Goal: Task Accomplishment & Management: Manage account settings

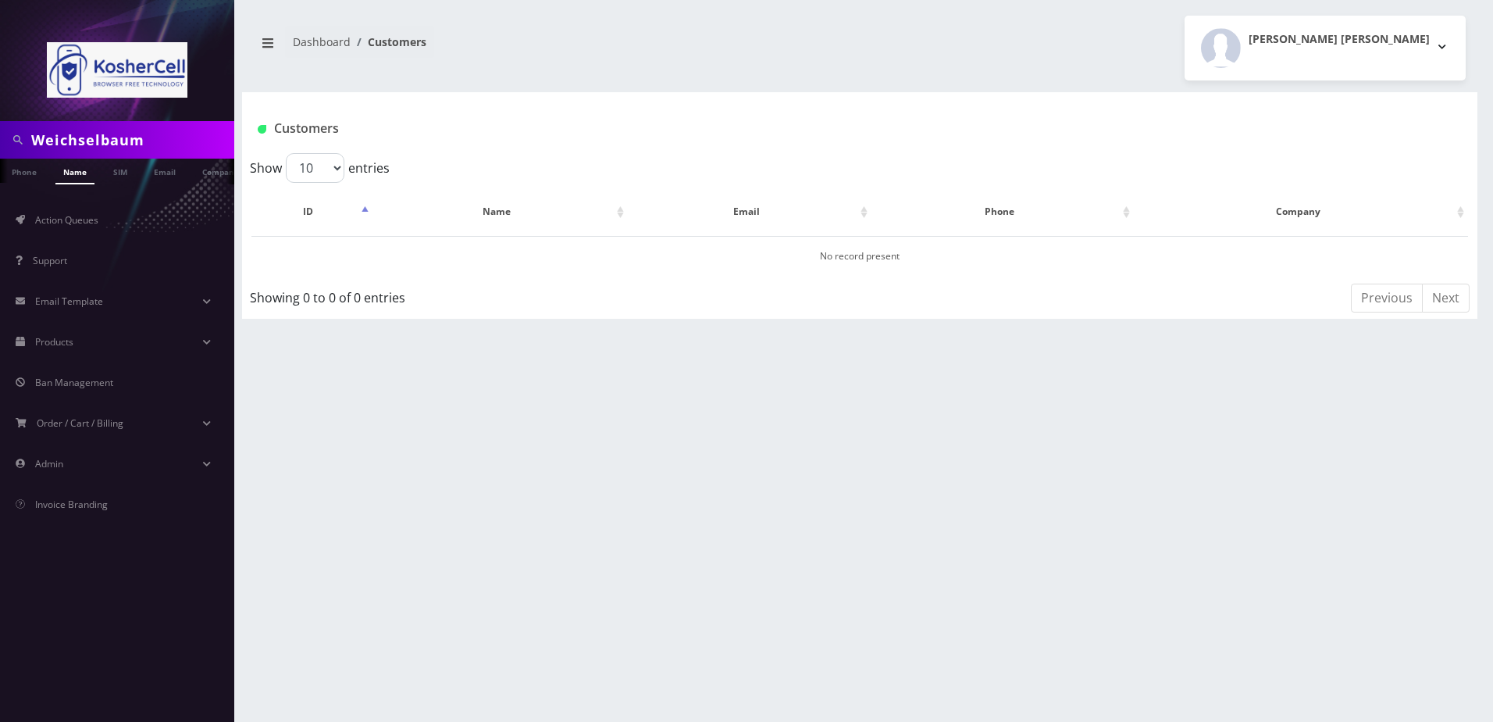
scroll to position [0, 16]
click at [62, 176] on link "Name" at bounding box center [59, 172] width 39 height 26
click at [189, 140] on input "Weichselbaum" at bounding box center [130, 140] width 199 height 30
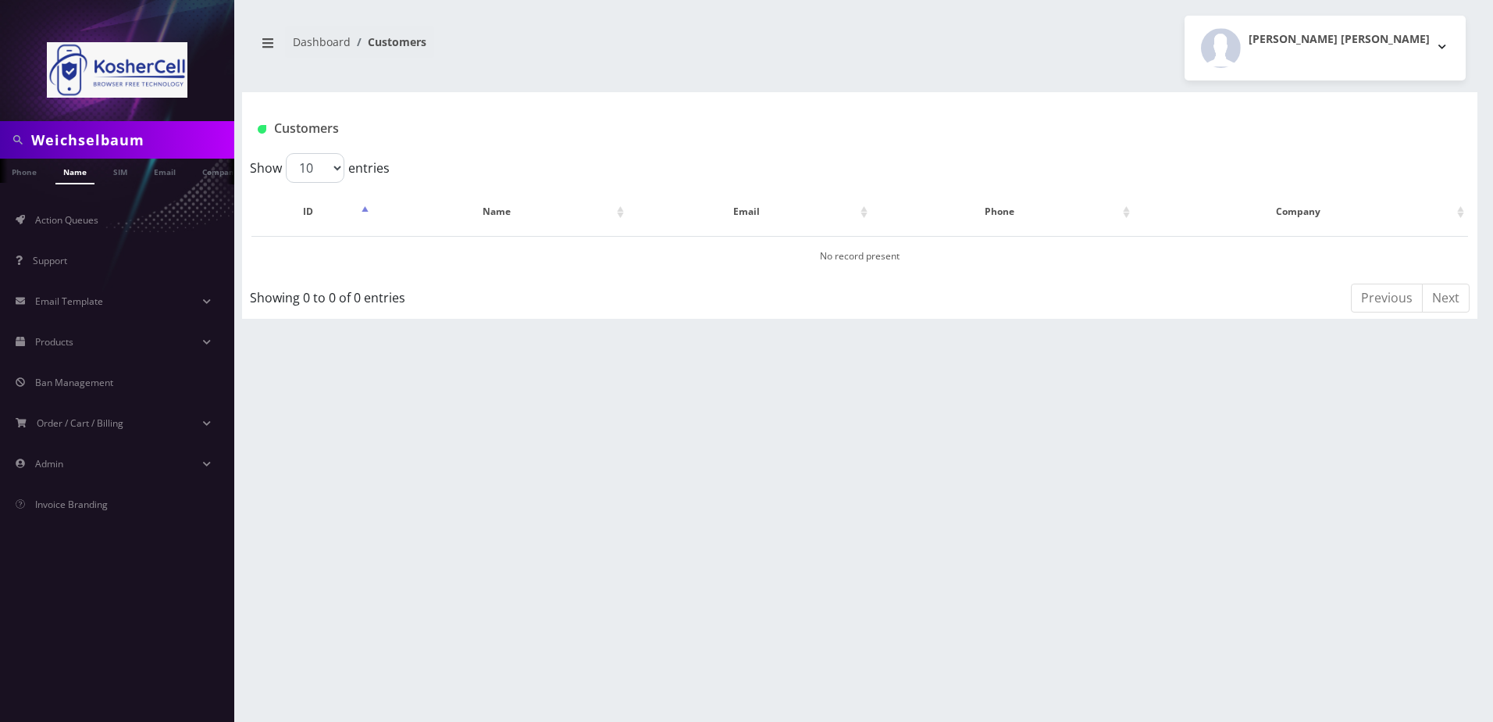
paste input "Michae"
type input "Michae"
click at [84, 178] on link "Name" at bounding box center [74, 172] width 39 height 26
click at [106, 137] on input "Michae" at bounding box center [130, 140] width 199 height 30
type input "Michael"
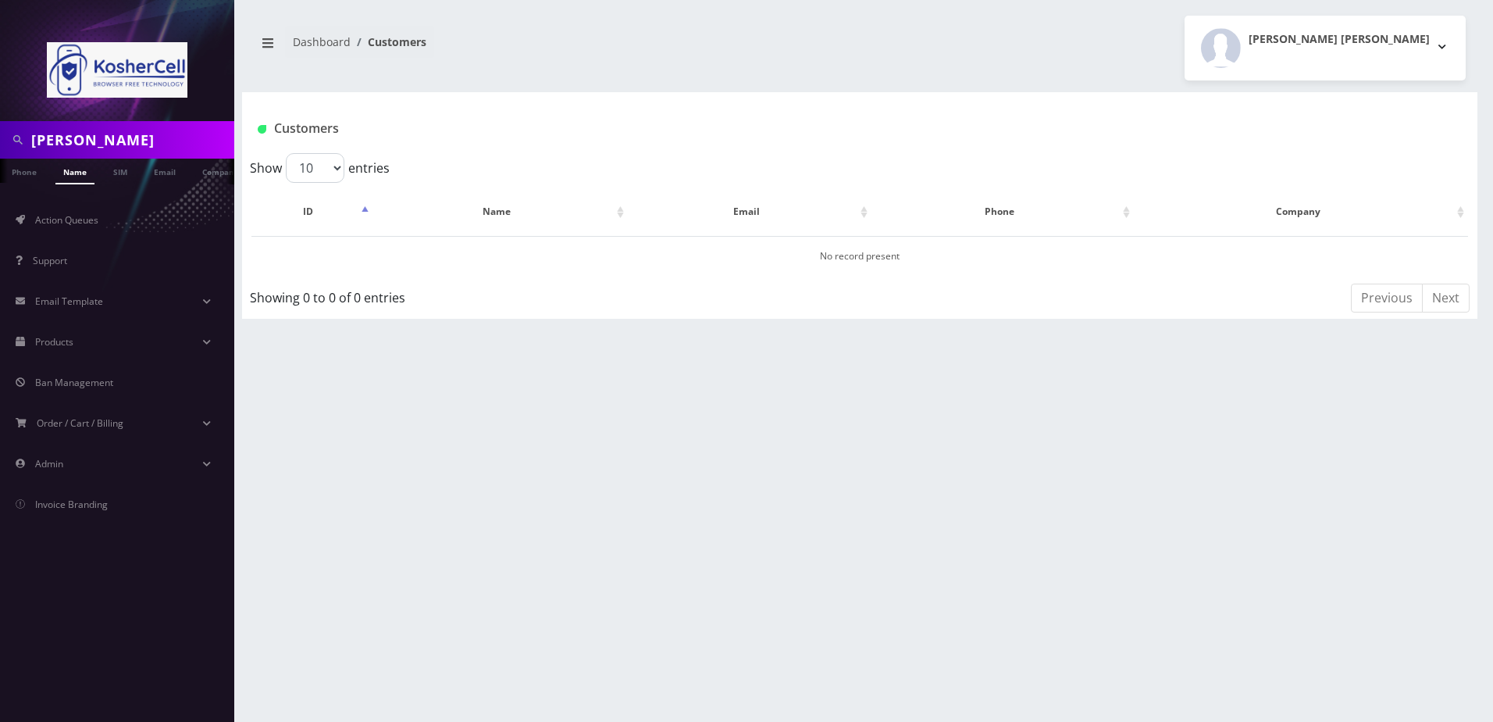
click at [79, 175] on link "Name" at bounding box center [74, 172] width 39 height 26
click at [142, 141] on input "[PERSON_NAME]" at bounding box center [130, 140] width 199 height 30
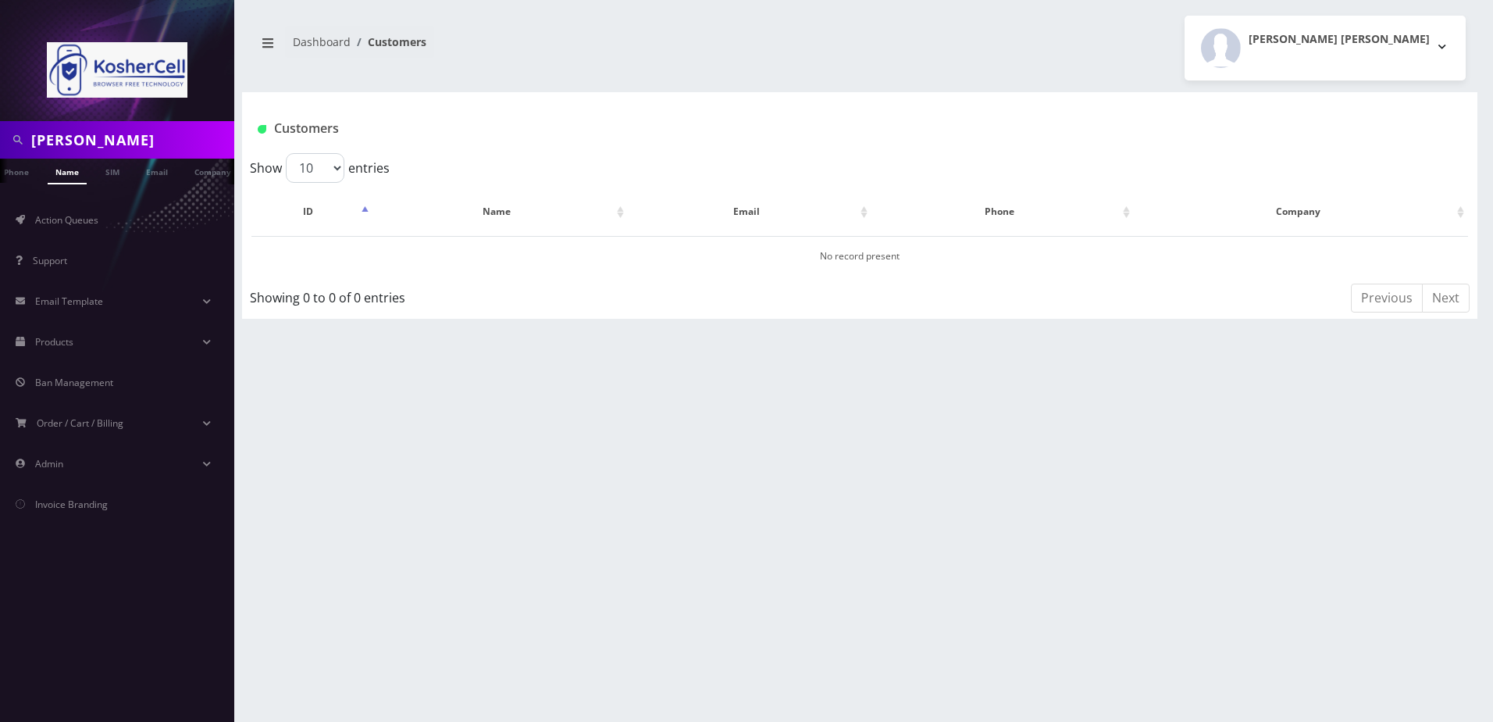
paste input "2134517551"
type input "2134517551"
click at [15, 182] on li at bounding box center [8, 174] width 16 height 39
click at [20, 176] on link "Phone" at bounding box center [24, 172] width 41 height 26
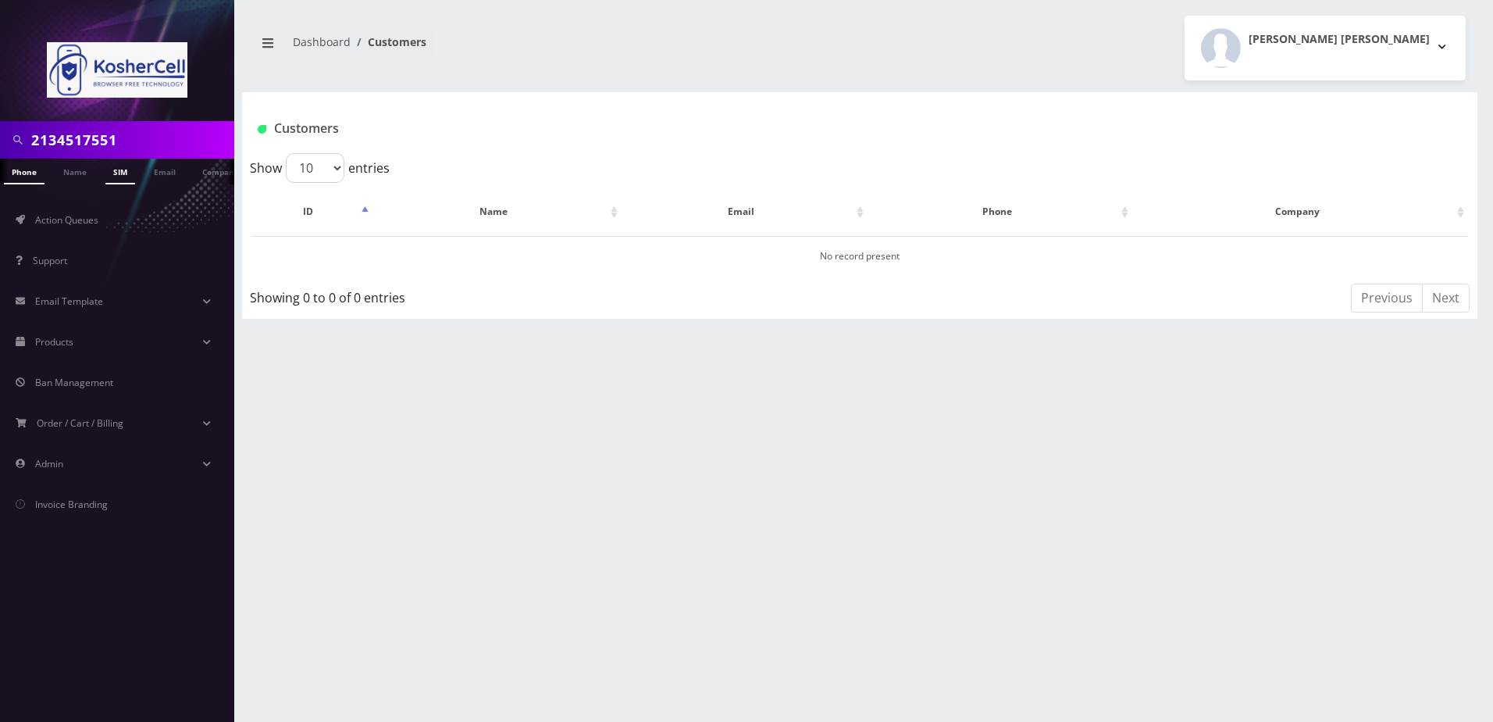
click at [118, 172] on link "SIM" at bounding box center [120, 172] width 30 height 26
click at [126, 144] on input "21345175518901240497128471702" at bounding box center [130, 140] width 199 height 30
drag, startPoint x: 0, startPoint y: 0, endPoint x: 126, endPoint y: 144, distance: 190.9
click at [126, 144] on input "21345175518901240497128471702" at bounding box center [130, 140] width 199 height 30
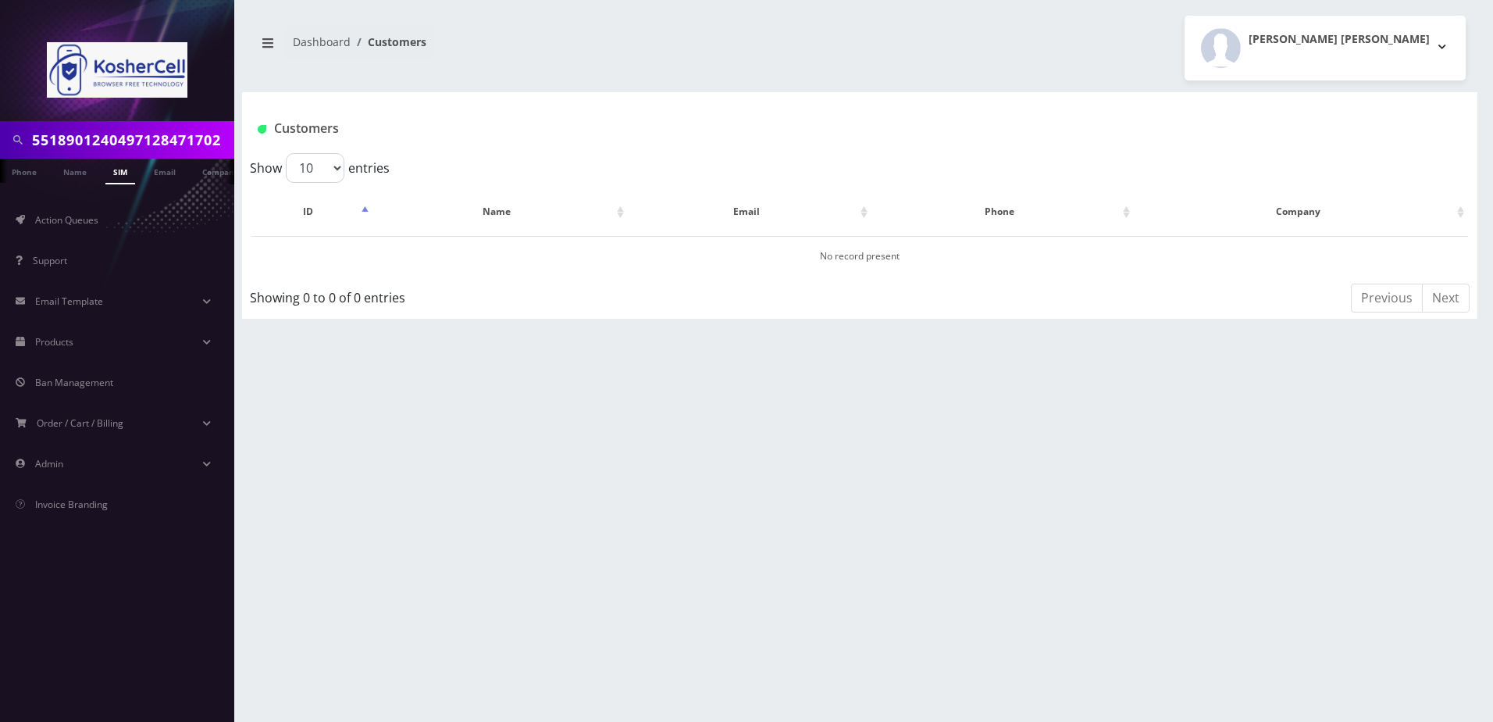
click at [126, 144] on input "21345175518901240497128471702" at bounding box center [130, 140] width 199 height 30
type input "8901240497128471702"
click at [331, 129] on h1 "Customers" at bounding box center [758, 128] width 1000 height 15
click at [120, 180] on link "SIM" at bounding box center [120, 172] width 30 height 26
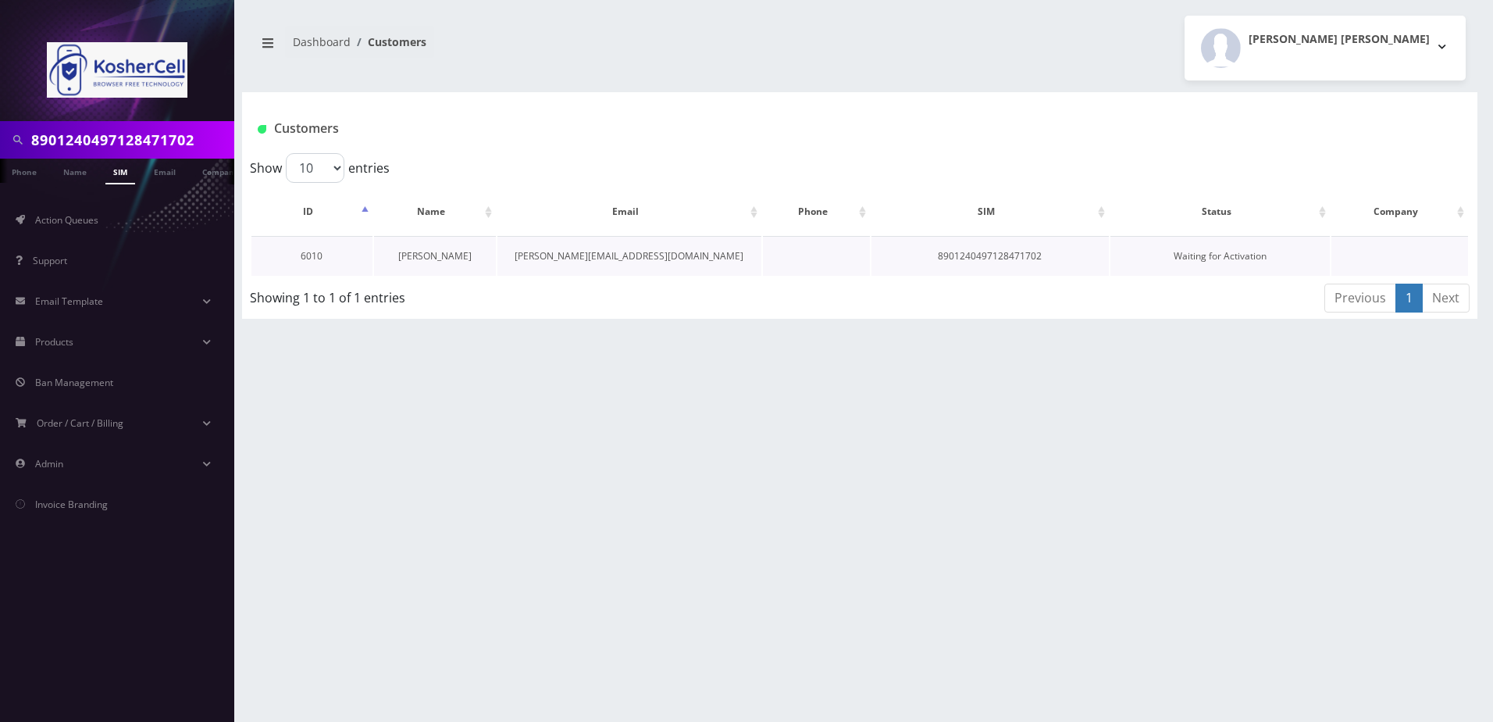
click at [431, 258] on link "[PERSON_NAME]" at bounding box center [434, 255] width 73 height 13
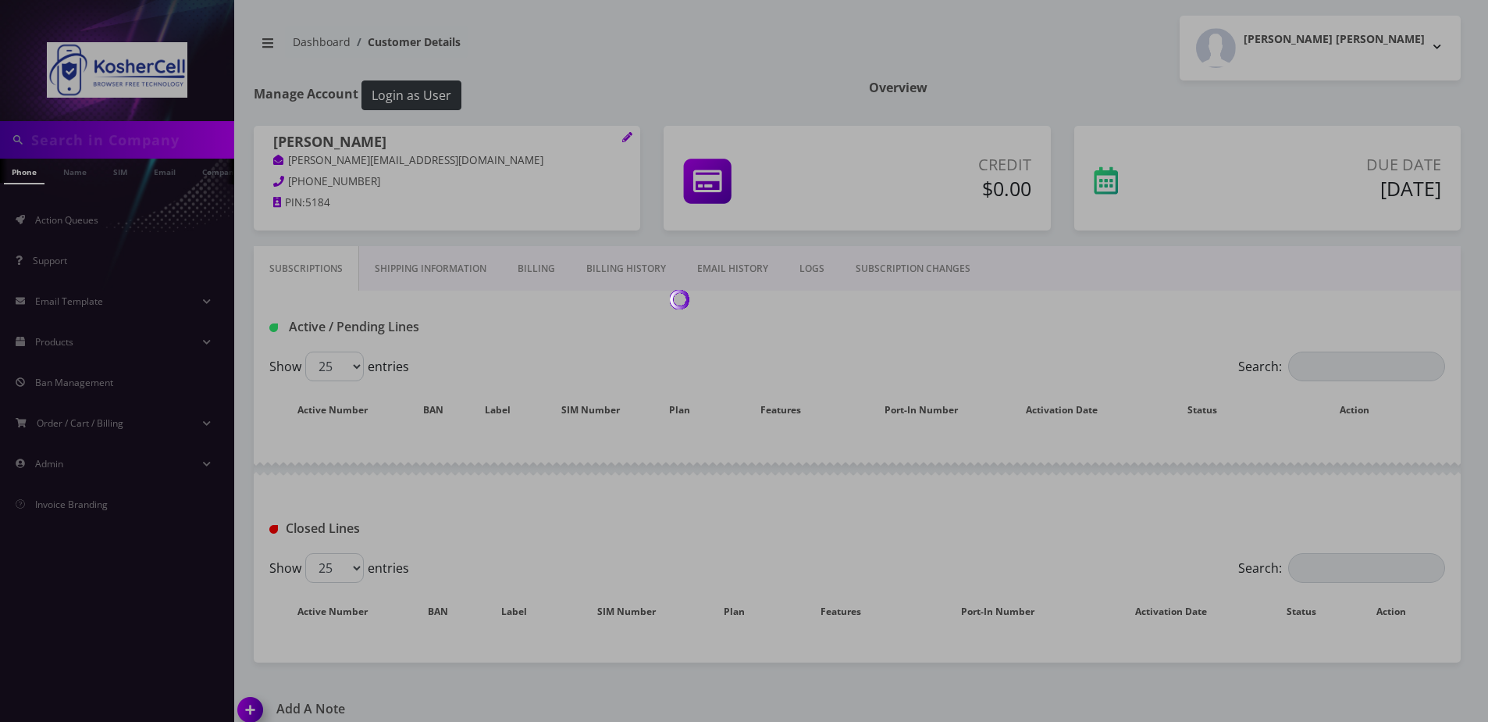
type input "8901240497128471702"
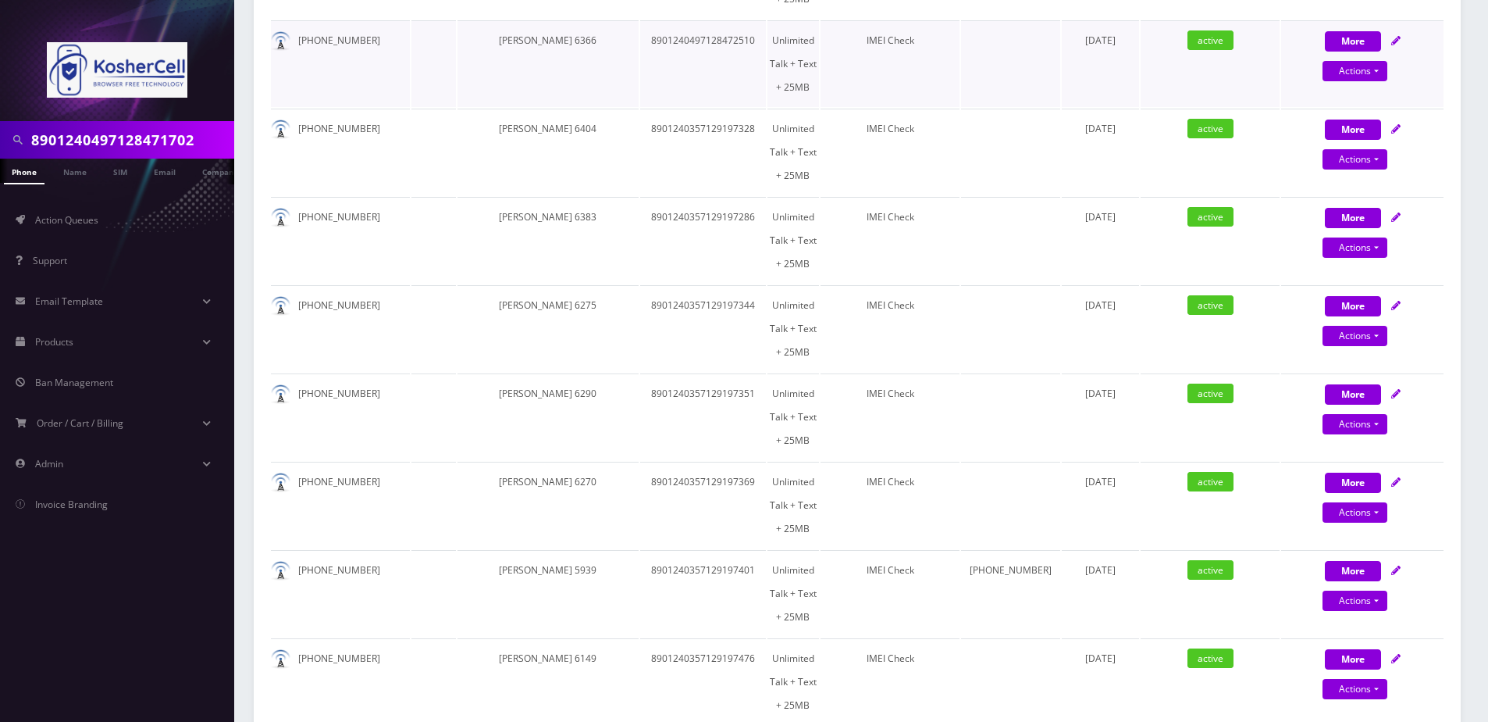
scroll to position [312, 0]
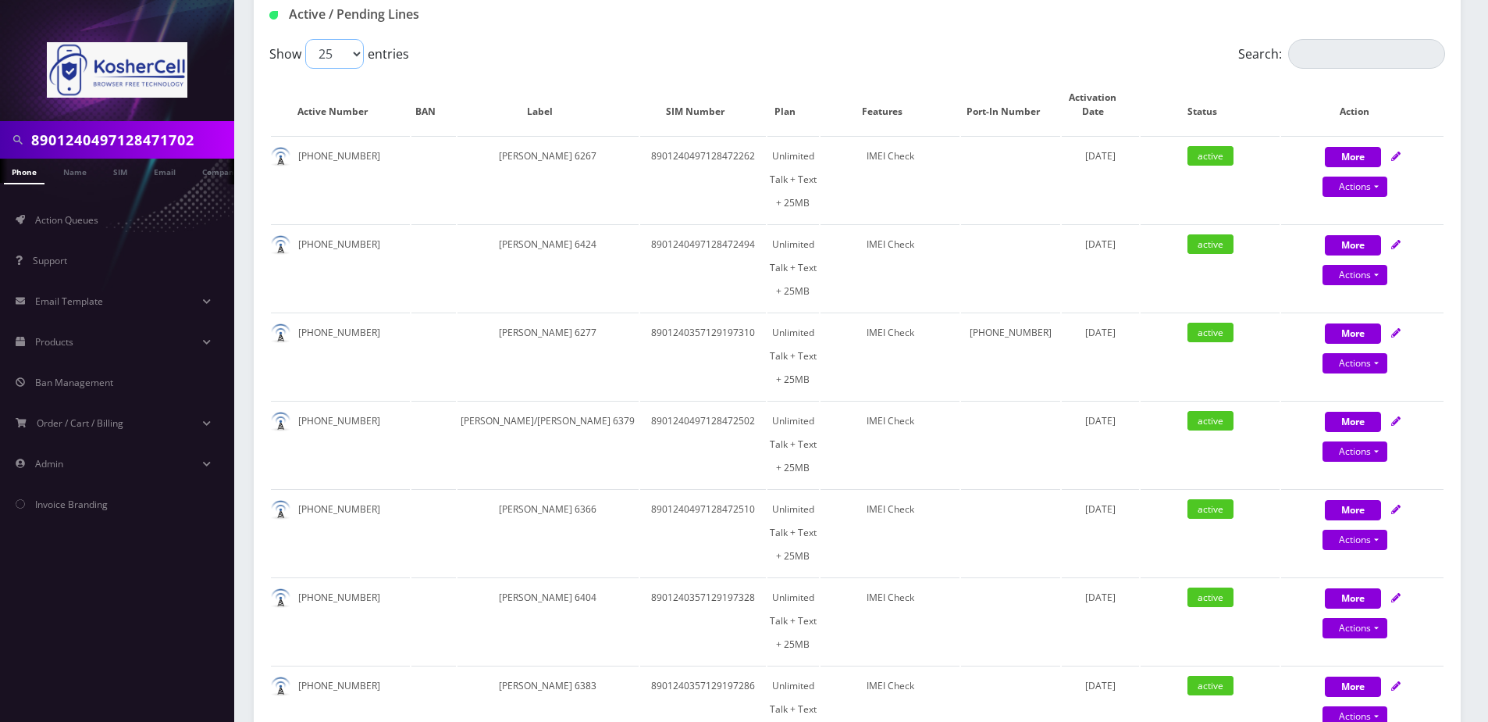
click at [340, 48] on select "25 50 100 250 500" at bounding box center [334, 54] width 59 height 30
select select "500"
click at [305, 39] on select "25 50 100 250 500" at bounding box center [334, 54] width 59 height 30
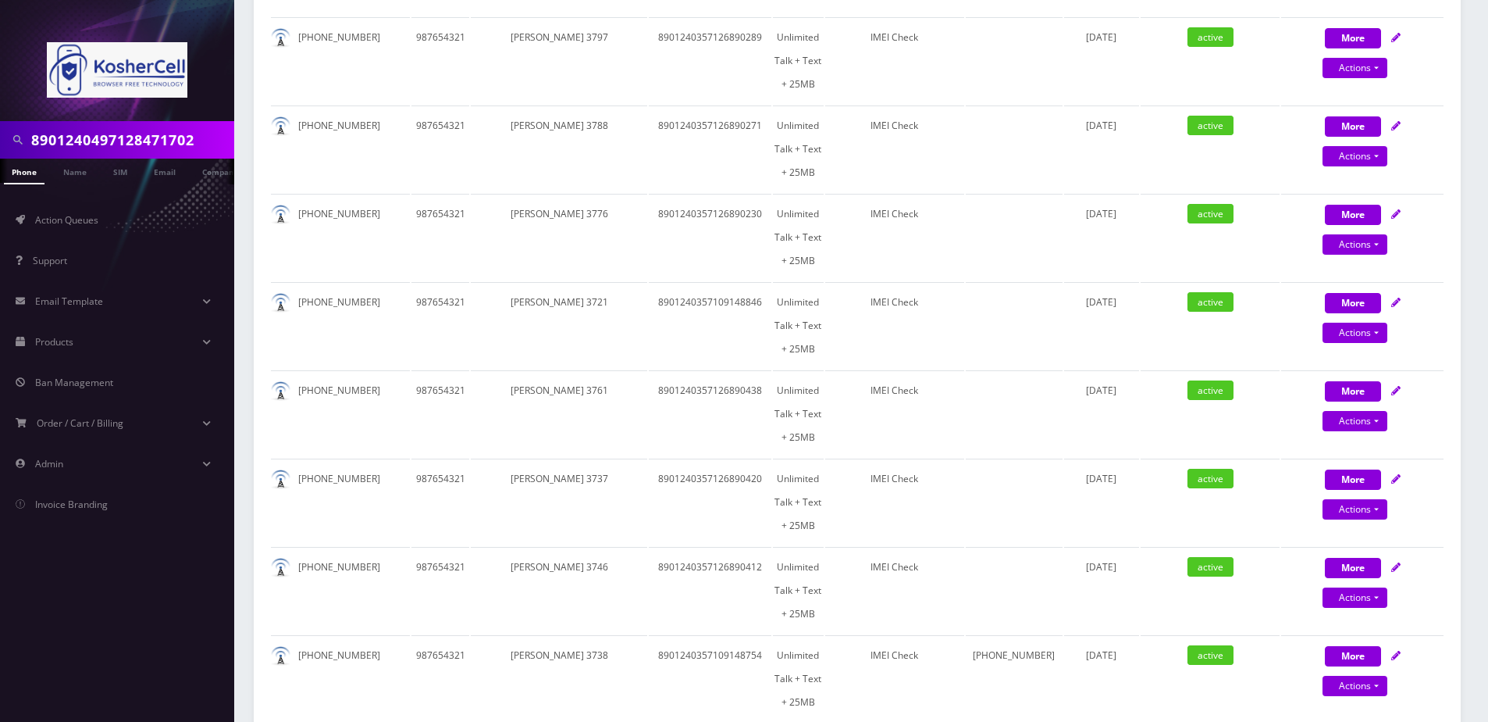
select select "364"
click at [172, 136] on input "8901240497128471702" at bounding box center [130, 140] width 199 height 30
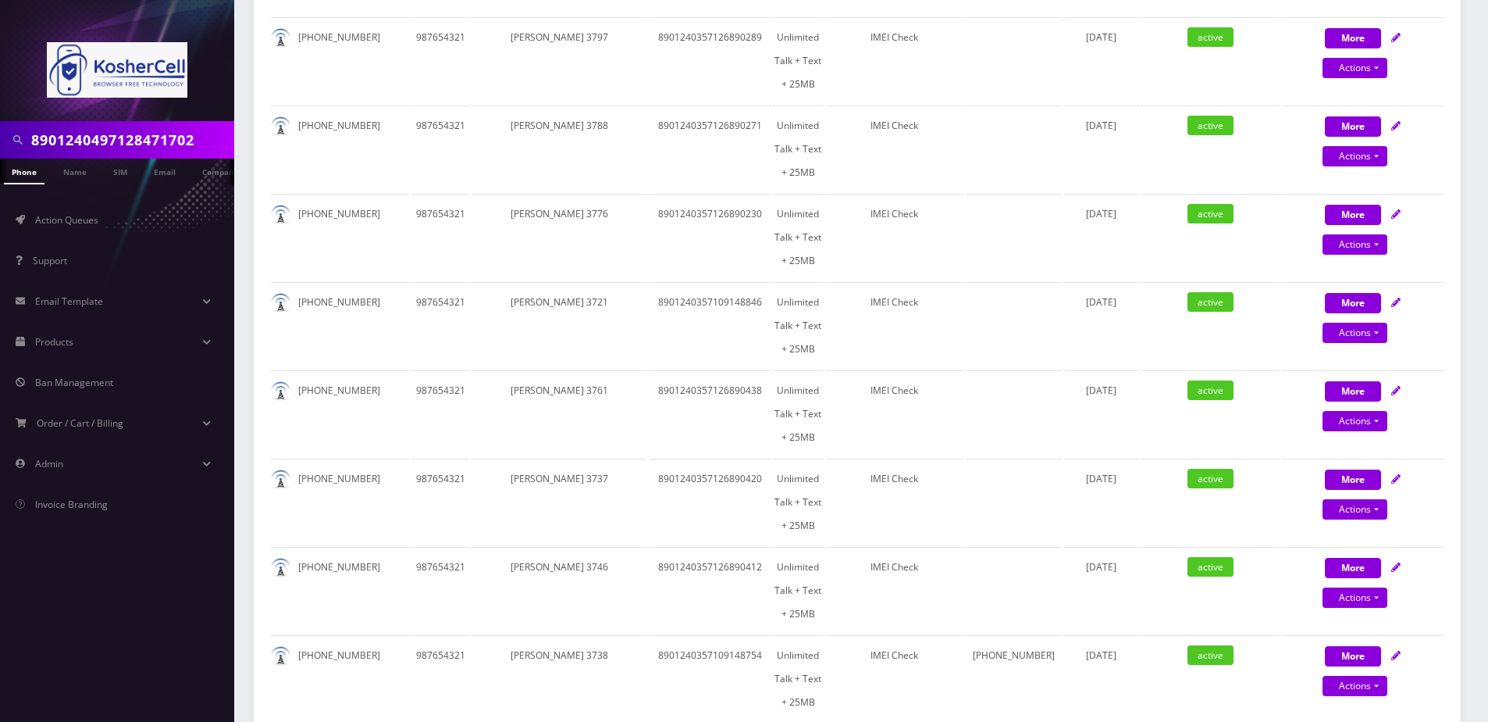
click at [172, 136] on input "8901240497128471702" at bounding box center [130, 140] width 199 height 30
type input "meth"
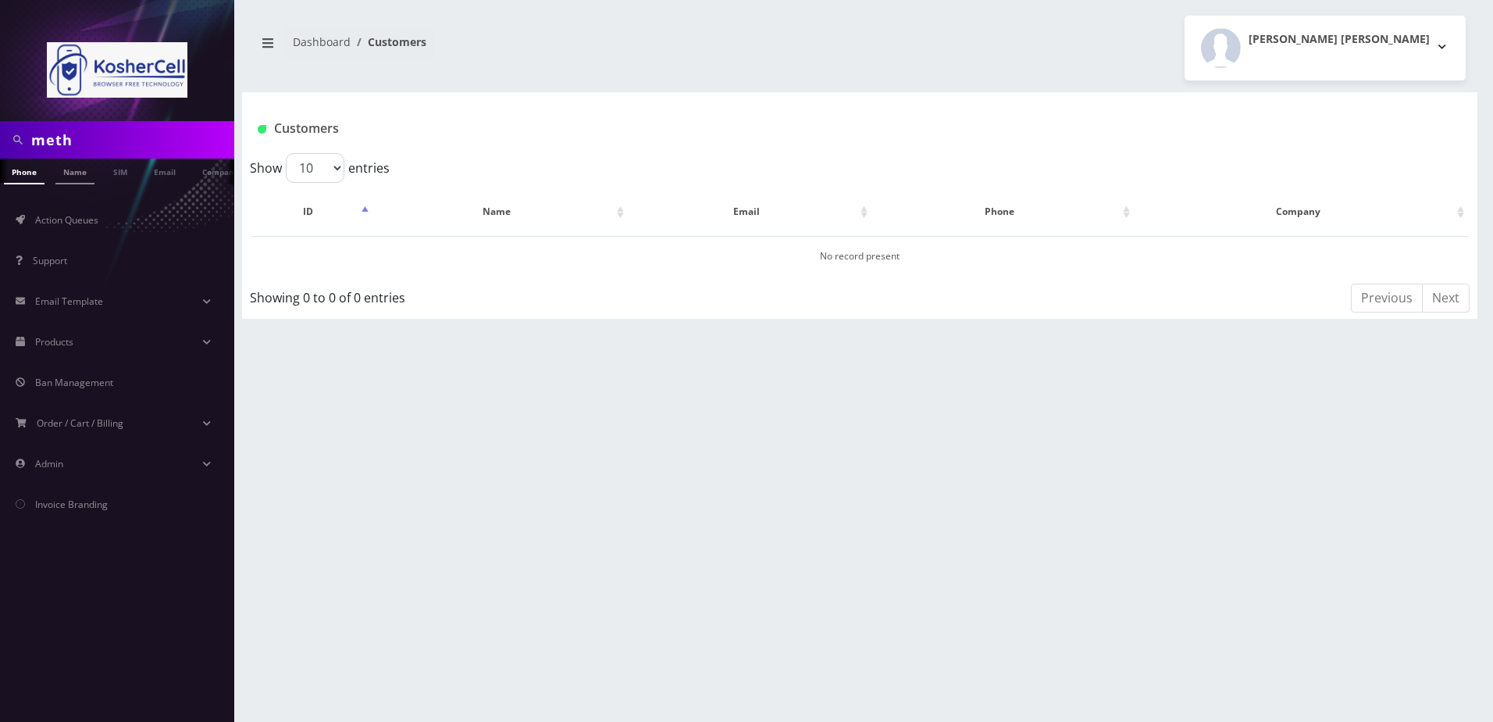
drag, startPoint x: 0, startPoint y: 0, endPoint x: 54, endPoint y: 167, distance: 175.6
click at [54, 167] on li "Name" at bounding box center [75, 172] width 47 height 26
click at [71, 175] on link "Name" at bounding box center [74, 172] width 39 height 26
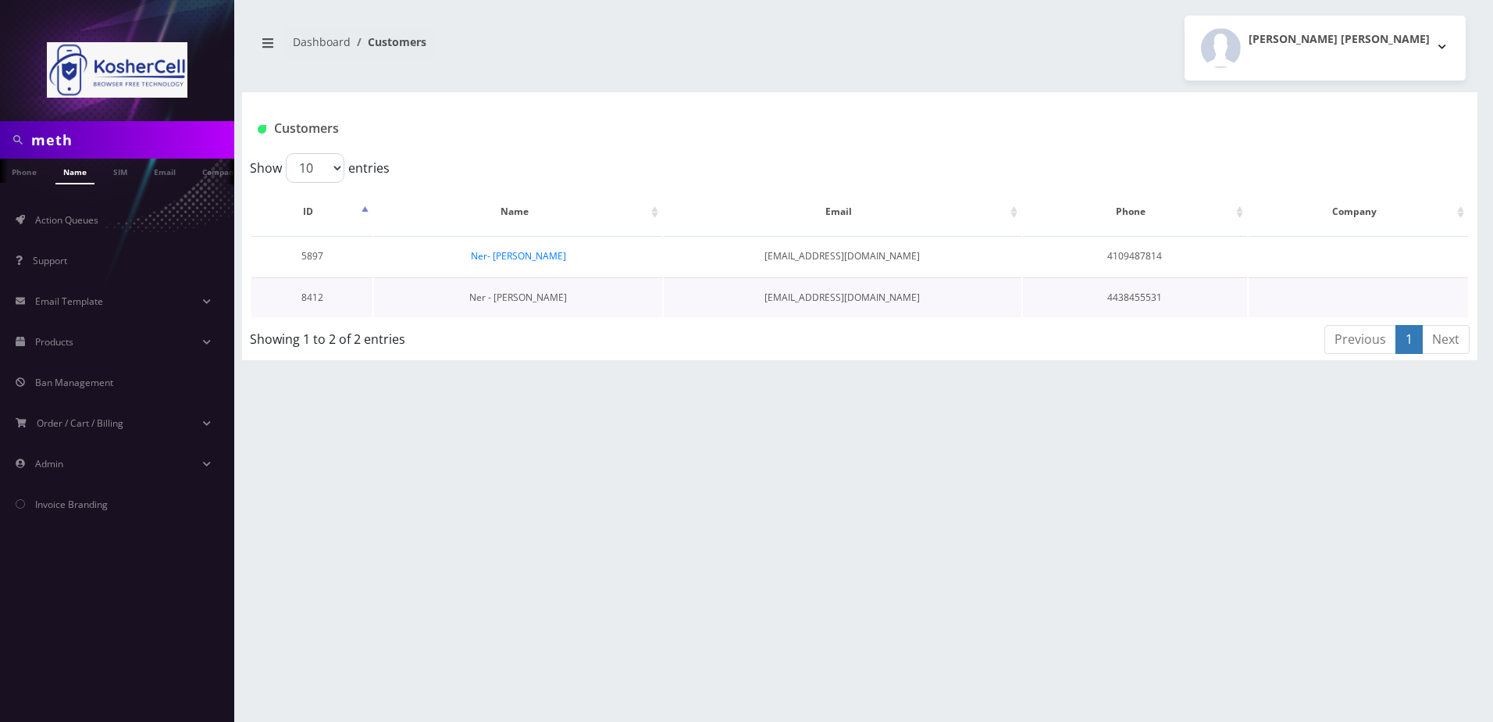
click at [533, 301] on link "Ner - [PERSON_NAME]" at bounding box center [518, 297] width 98 height 13
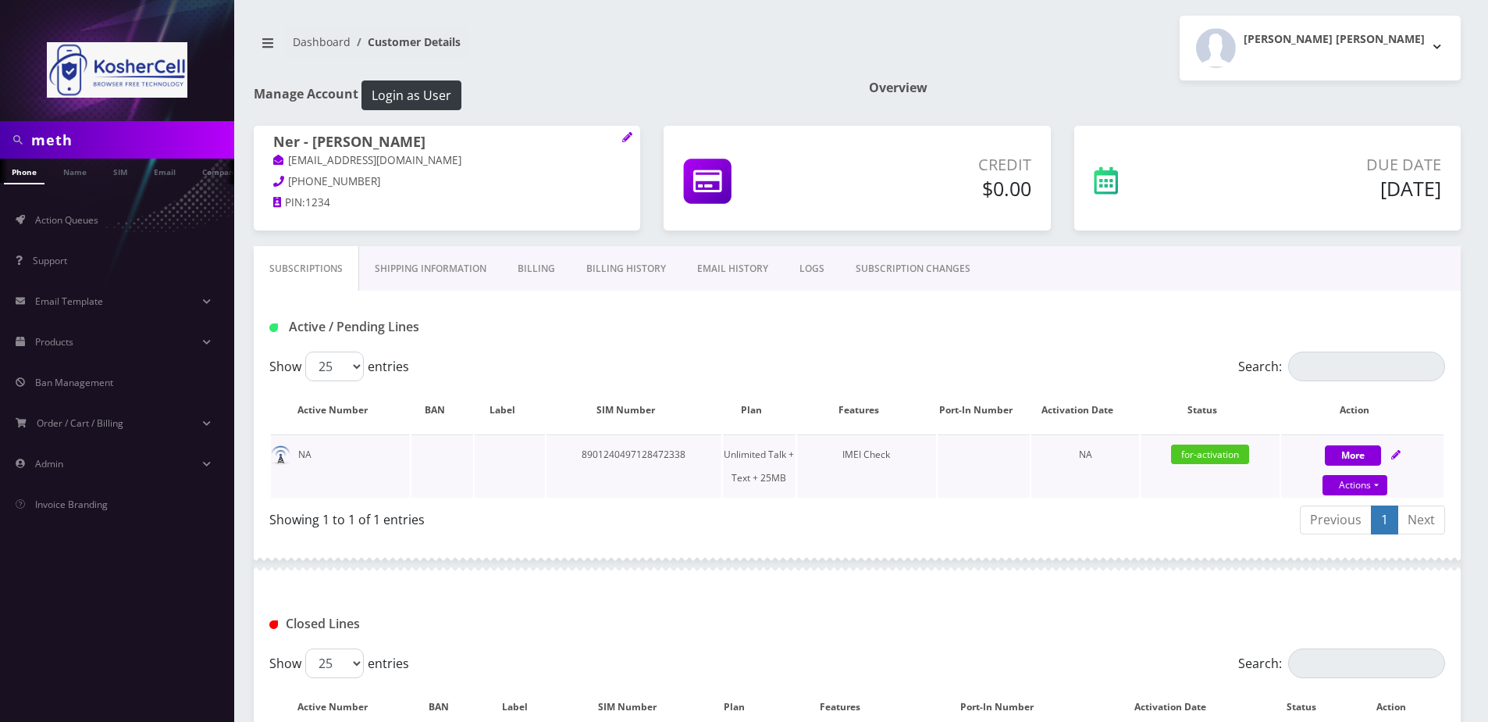
click at [1394, 451] on icon at bounding box center [1396, 454] width 9 height 9
select select "364"
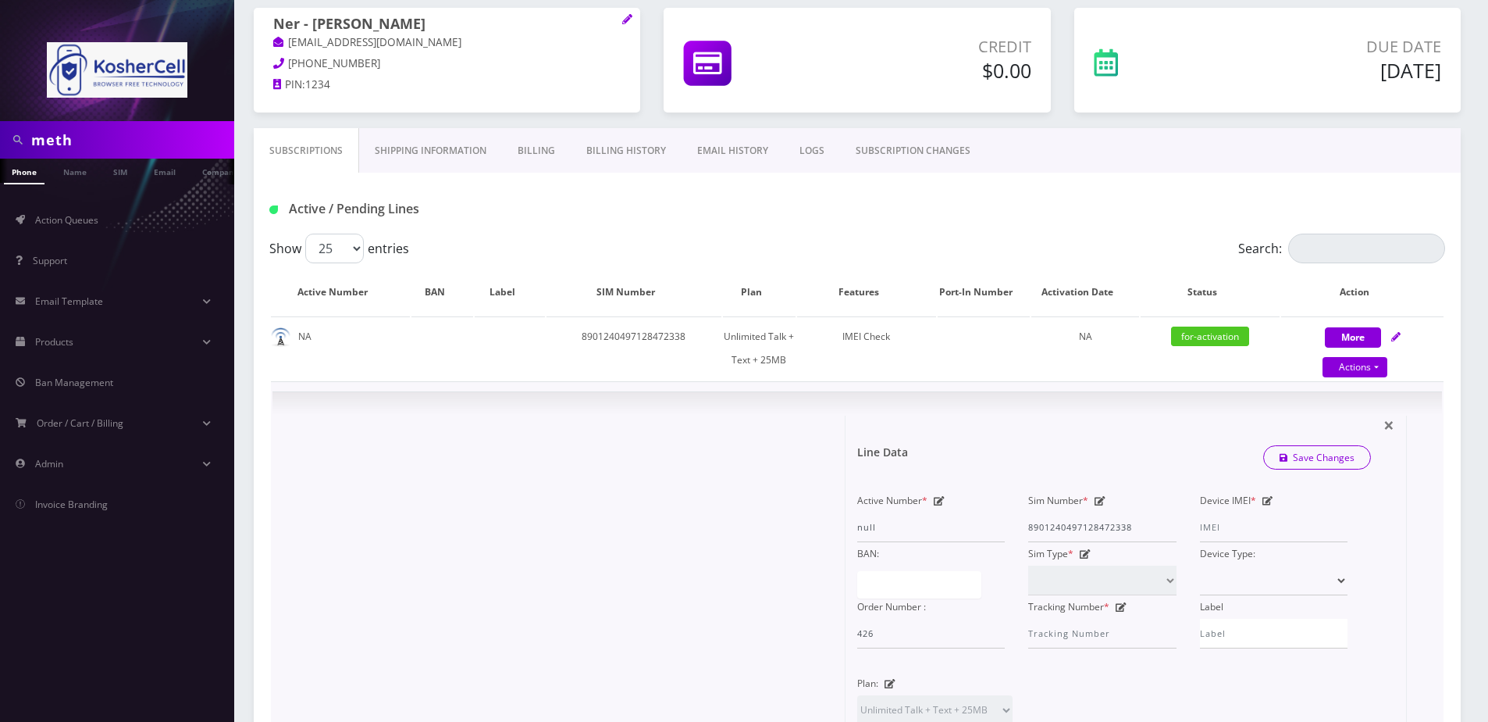
scroll to position [156, 0]
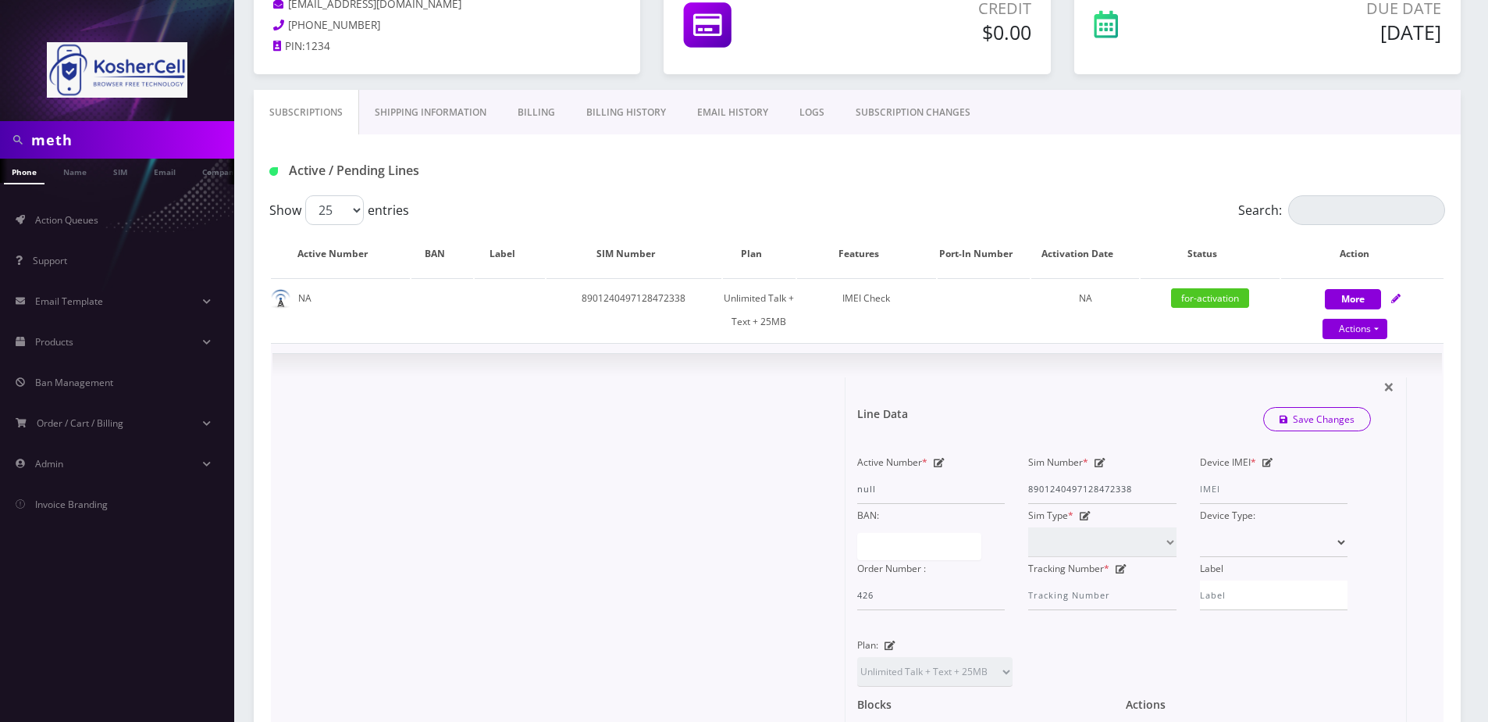
click at [1270, 468] on div "Device IMEI *" at bounding box center [1274, 477] width 171 height 53
click at [1268, 465] on icon at bounding box center [1268, 462] width 11 height 9
click at [1235, 498] on input "Device IMEI *" at bounding box center [1274, 489] width 148 height 30
click at [1232, 487] on input "Device IMEI *" at bounding box center [1274, 489] width 148 height 30
click at [1227, 490] on input "3582291741463437" at bounding box center [1274, 489] width 148 height 30
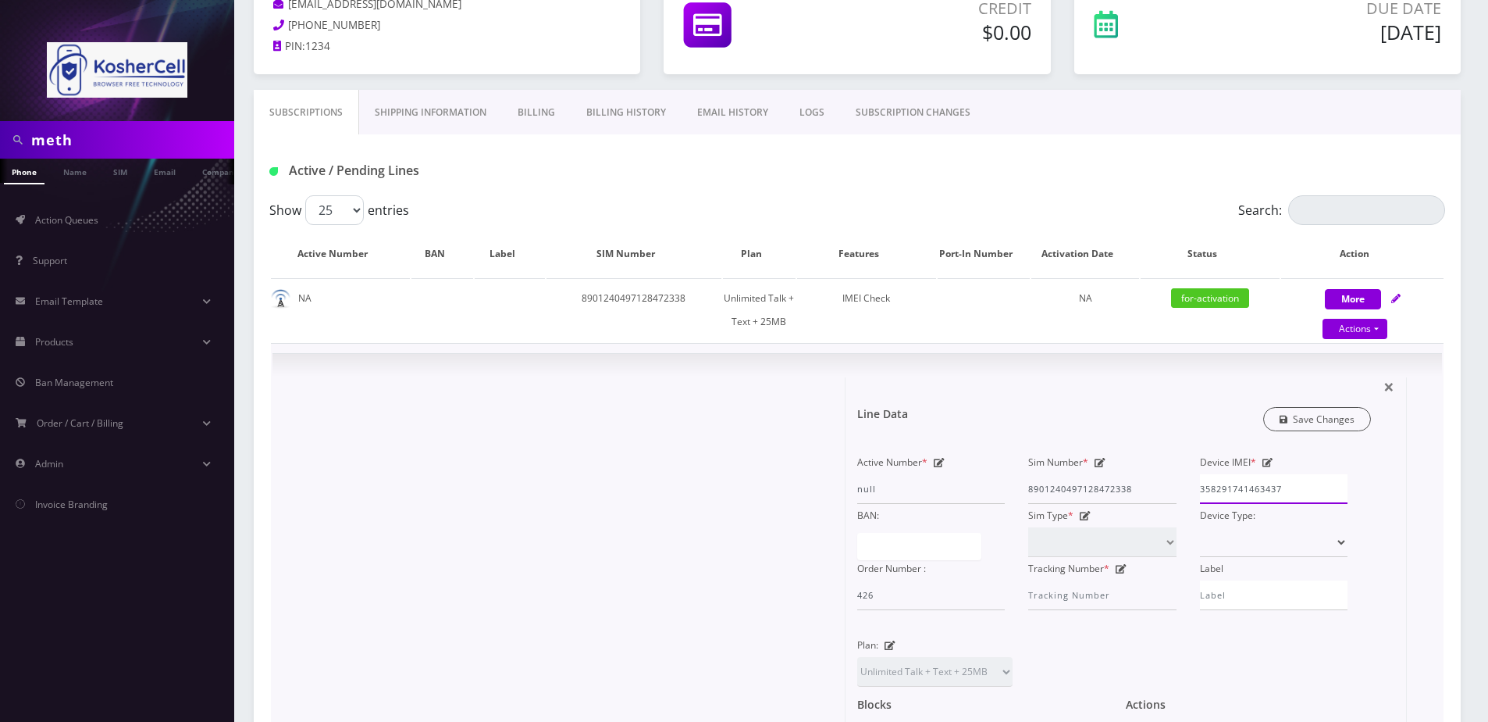
type input "358291741463437"
click at [1332, 426] on link "Save Changes" at bounding box center [1318, 419] width 109 height 24
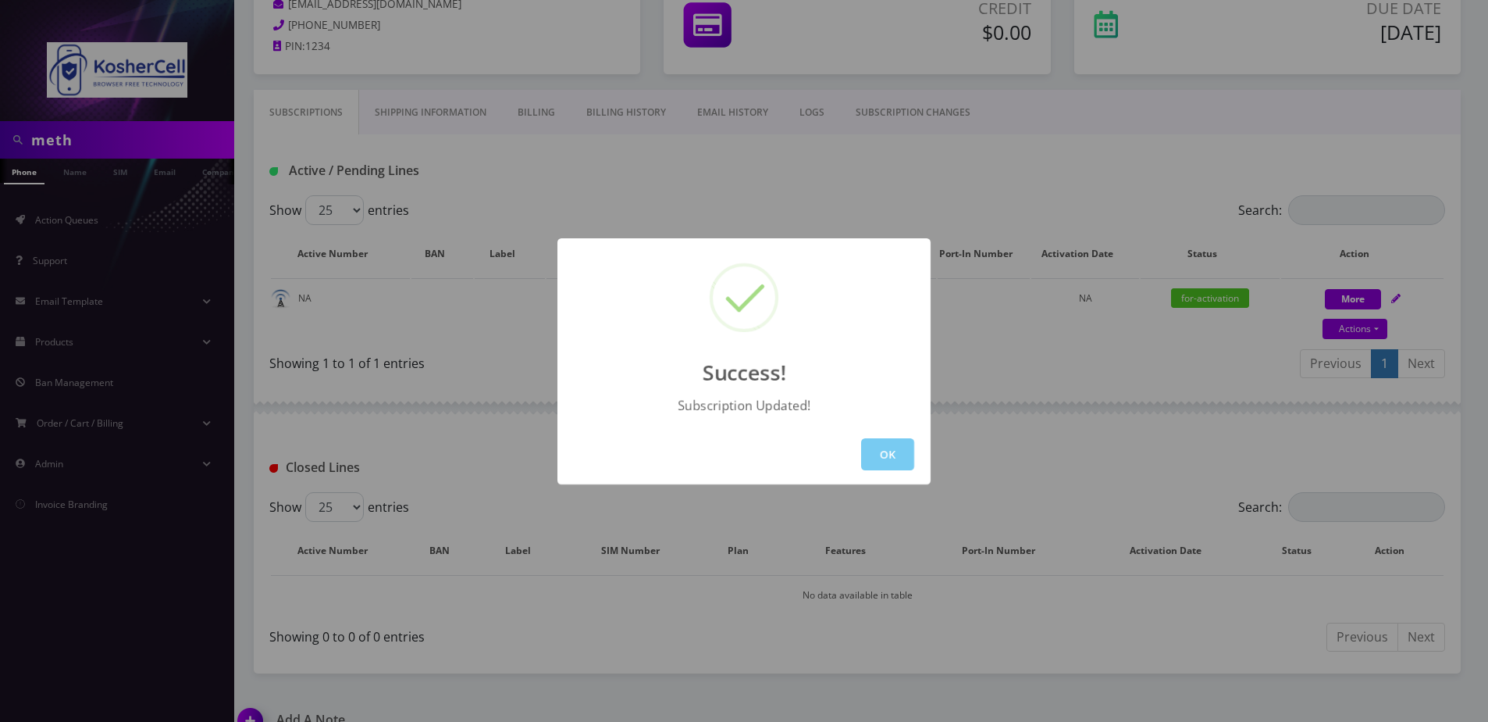
click at [876, 462] on button "OK" at bounding box center [887, 454] width 53 height 32
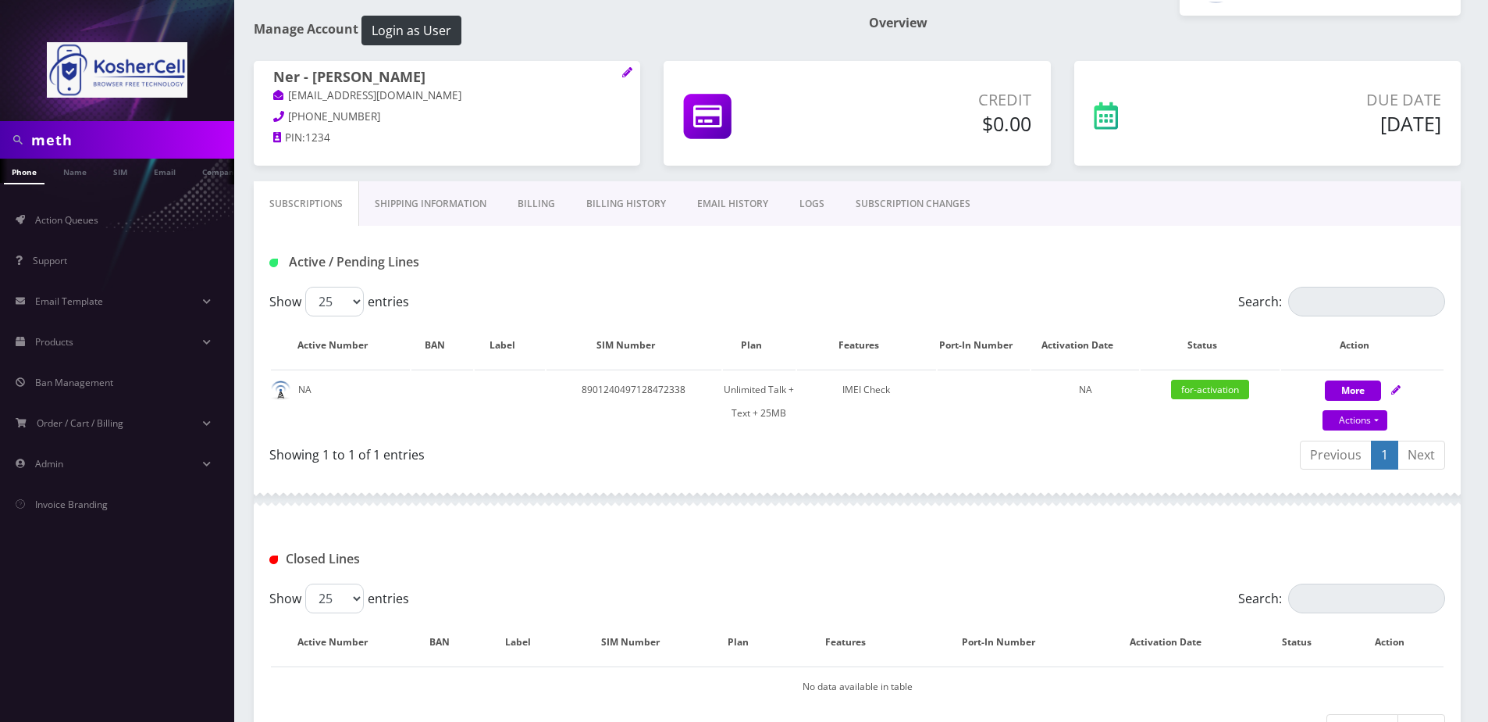
scroll to position [0, 0]
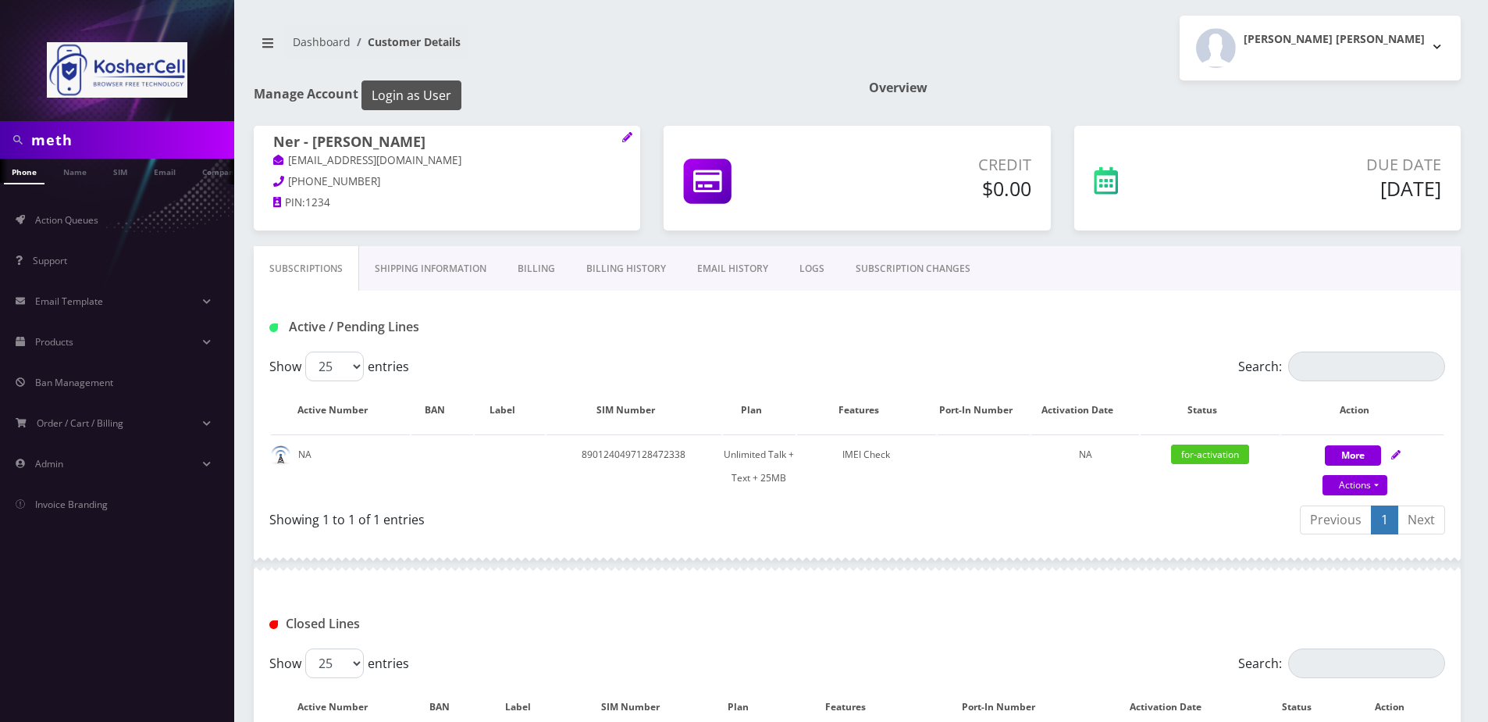
click at [409, 98] on button "Login as User" at bounding box center [412, 95] width 100 height 30
click at [146, 140] on input "meth" at bounding box center [130, 140] width 199 height 30
paste input "8901240497128471702"
type input "8901240497128471702"
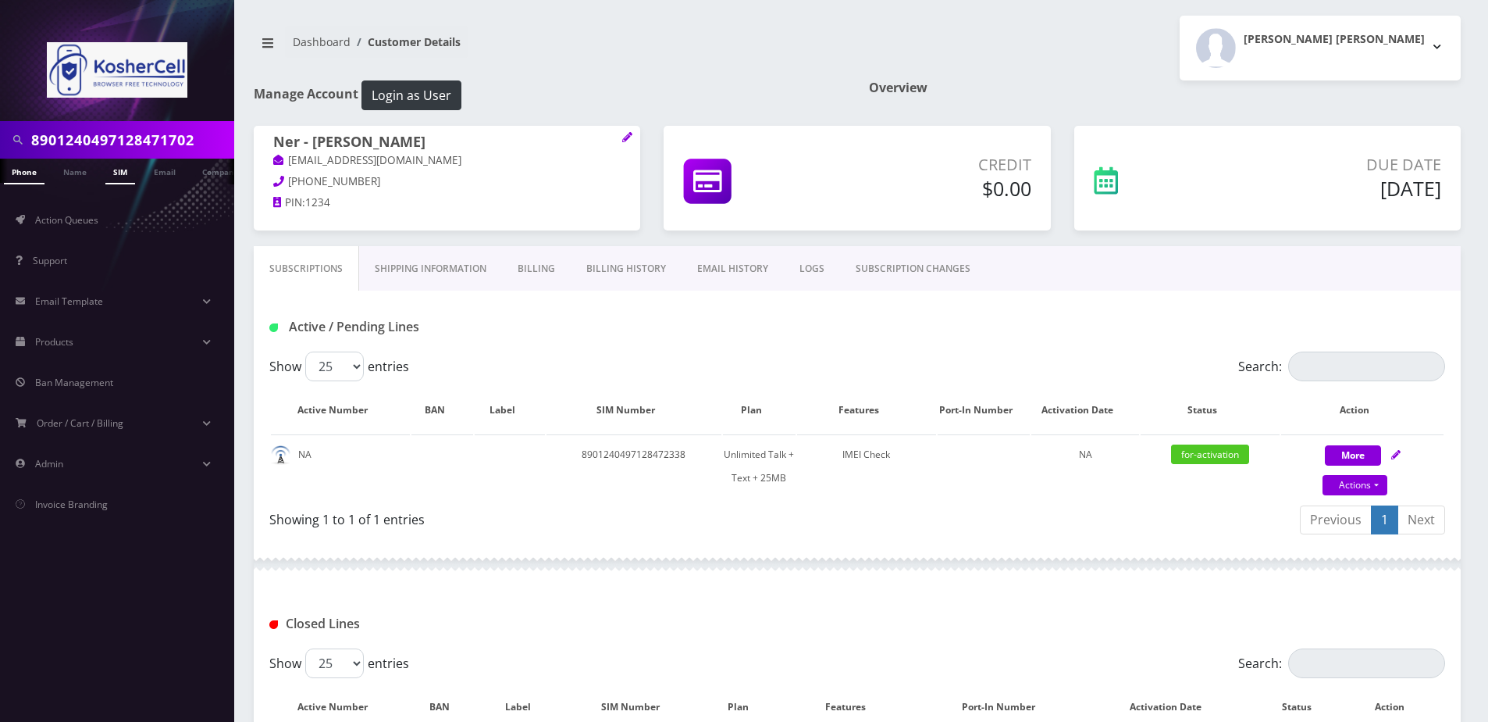
click at [130, 164] on link "SIM" at bounding box center [120, 172] width 30 height 26
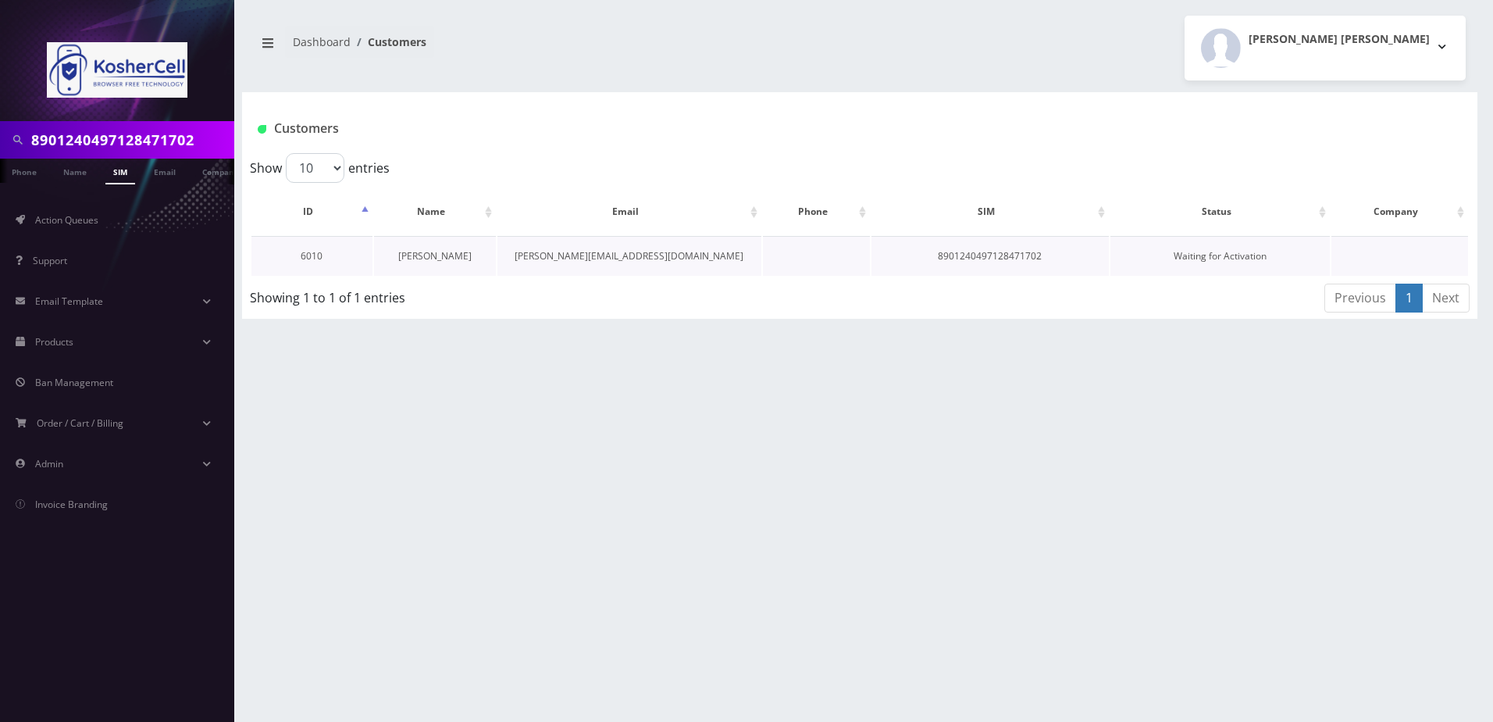
click at [426, 258] on link "[PERSON_NAME]" at bounding box center [434, 255] width 73 height 13
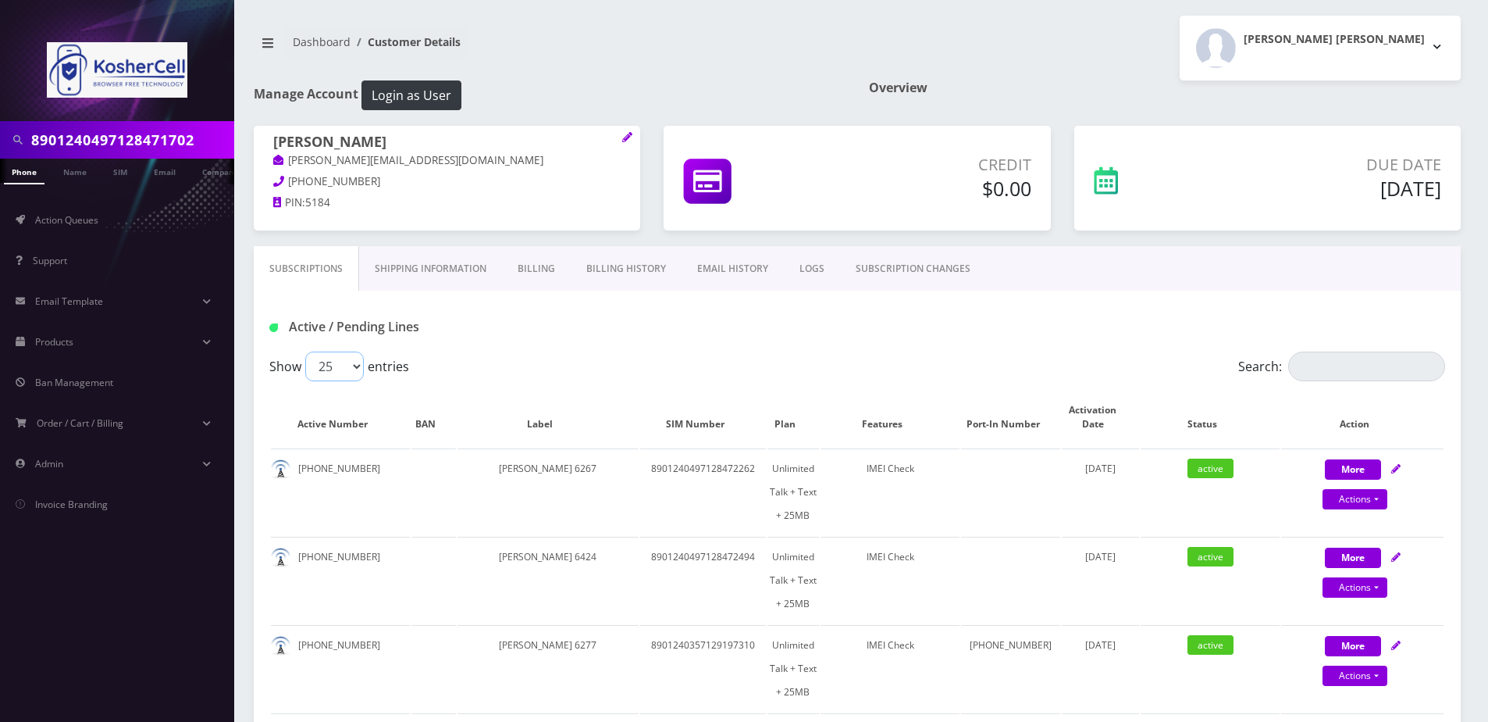
drag, startPoint x: 331, startPoint y: 368, endPoint x: 329, endPoint y: 383, distance: 15.8
click at [331, 368] on select "25 50 100 250 500" at bounding box center [334, 366] width 59 height 30
select select "500"
click at [305, 351] on select "25 50 100 250 500" at bounding box center [334, 366] width 59 height 30
click at [583, 376] on div "Show 25 50 100 250 500 entries" at bounding box center [710, 366] width 882 height 30
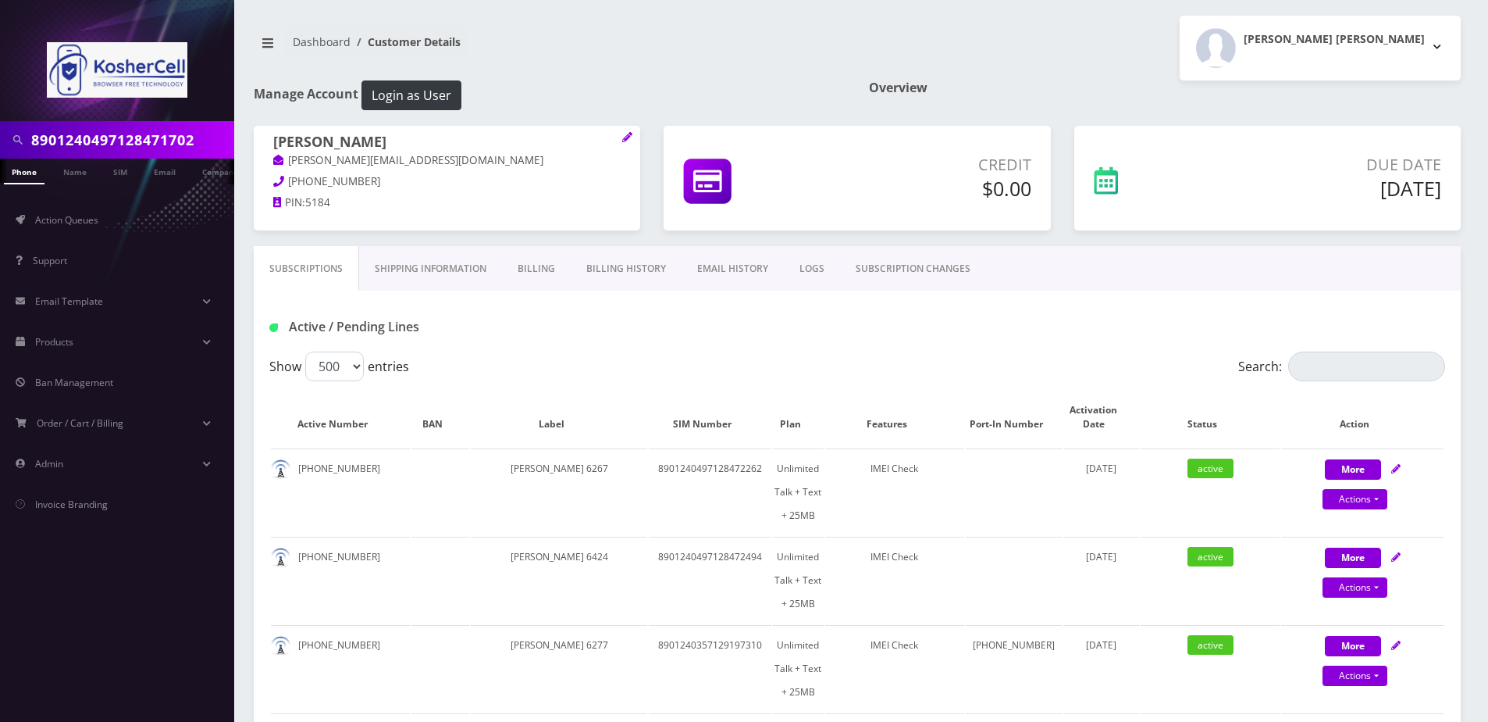
scroll to position [3608, 0]
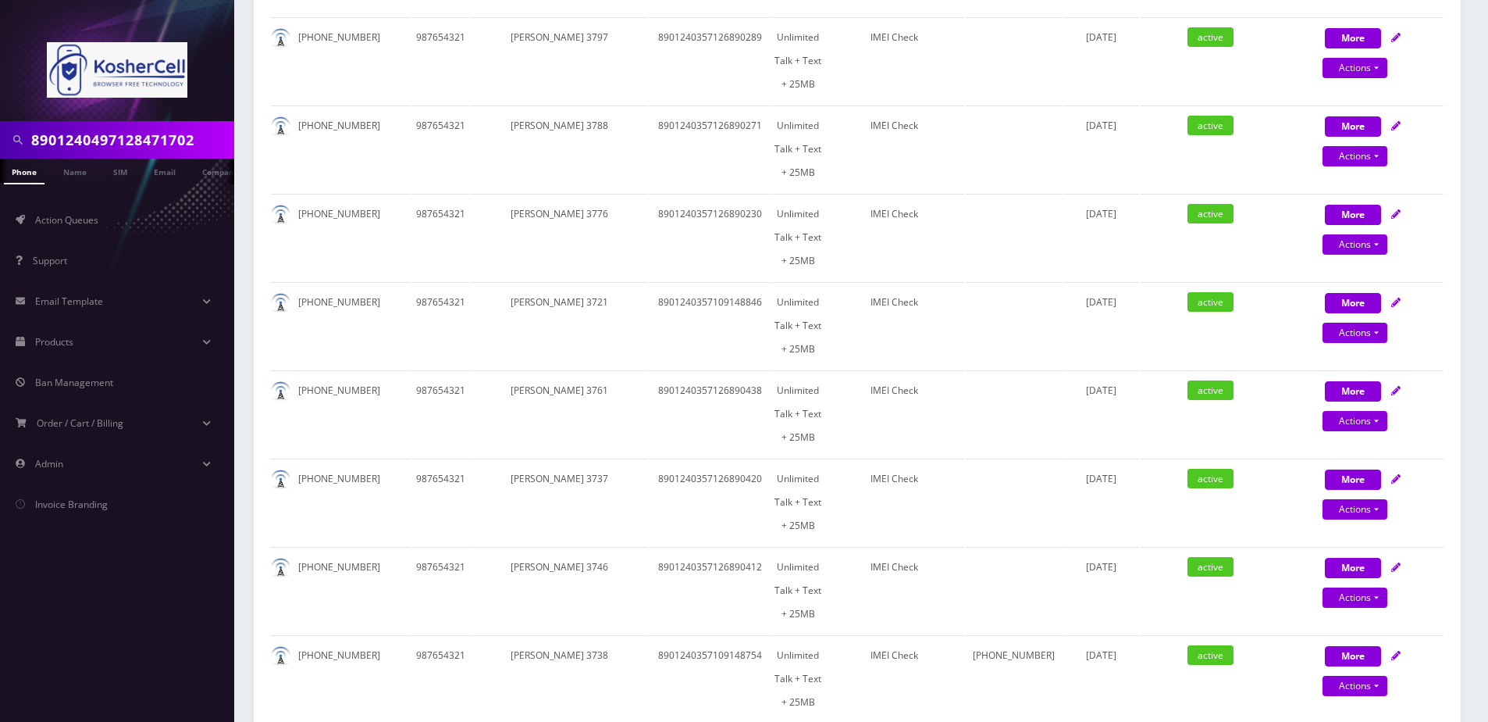
select select "364"
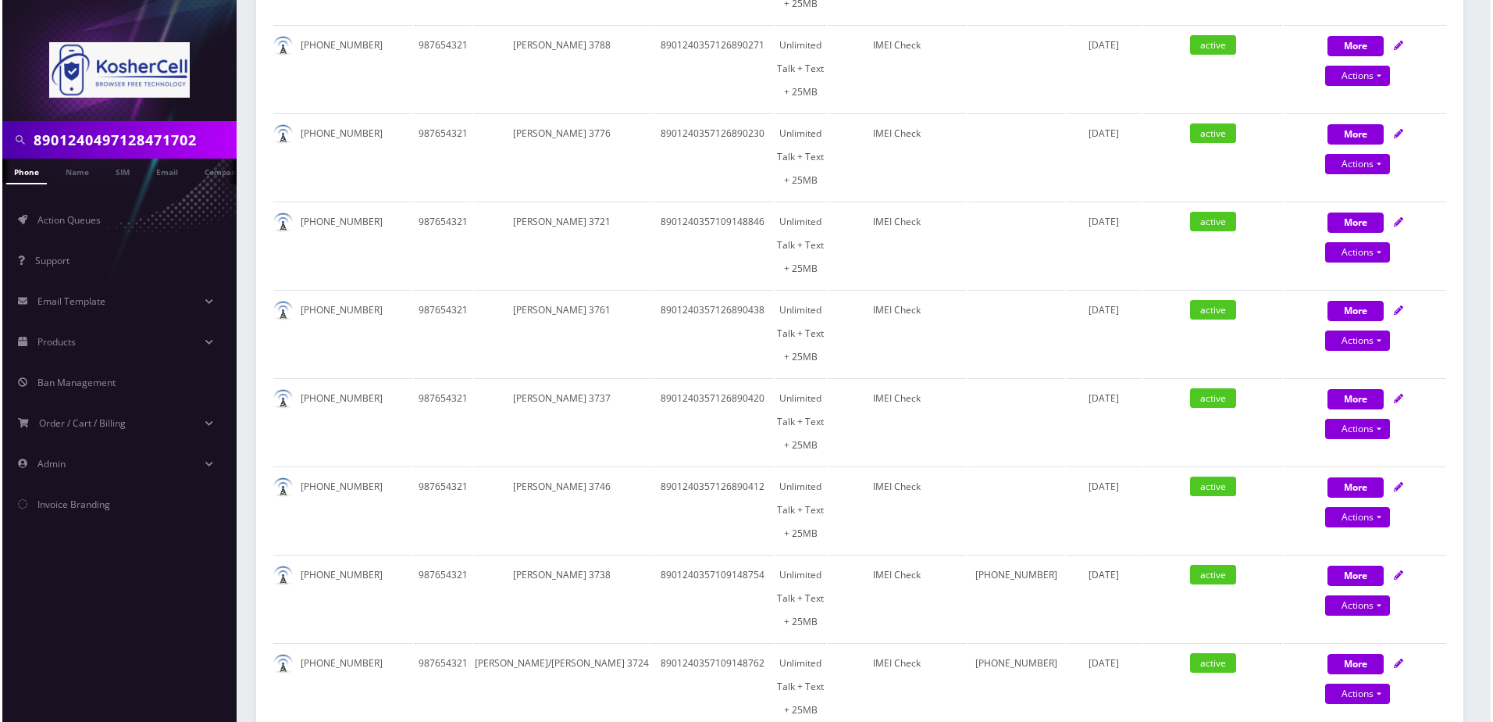
scroll to position [3764, 0]
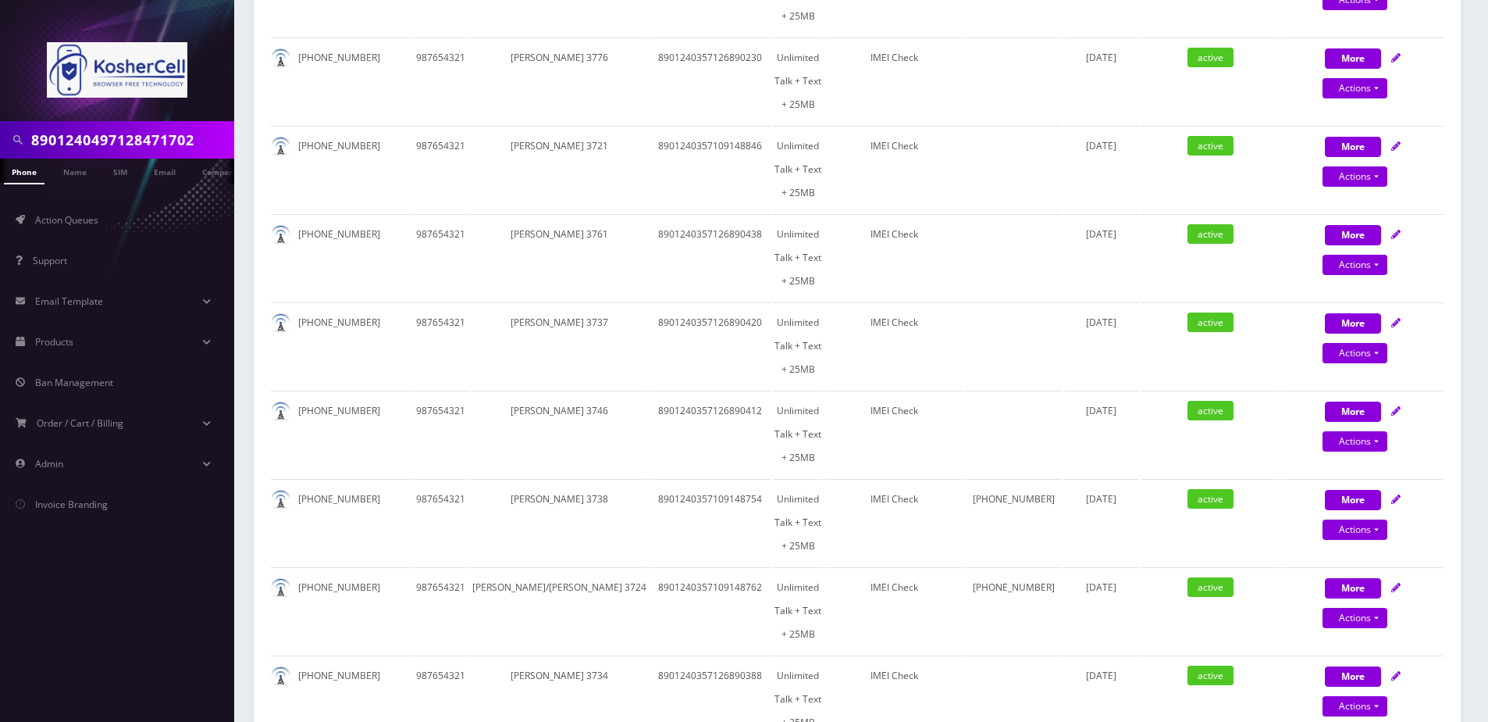
type input "Michael Weichselbaum"
type input "647 Park Lane"
type input "Cedarhurst"
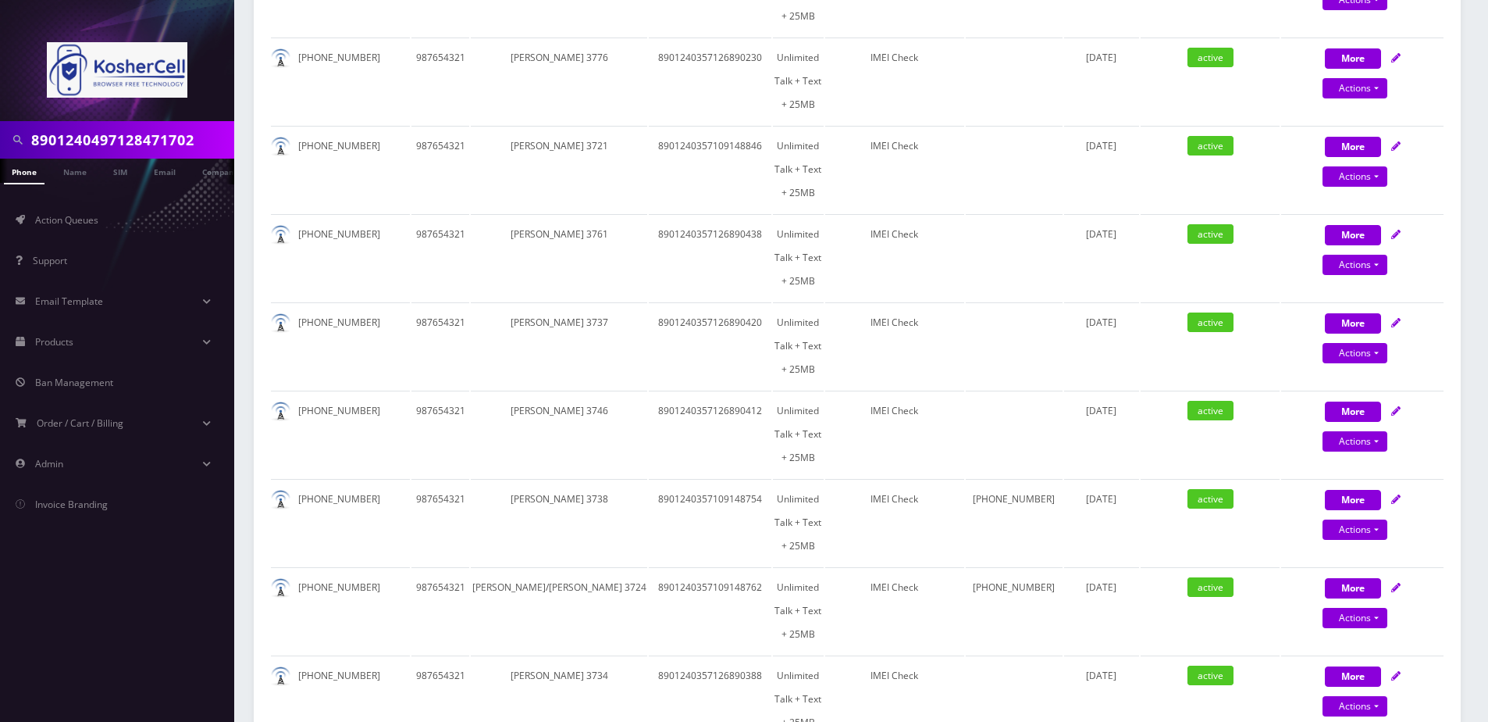
select select "NY"
type input "11516"
type input "8901240497128471702"
type input "5162436942"
type input "Verizon"
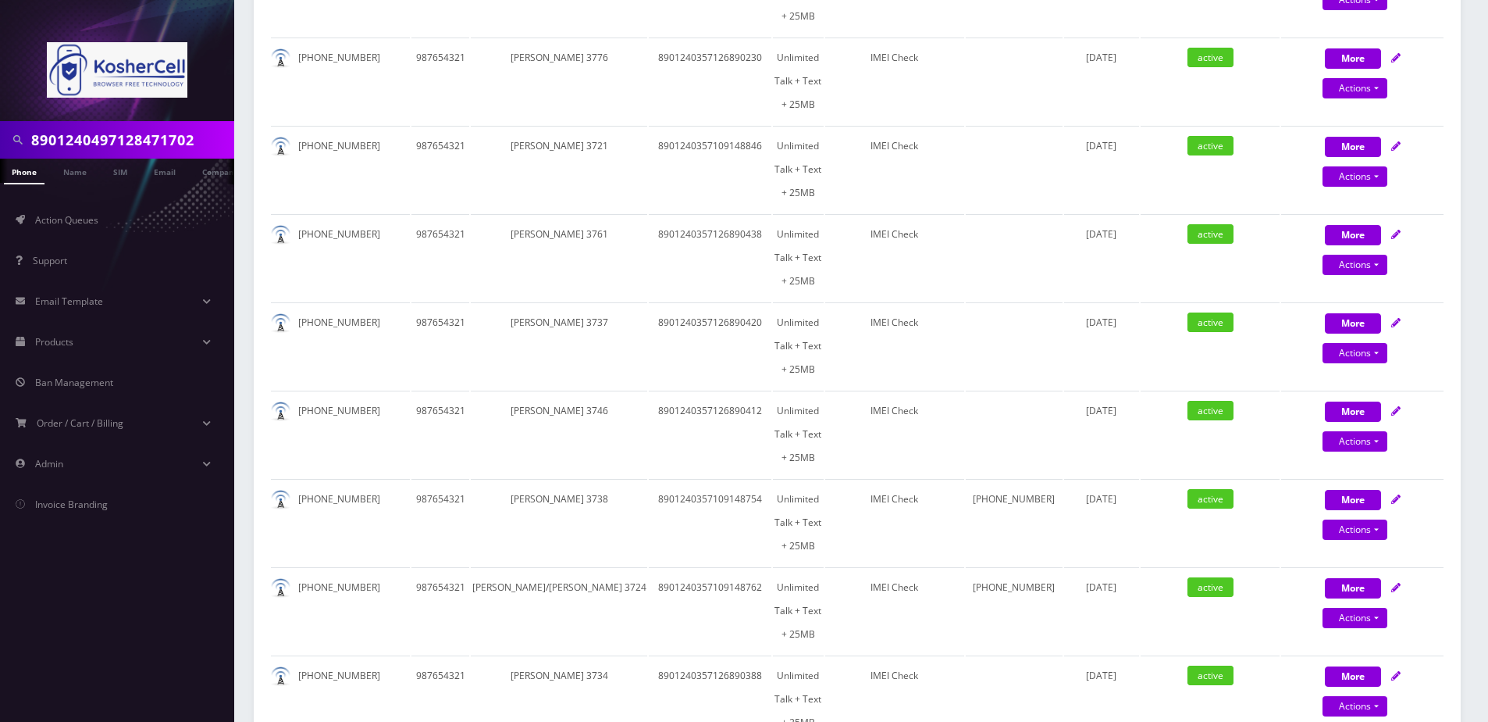
type input "0882651570"
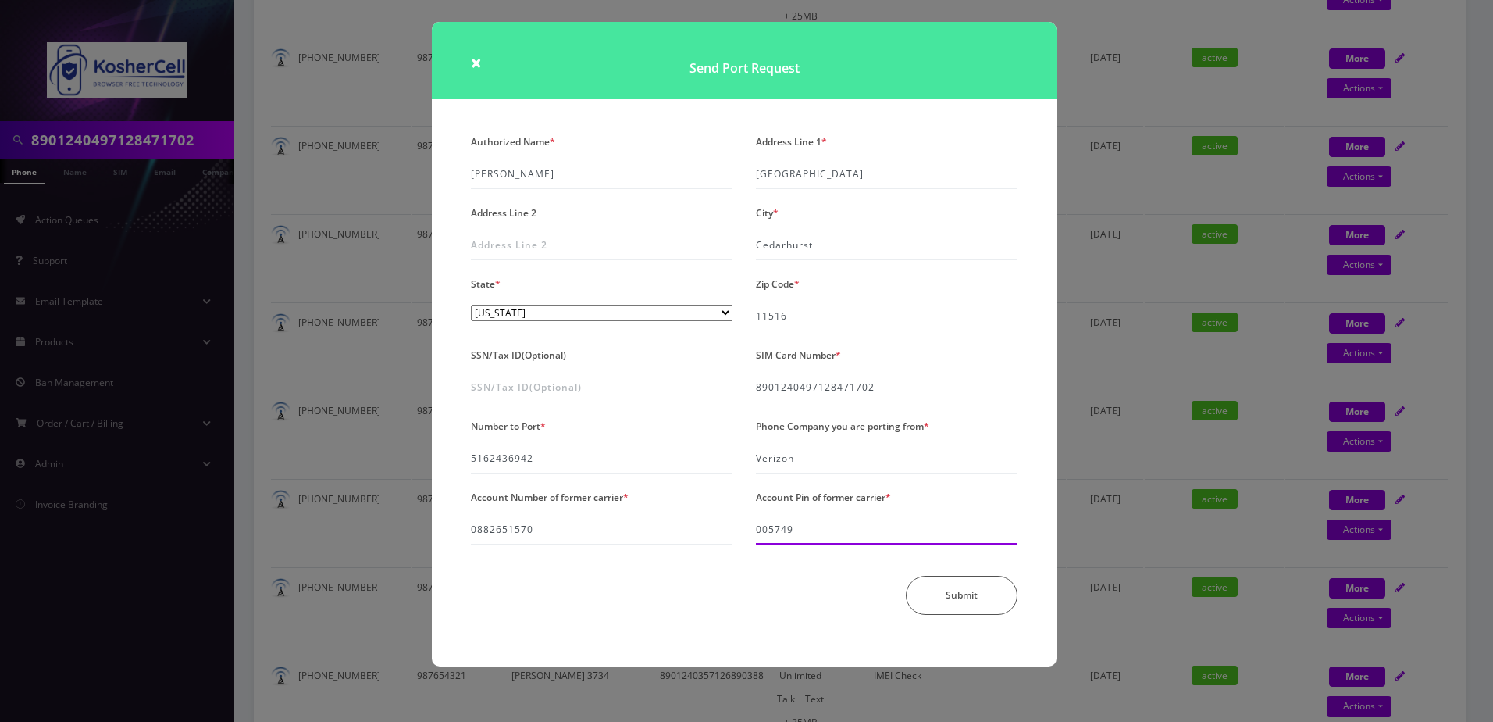
click at [827, 522] on input "005749" at bounding box center [887, 530] width 262 height 30
click at [831, 523] on input "005749" at bounding box center [887, 530] width 262 height 30
paste input "745233"
type input "745233"
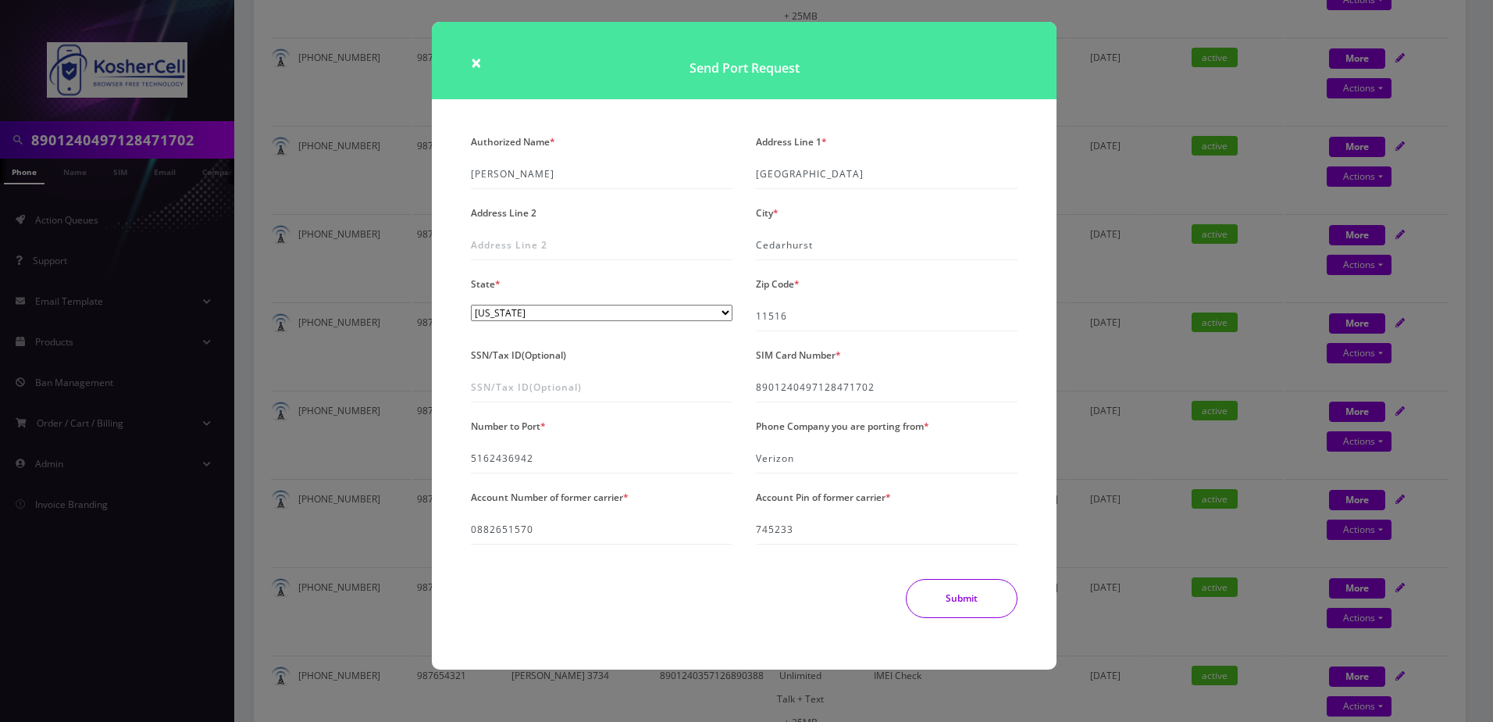
click at [943, 606] on button "Submit" at bounding box center [962, 598] width 112 height 39
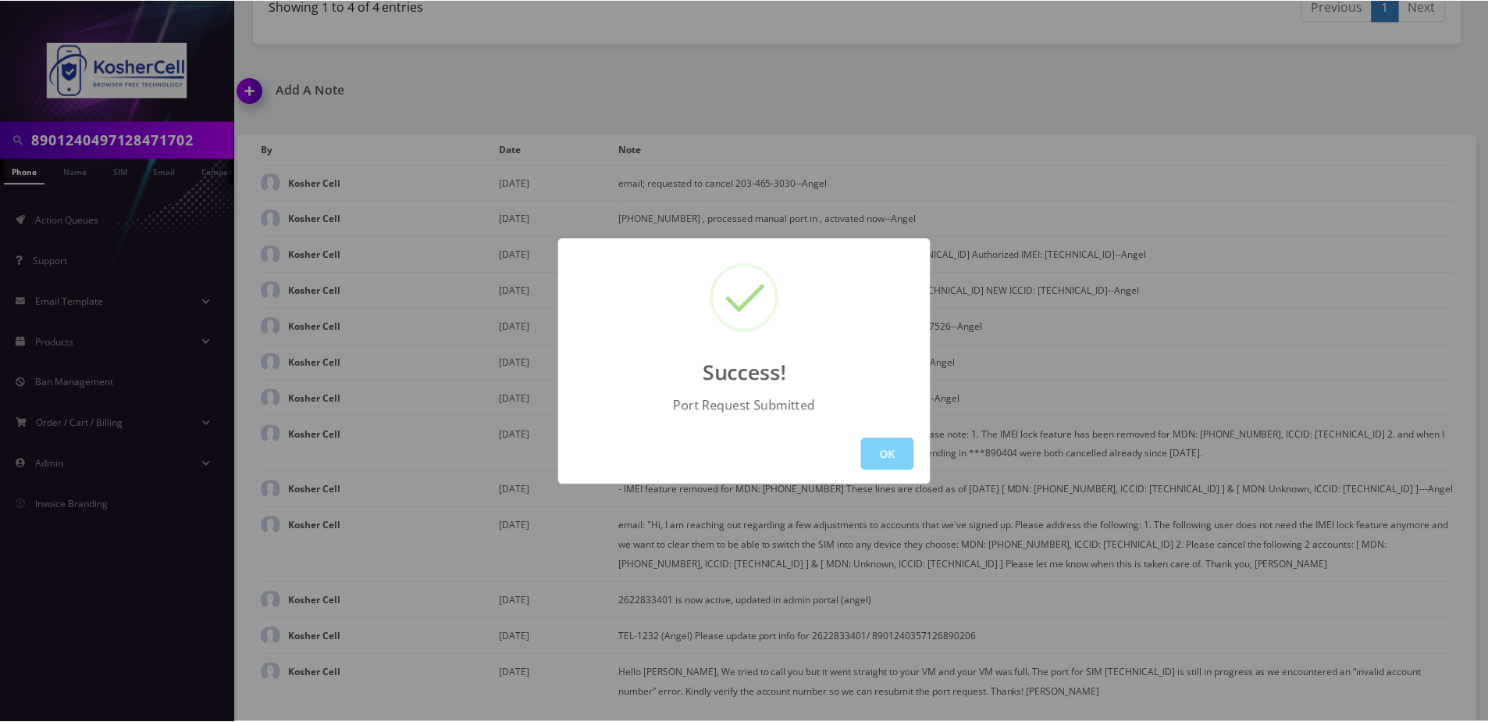
scroll to position [2593, 0]
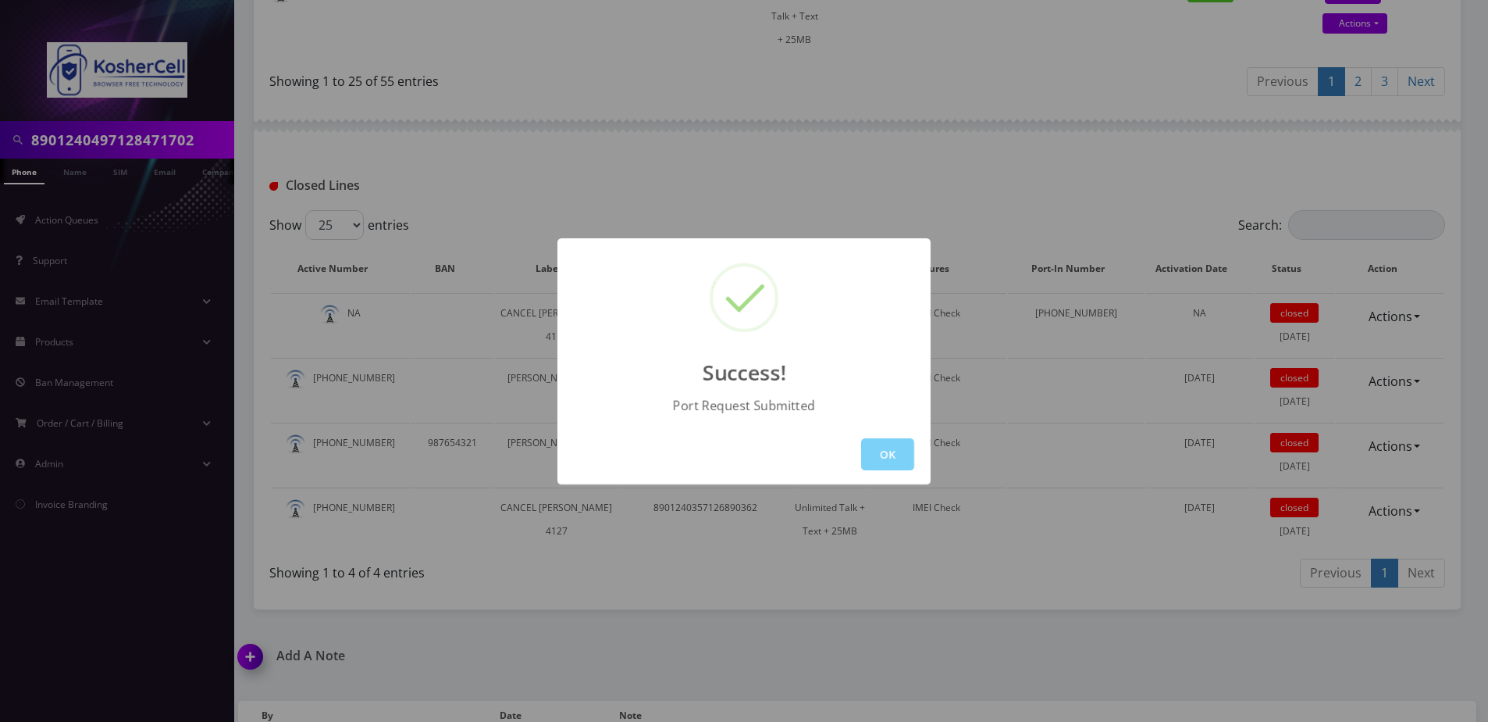
click at [915, 459] on div "OK" at bounding box center [744, 454] width 373 height 60
drag, startPoint x: 899, startPoint y: 457, endPoint x: 123, endPoint y: 256, distance: 801.8
click at [898, 457] on button "OK" at bounding box center [887, 454] width 53 height 32
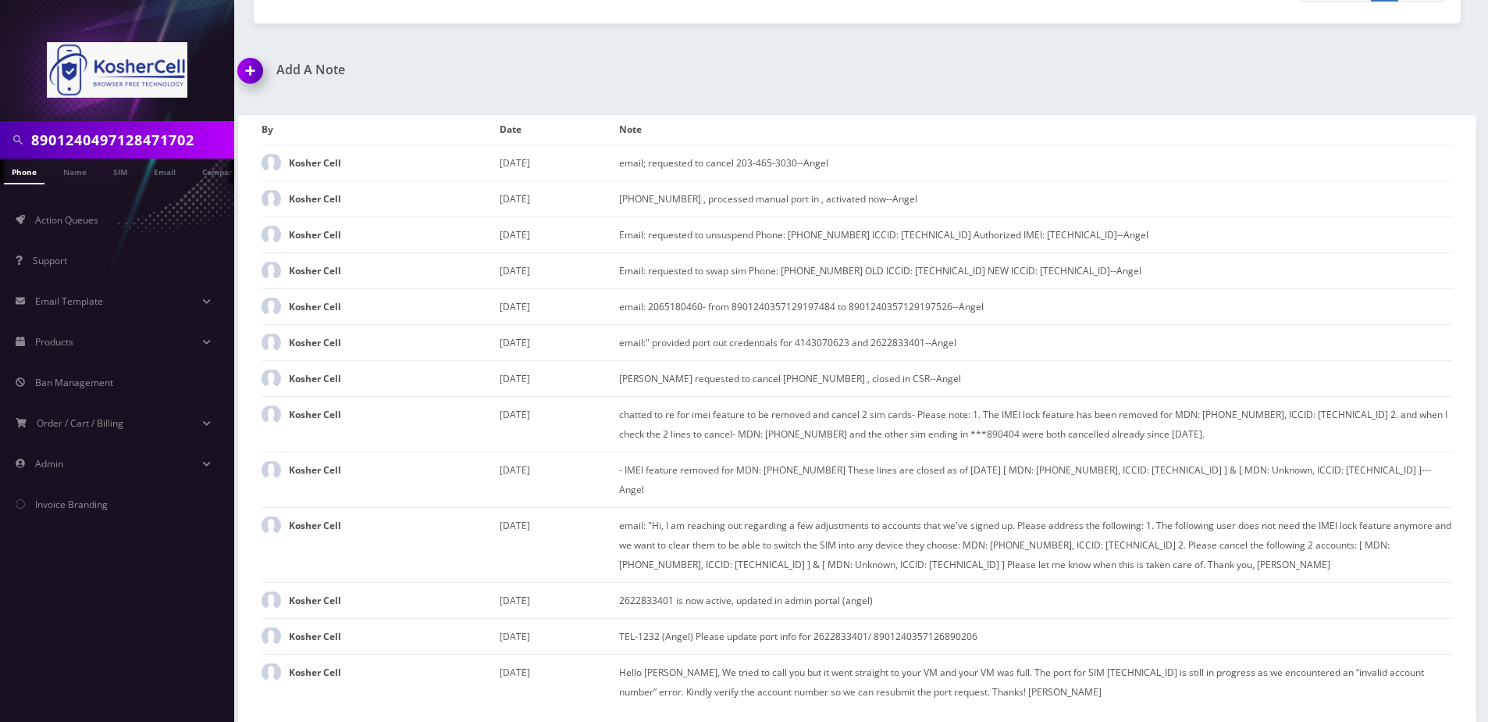
scroll to position [2549, 0]
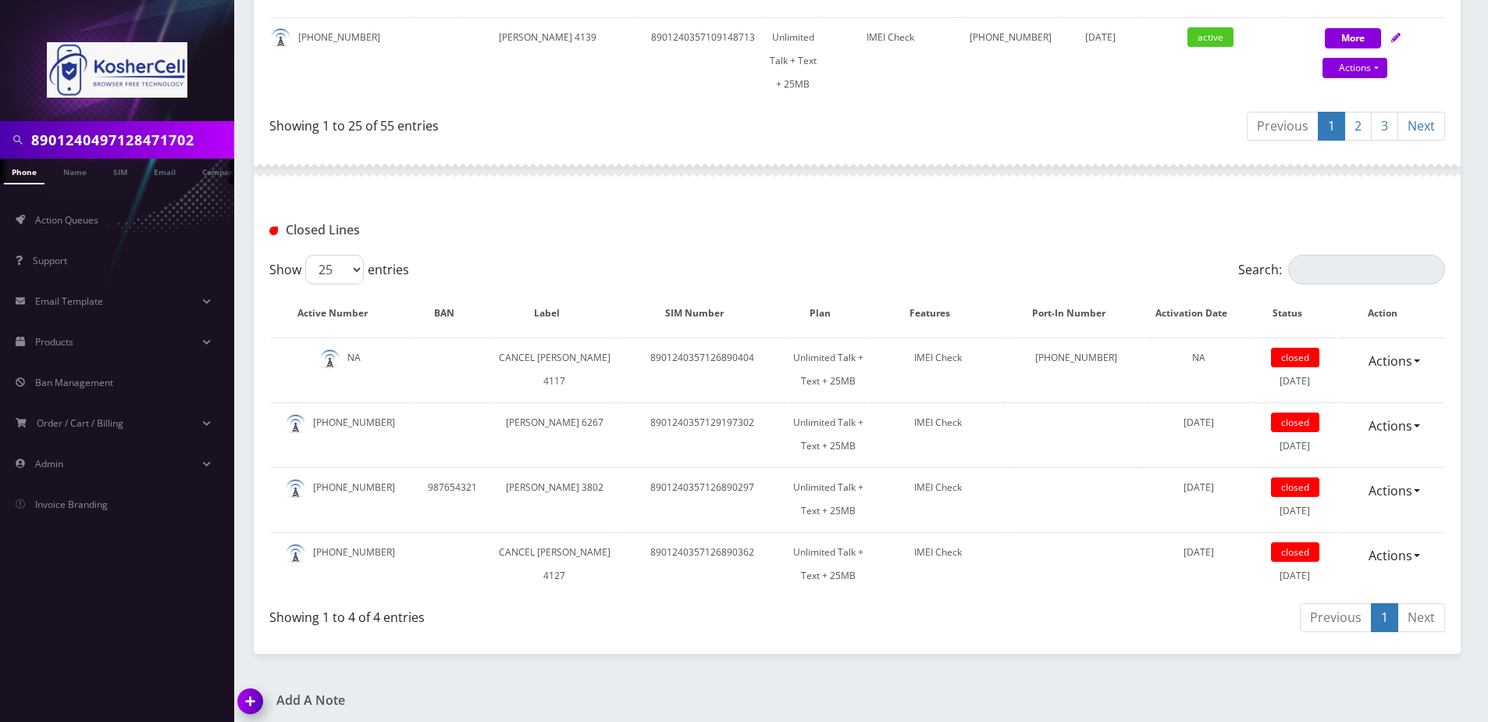
click at [81, 141] on input "8901240497128471702" at bounding box center [130, 140] width 199 height 30
type input "4439480704"
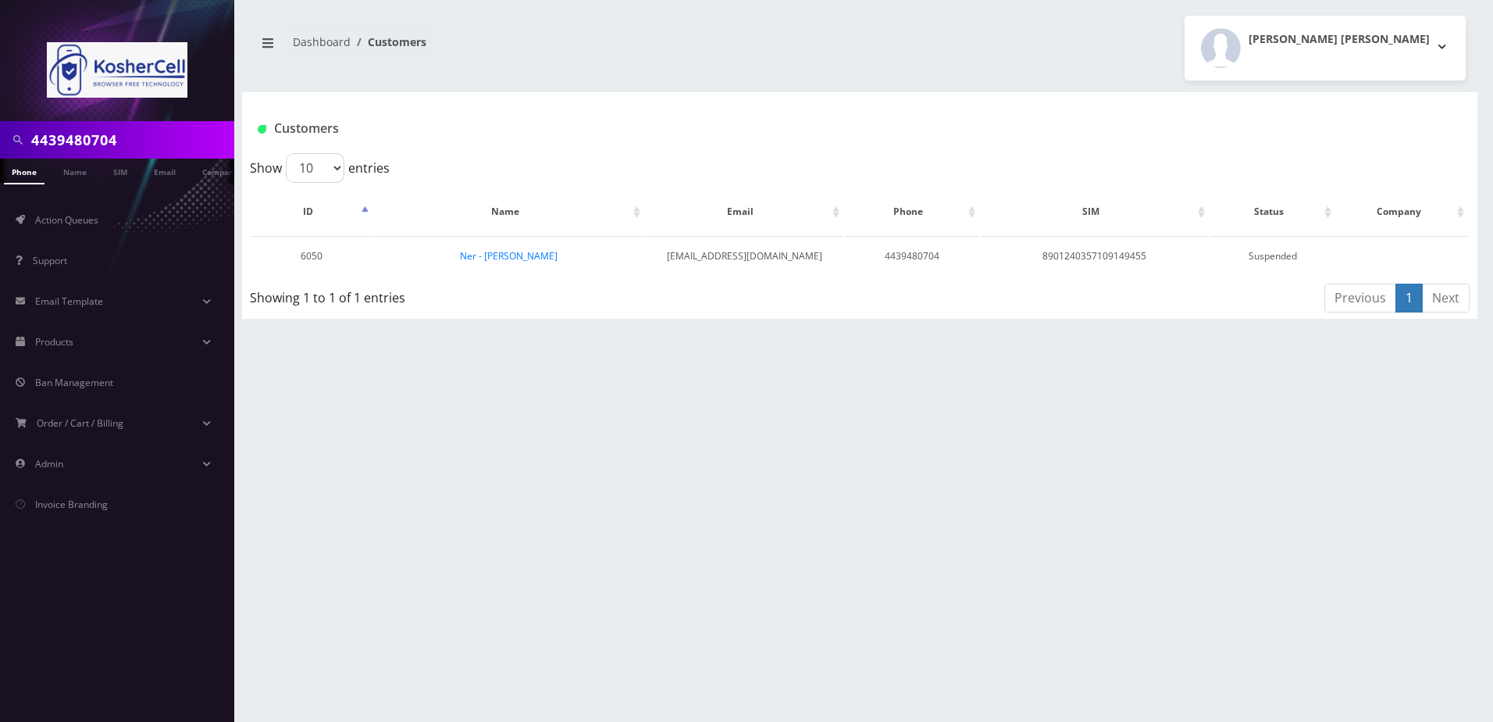
scroll to position [0, 8]
click at [540, 257] on link "Ner - [PERSON_NAME]" at bounding box center [509, 255] width 98 height 13
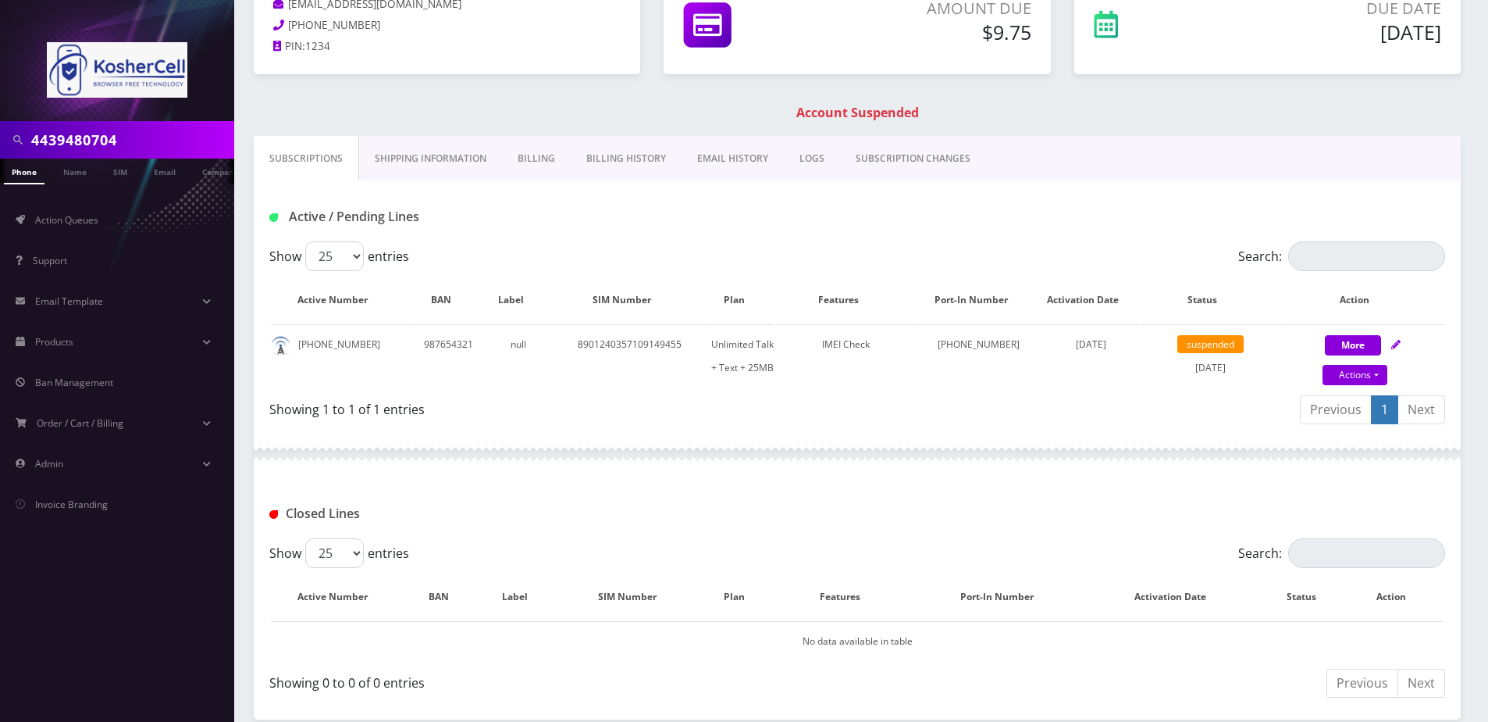
click at [630, 152] on link "Billing History" at bounding box center [626, 158] width 111 height 45
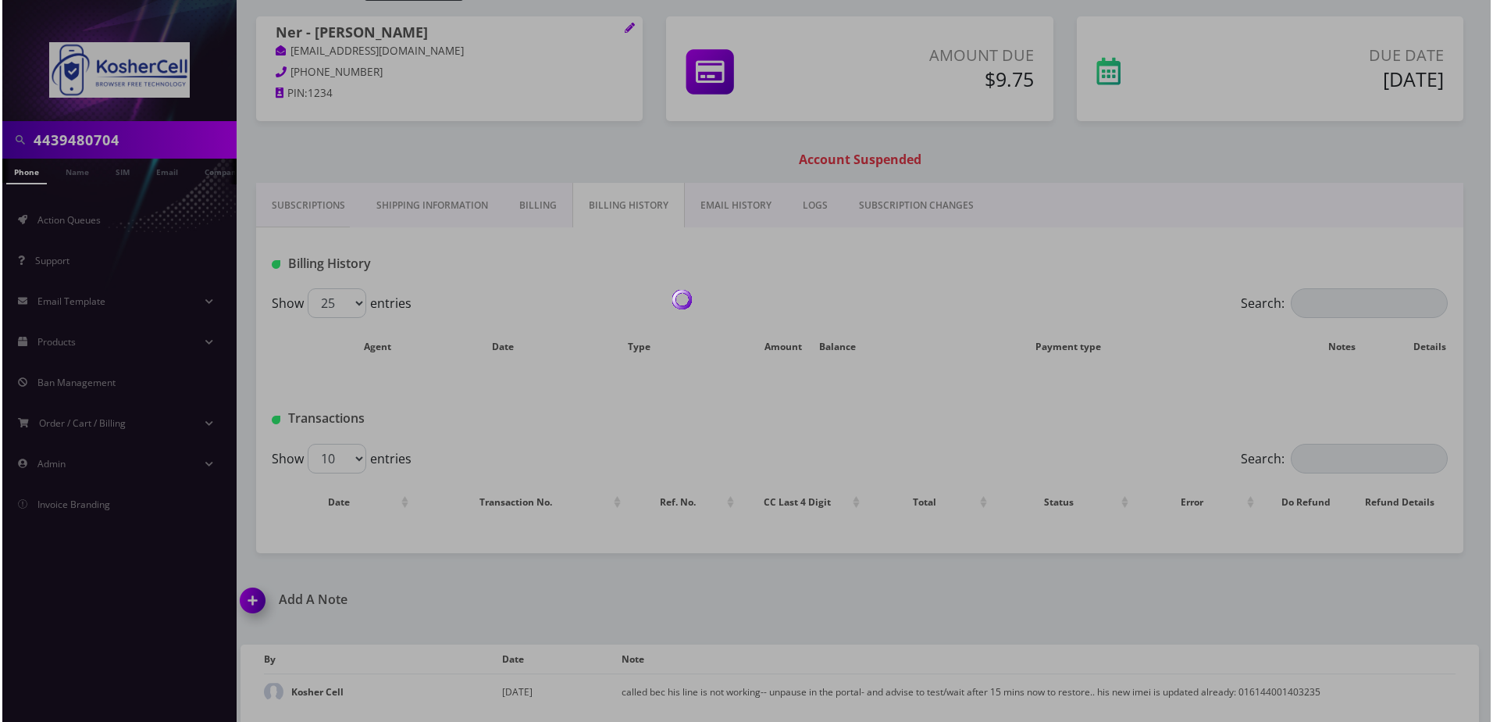
scroll to position [156, 0]
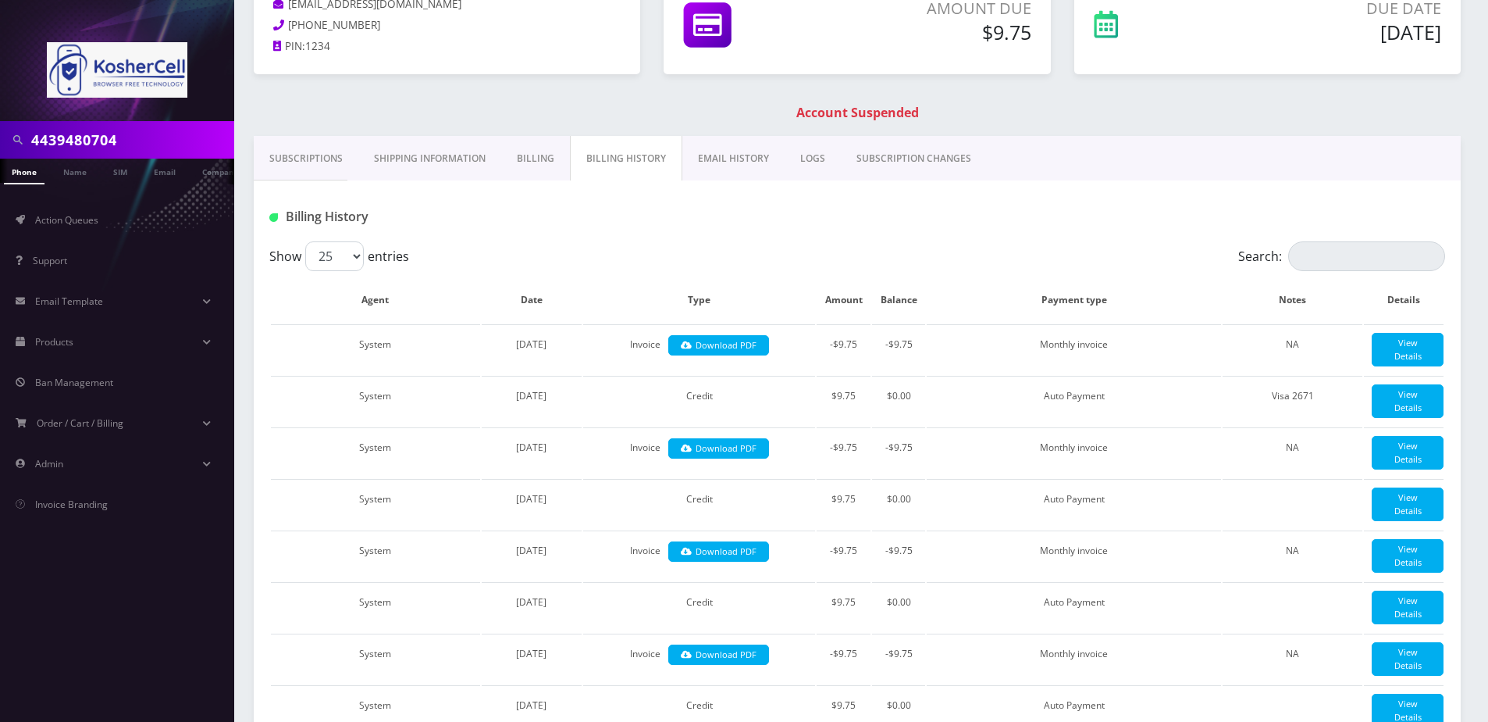
click at [697, 162] on link "EMAIL HISTORY" at bounding box center [734, 158] width 102 height 45
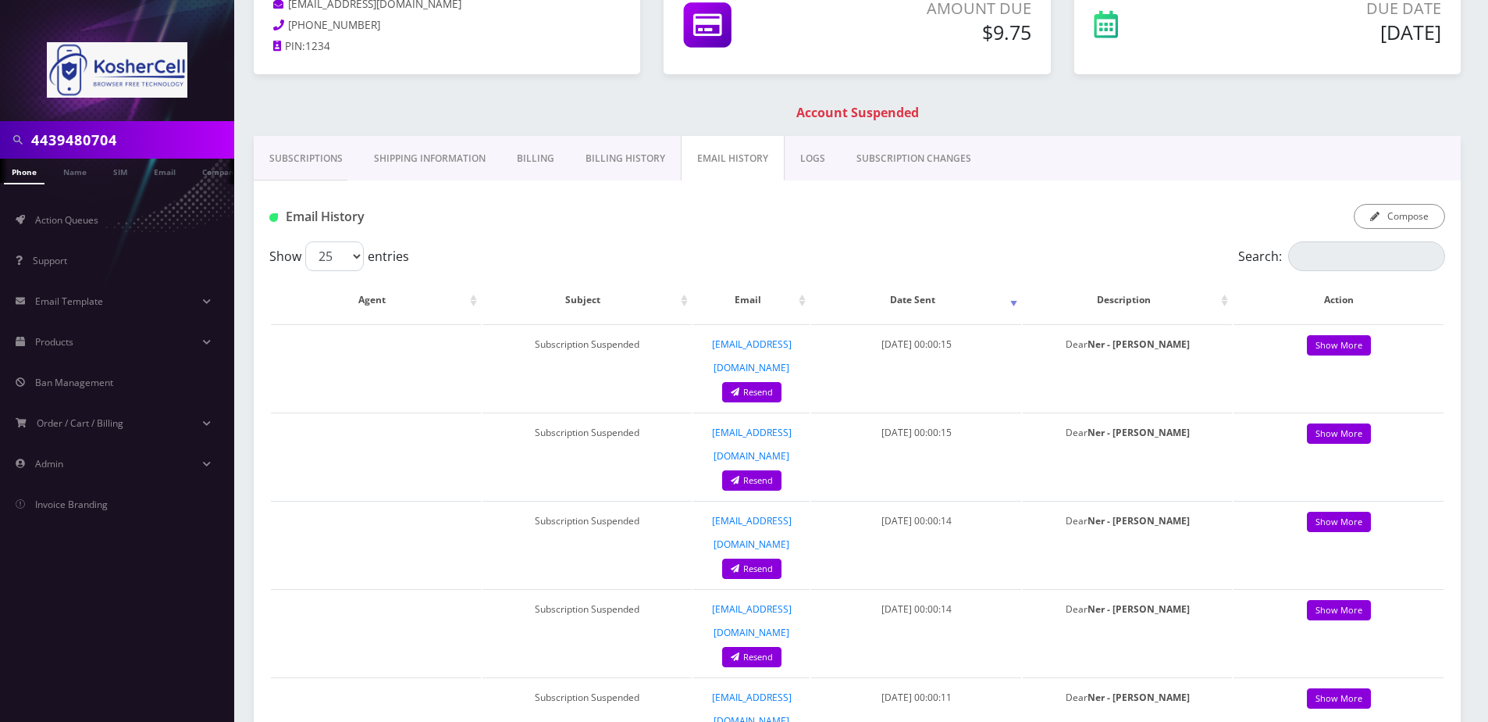
click at [544, 162] on link "Billing" at bounding box center [535, 158] width 69 height 45
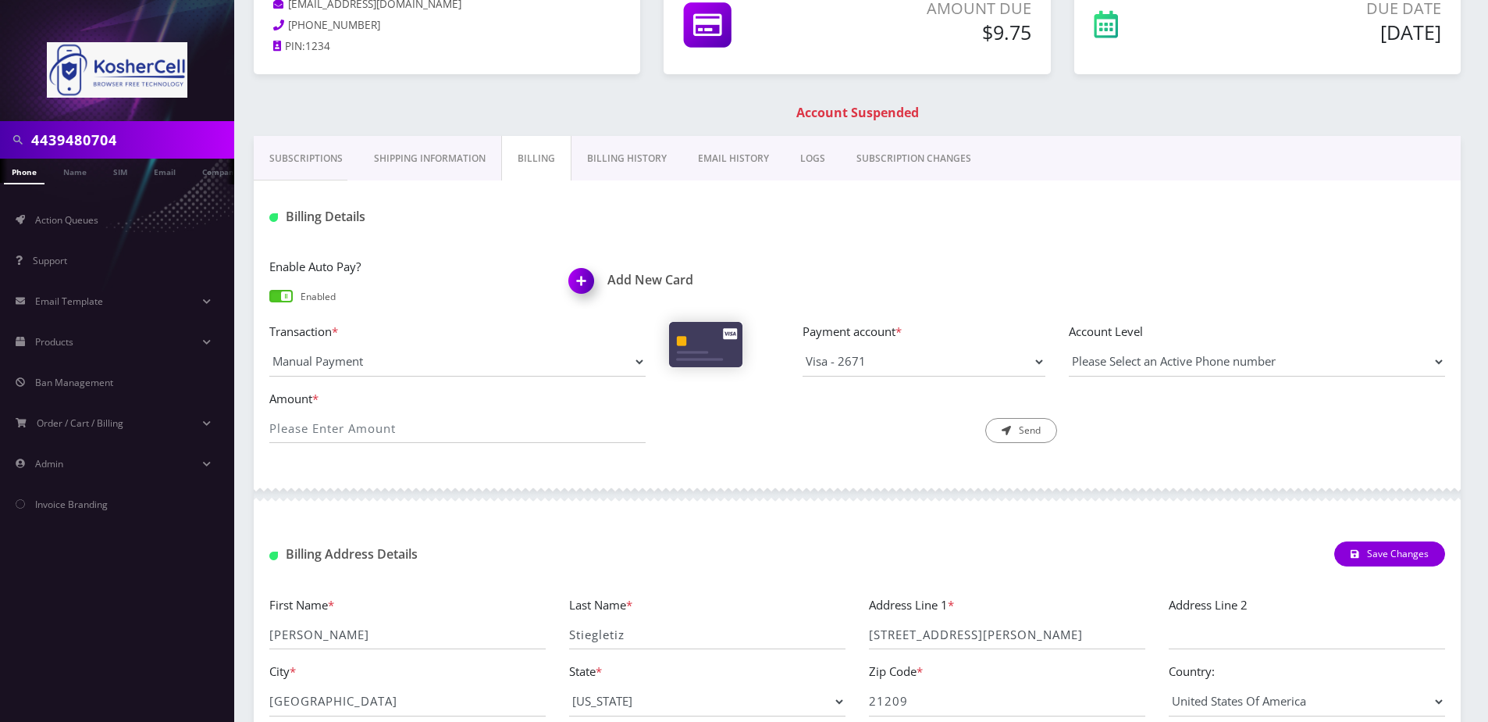
click at [617, 269] on div "Add New Card" at bounding box center [708, 283] width 300 height 52
click at [585, 283] on img at bounding box center [584, 286] width 46 height 46
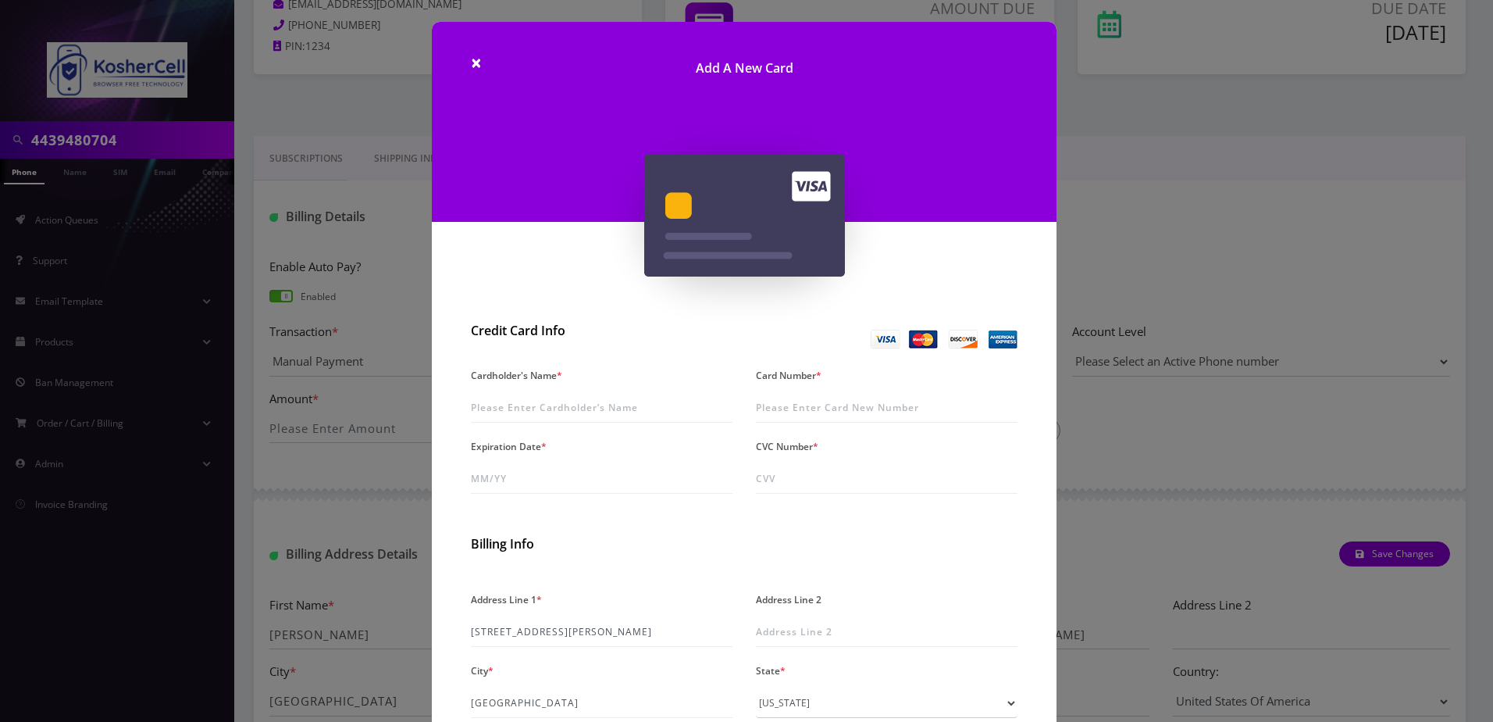
scroll to position [78, 0]
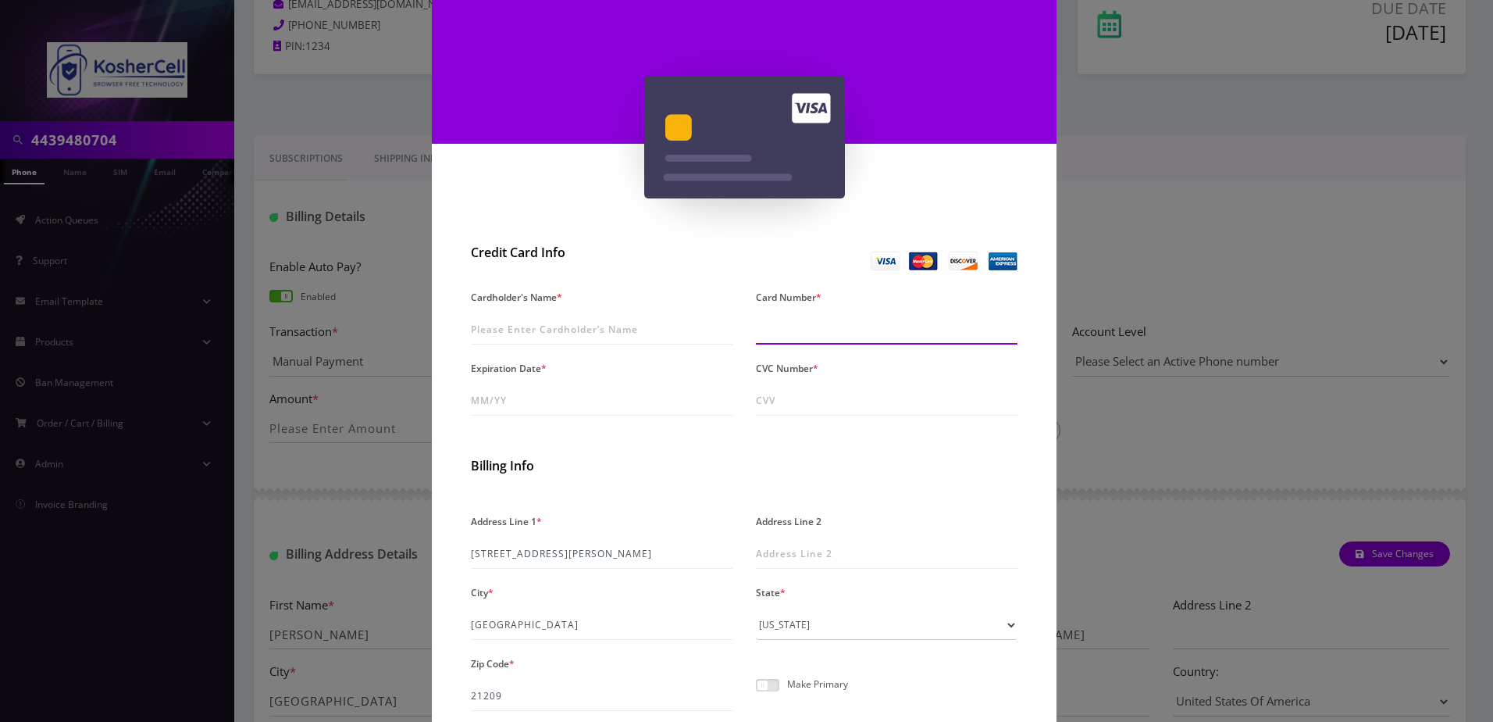
click at [832, 334] on input "Card Number *" at bounding box center [887, 330] width 262 height 30
type input "5523 9320 0477 0955"
type input "Dianiel Stieglitz"
type input "07/28"
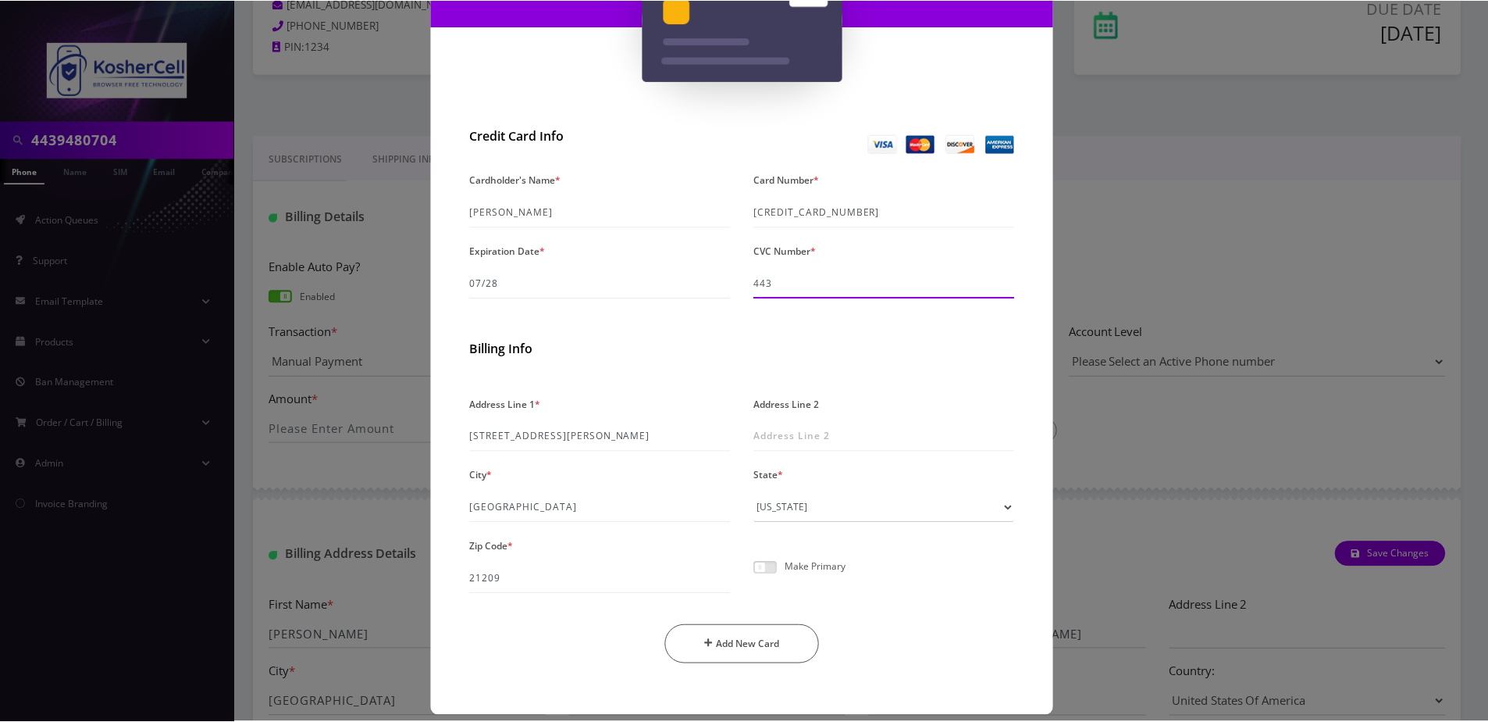
scroll to position [211, 0]
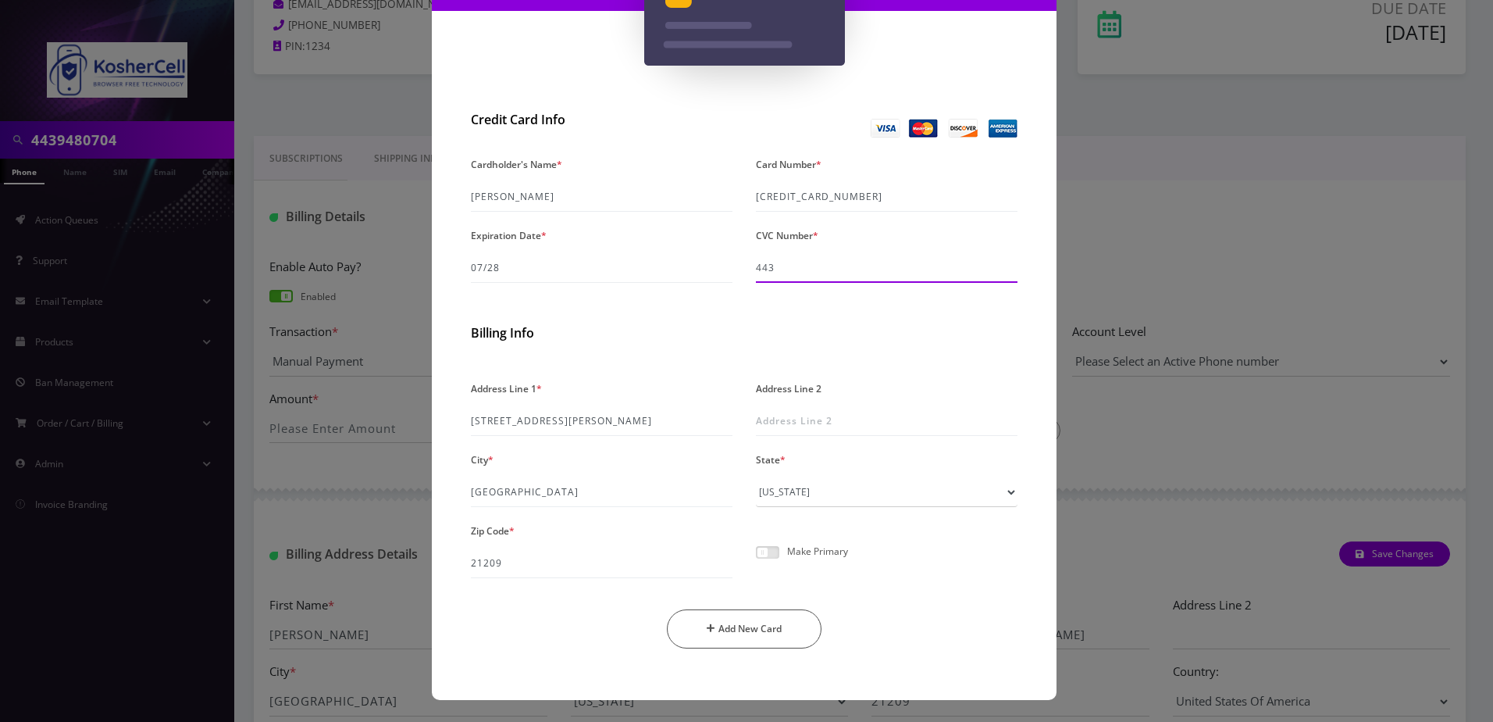
type input "443"
click at [770, 557] on span at bounding box center [767, 552] width 23 height 12
click at [756, 561] on input "checkbox" at bounding box center [756, 561] width 0 height 0
click at [845, 202] on input "5523 9320 0477 0955" at bounding box center [887, 197] width 262 height 30
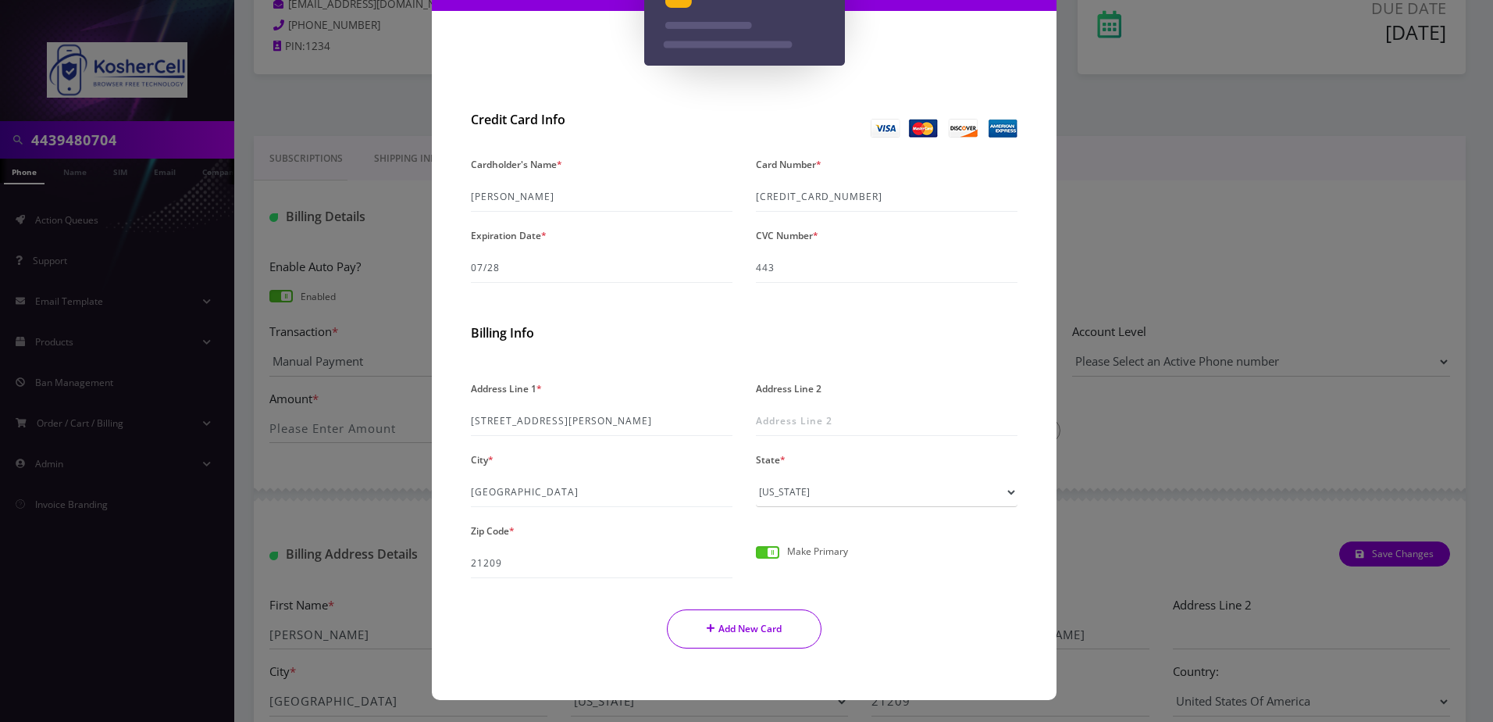
click at [752, 636] on button "Add New Card" at bounding box center [744, 628] width 155 height 39
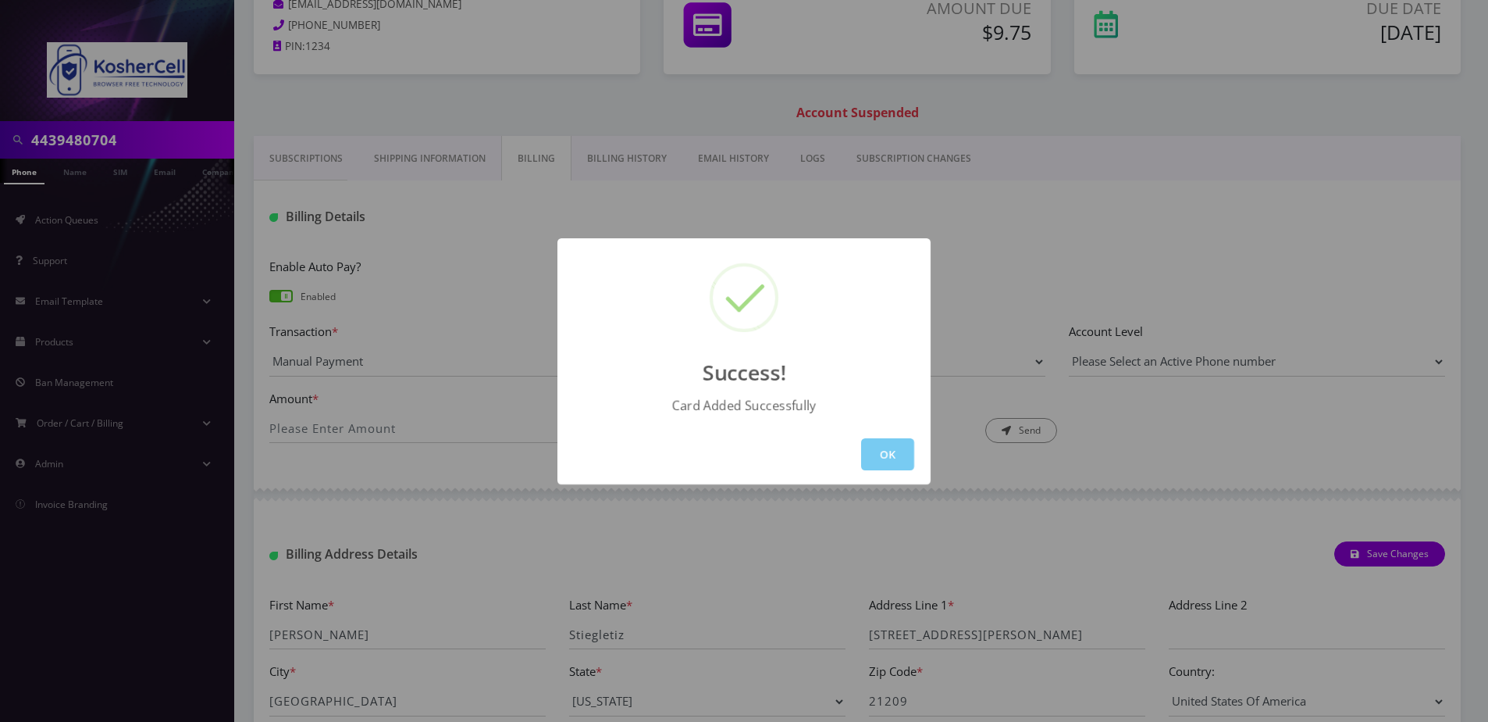
click at [881, 467] on button "OK" at bounding box center [887, 454] width 53 height 32
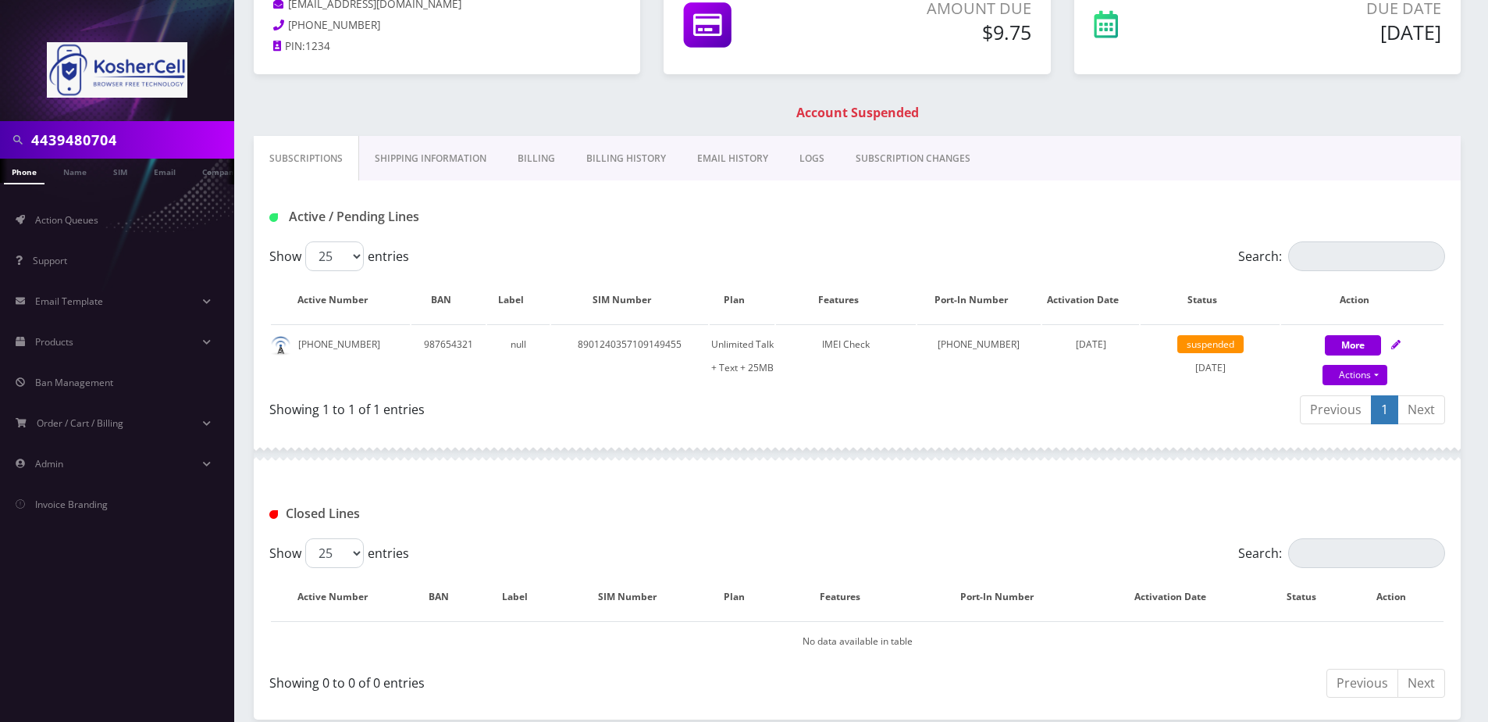
click at [597, 157] on link "Billing History" at bounding box center [626, 158] width 111 height 45
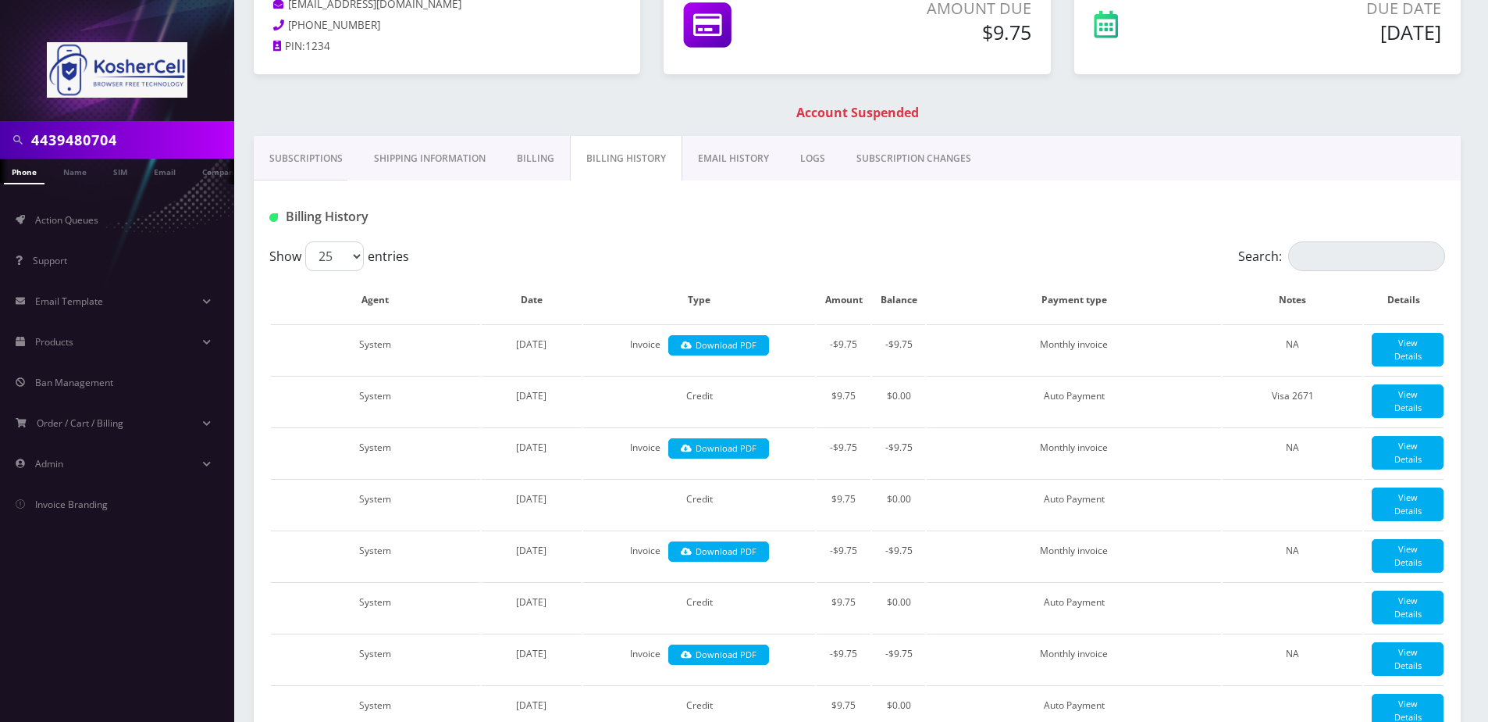
click at [484, 166] on link "Shipping Information" at bounding box center [429, 158] width 143 height 45
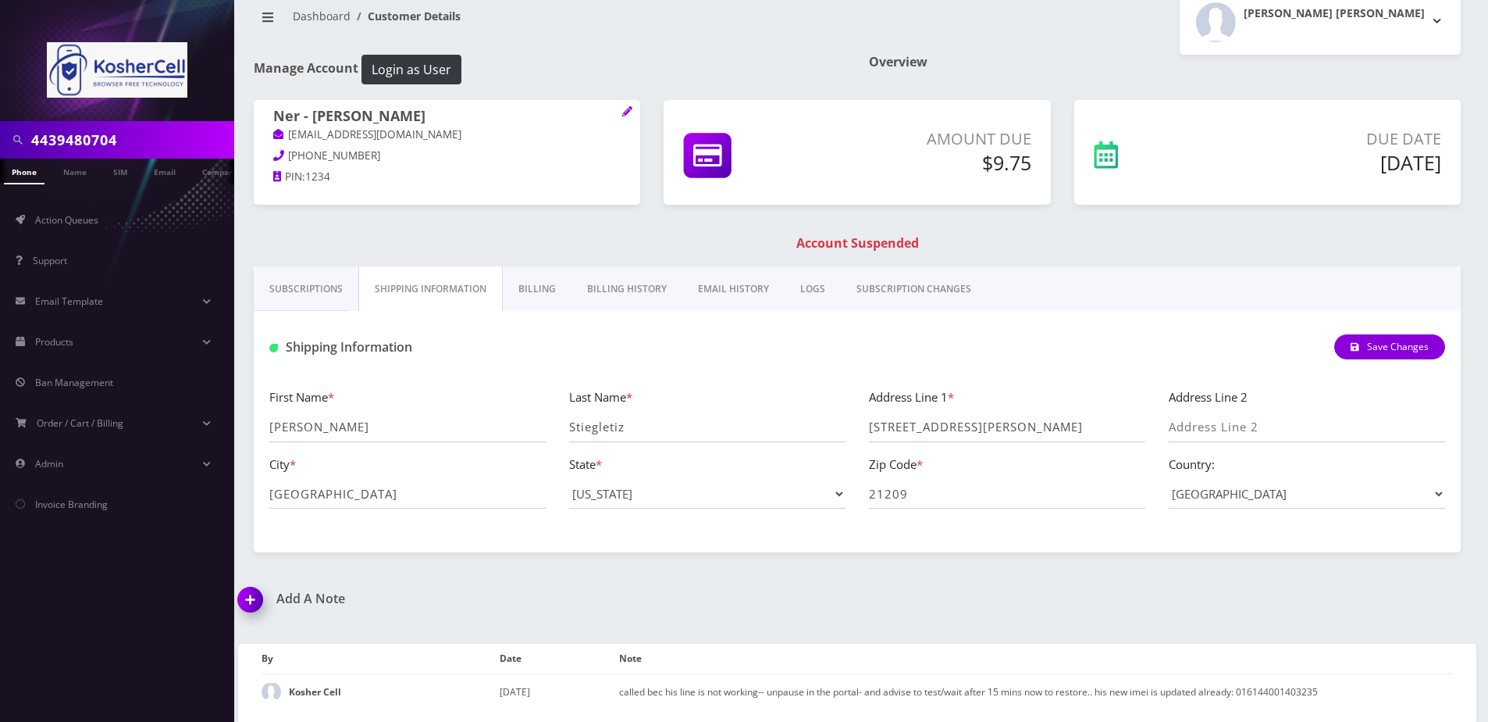
click at [528, 155] on p "443-948-0704" at bounding box center [447, 156] width 348 height 17
click at [555, 270] on link "Billing" at bounding box center [537, 288] width 69 height 45
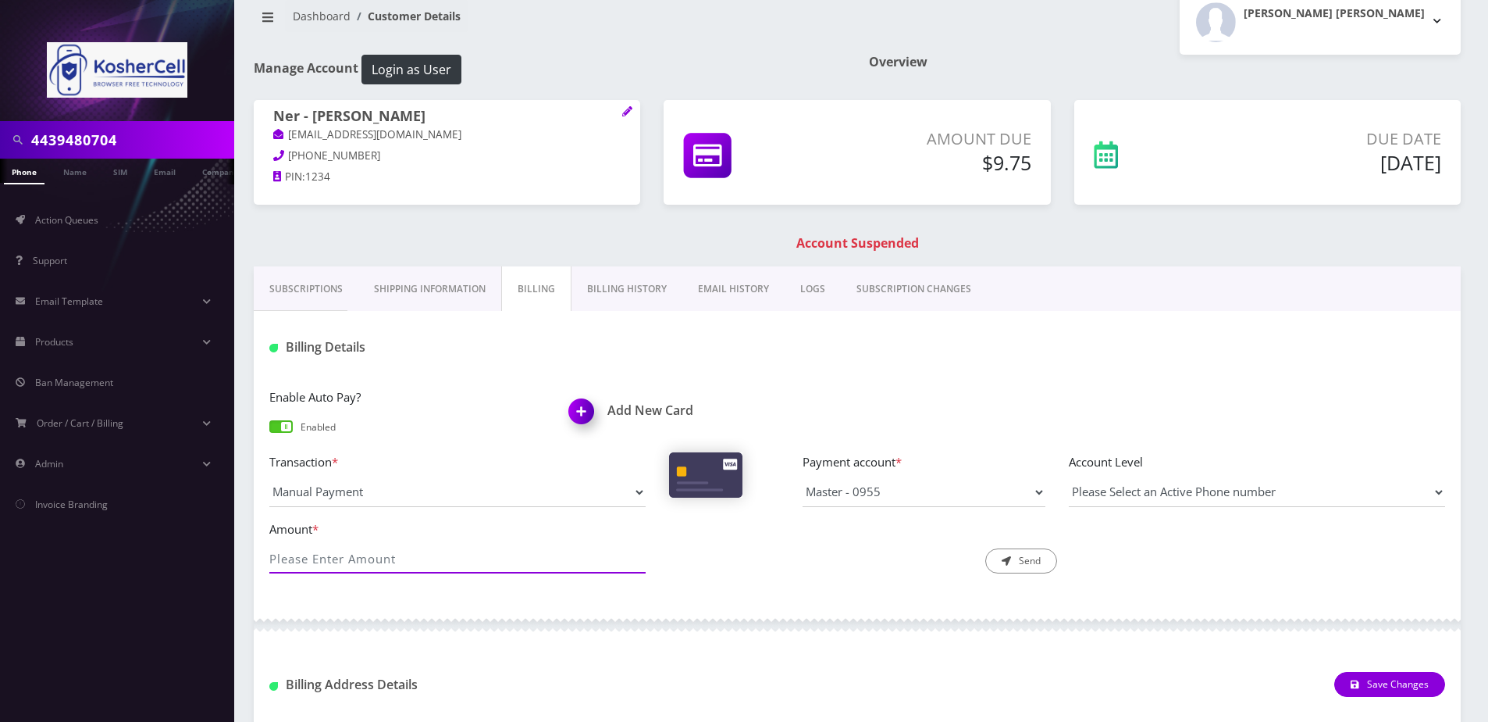
click at [532, 571] on input "Amount *" at bounding box center [457, 559] width 376 height 30
type input "-9.75"
click at [1035, 550] on button "Send" at bounding box center [1022, 560] width 72 height 25
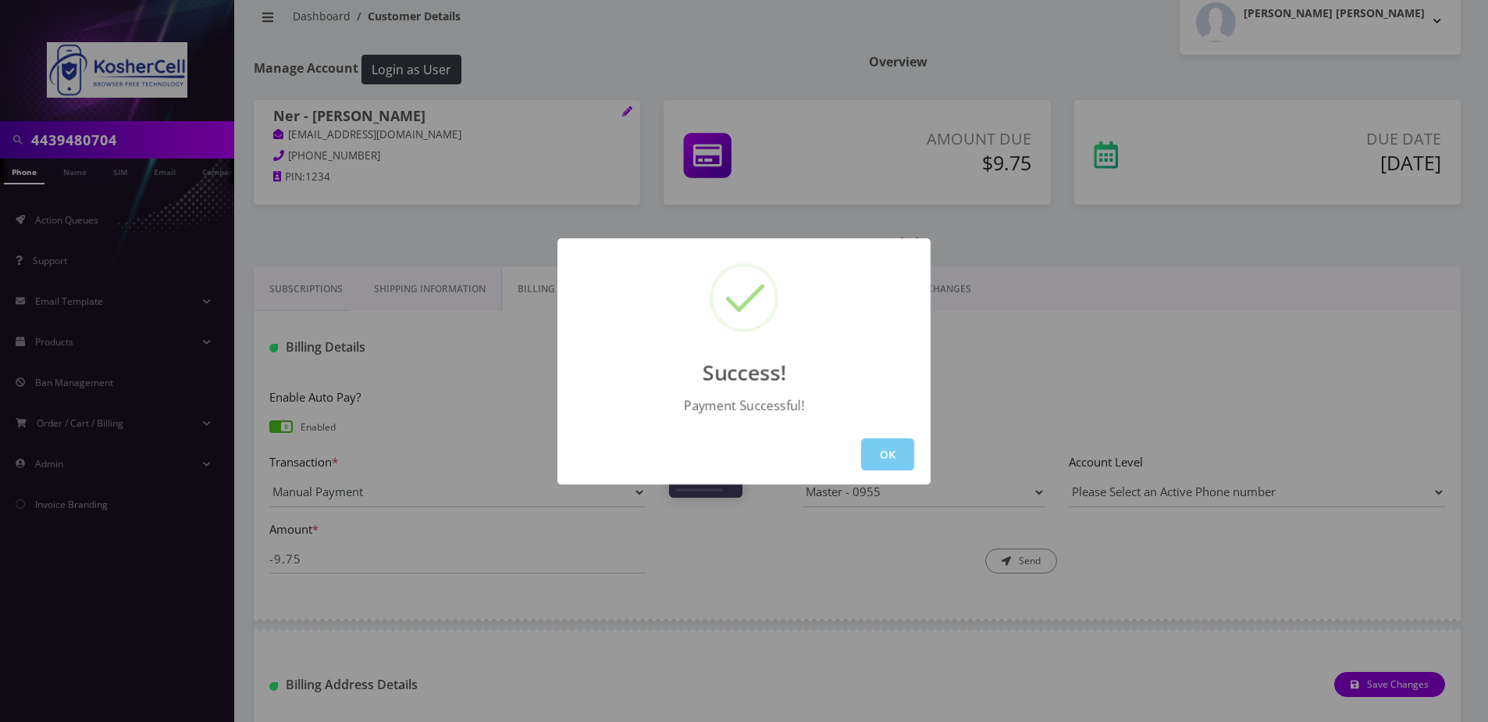
click at [890, 447] on button "OK" at bounding box center [887, 454] width 53 height 32
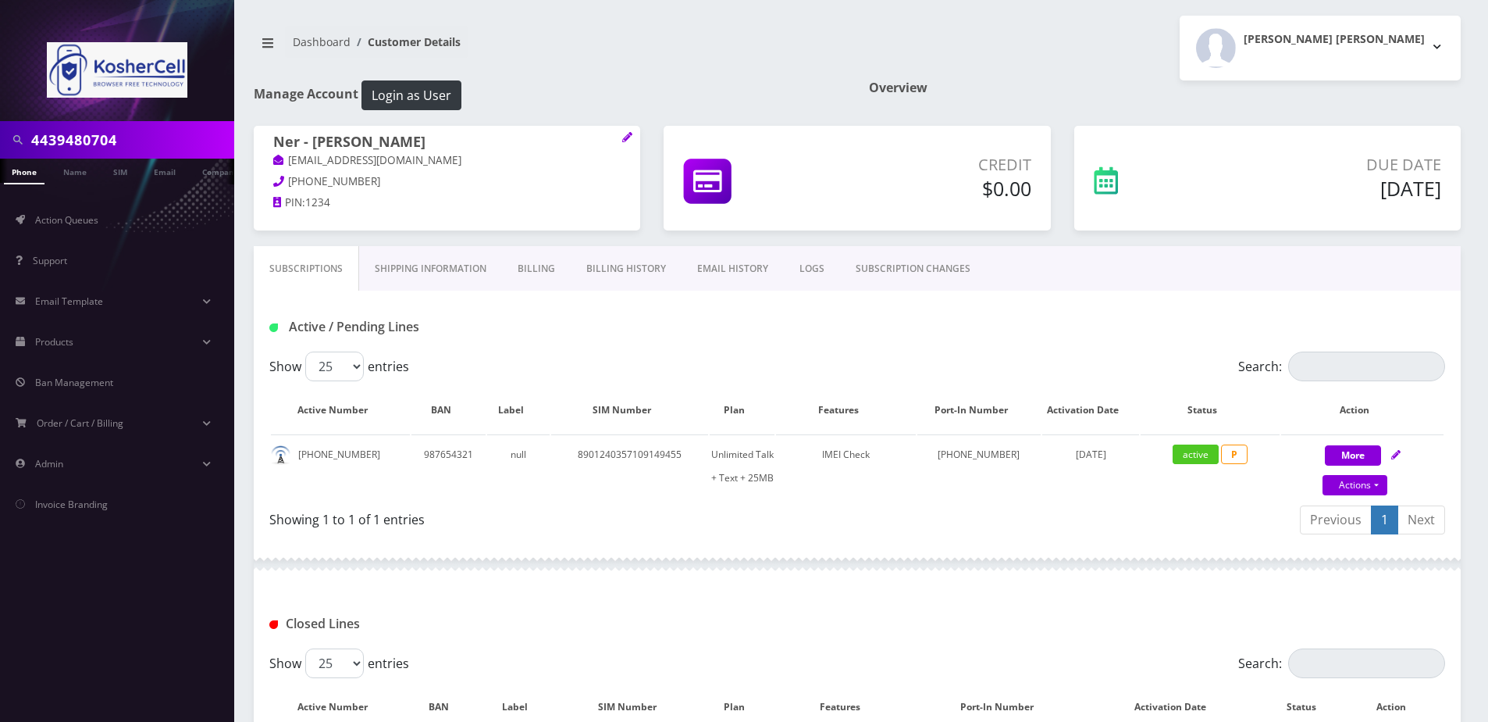
click at [611, 265] on link "Billing History" at bounding box center [626, 268] width 111 height 45
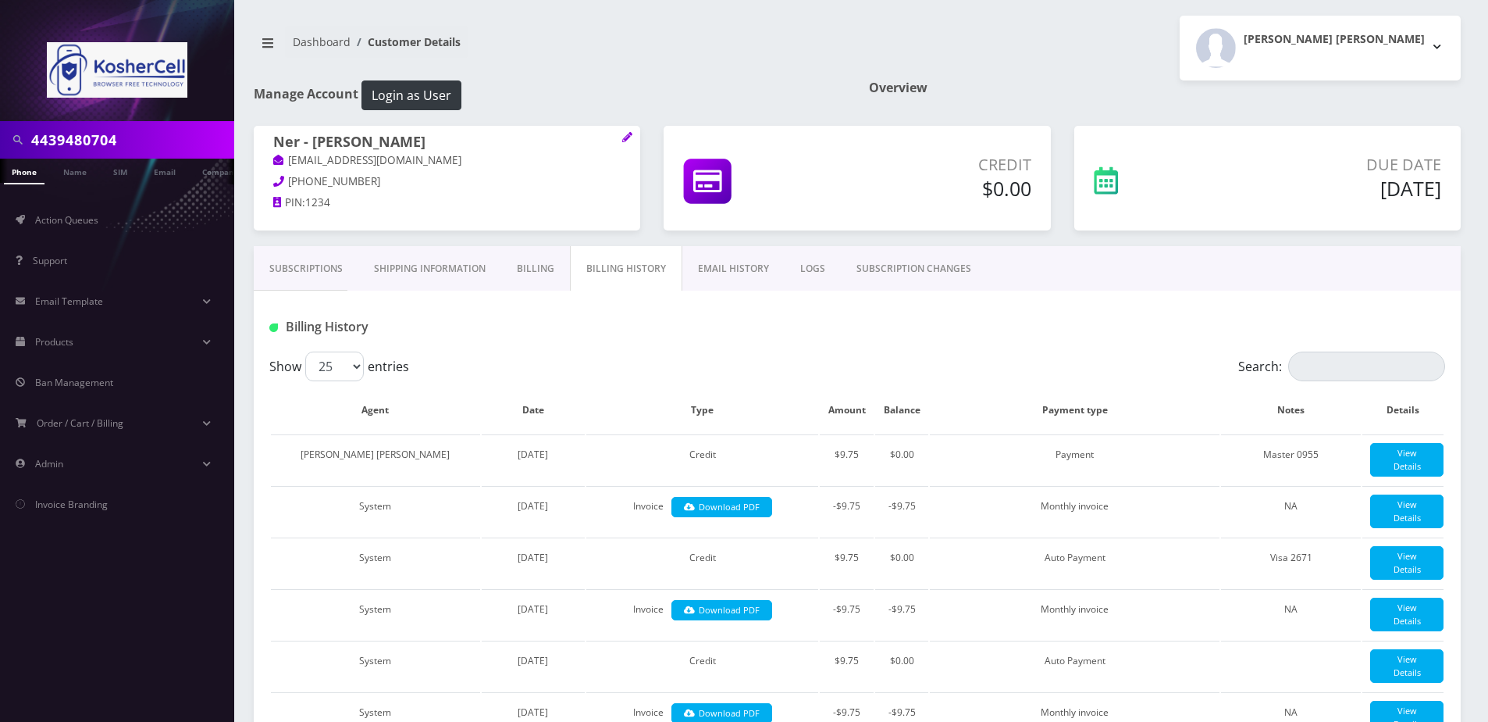
click at [256, 280] on link "Subscriptions" at bounding box center [306, 268] width 105 height 45
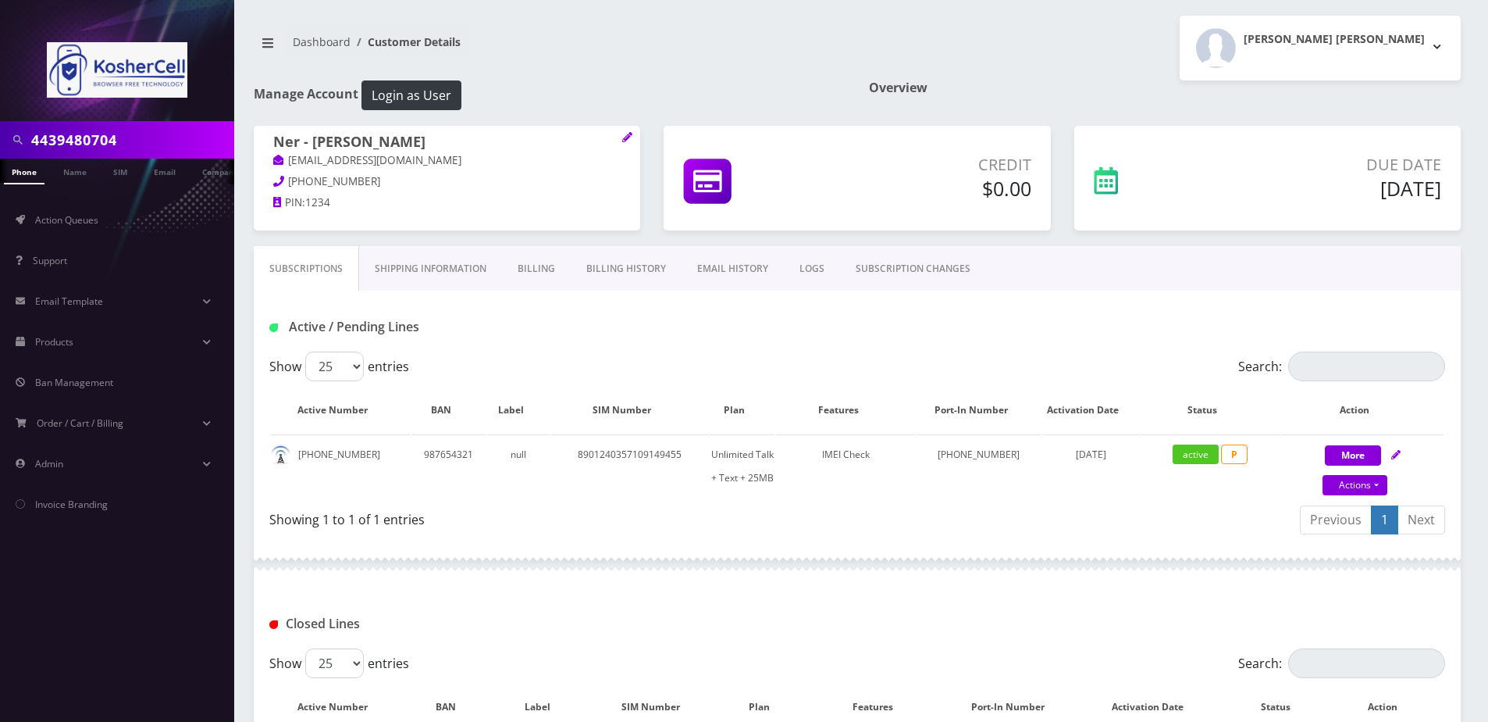
drag, startPoint x: 548, startPoint y: 269, endPoint x: 558, endPoint y: 269, distance: 10.2
click at [548, 269] on link "Billing" at bounding box center [536, 268] width 69 height 45
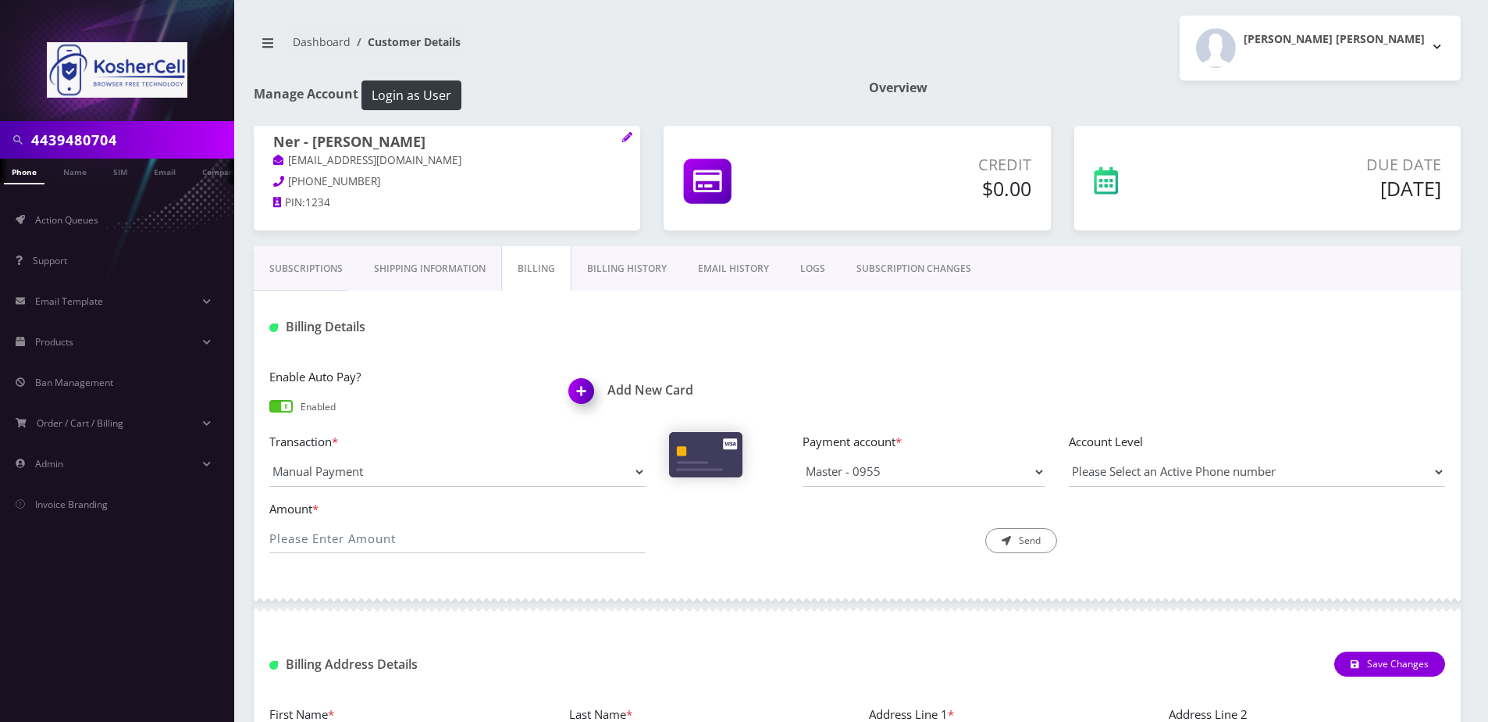
click at [615, 267] on link "Billing History" at bounding box center [627, 268] width 111 height 45
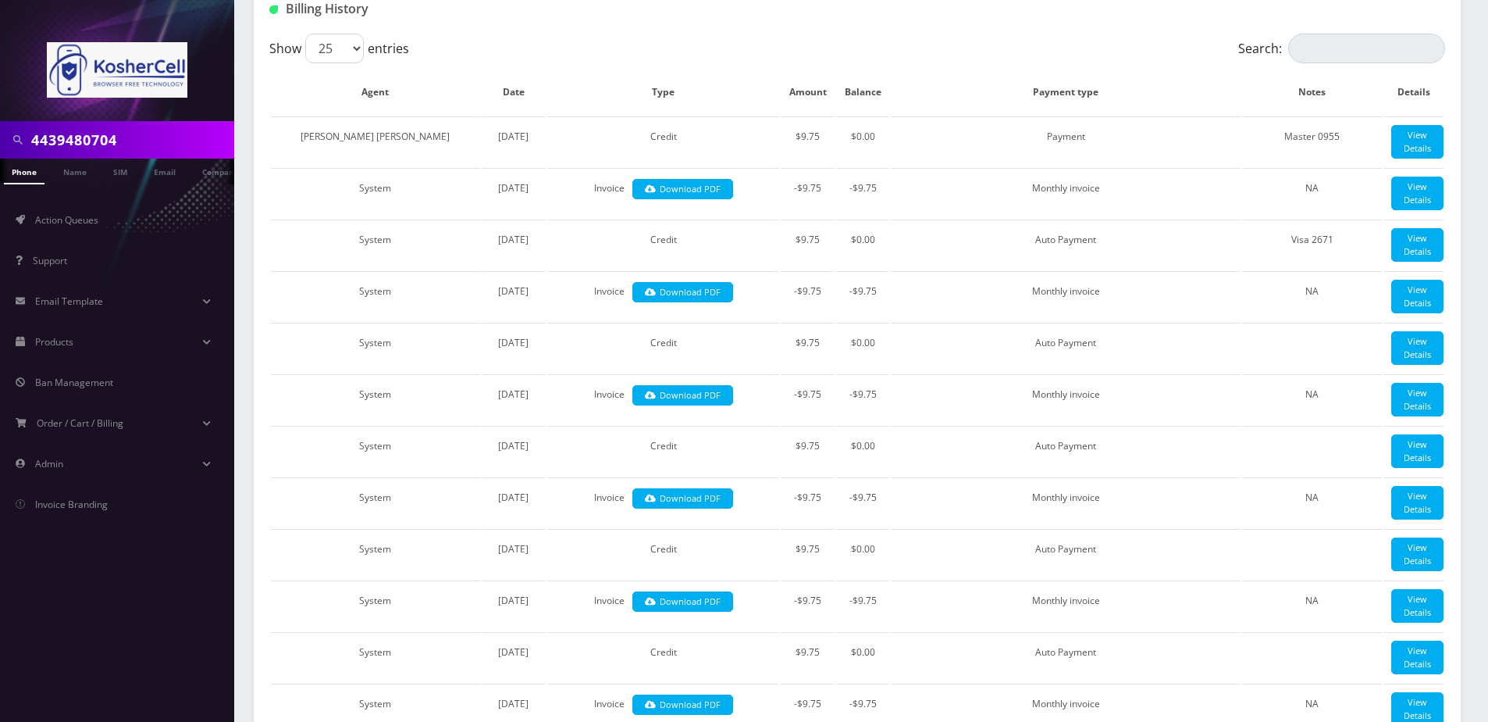
scroll to position [312, 0]
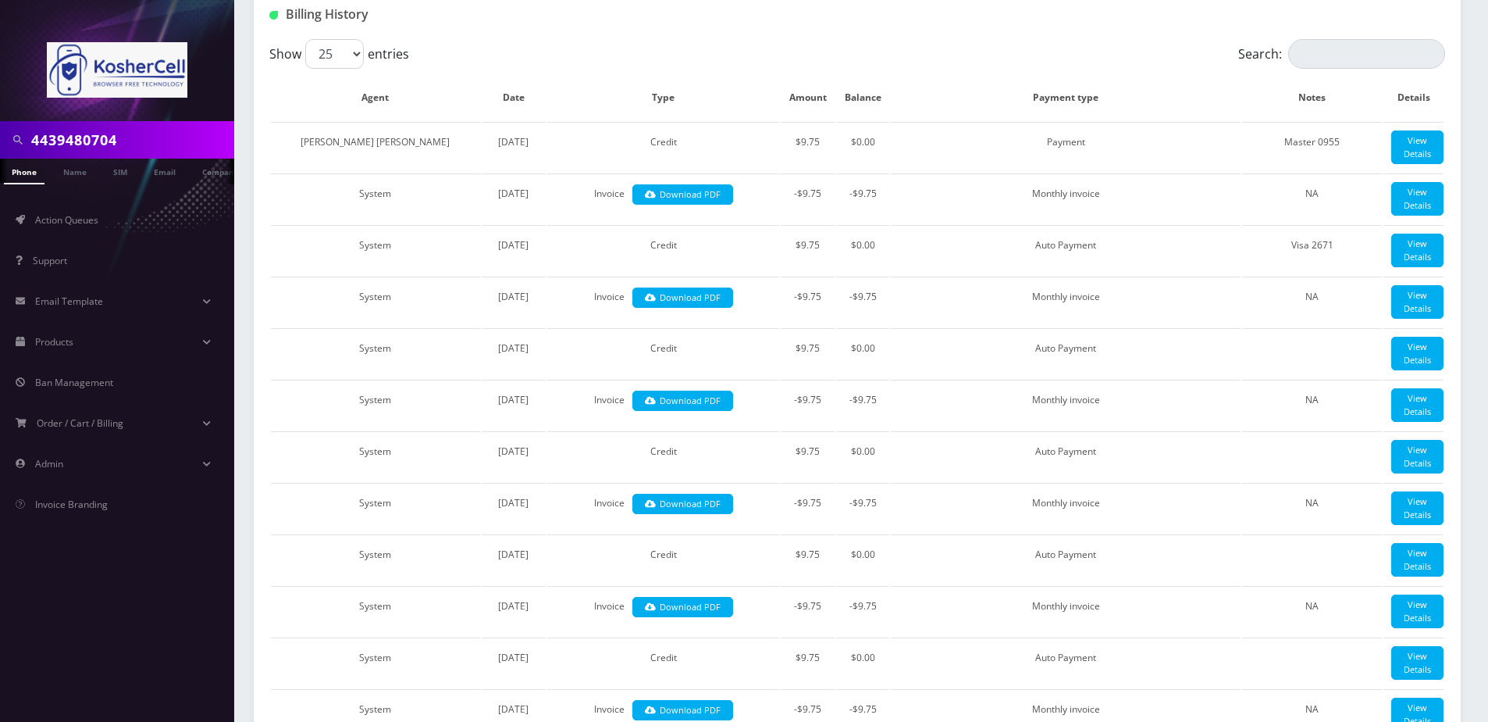
click at [169, 127] on input "4439480704" at bounding box center [130, 140] width 199 height 30
paste input "8901240497128471702"
type input "8901240497128471702"
click at [121, 169] on link "SIM" at bounding box center [120, 172] width 30 height 26
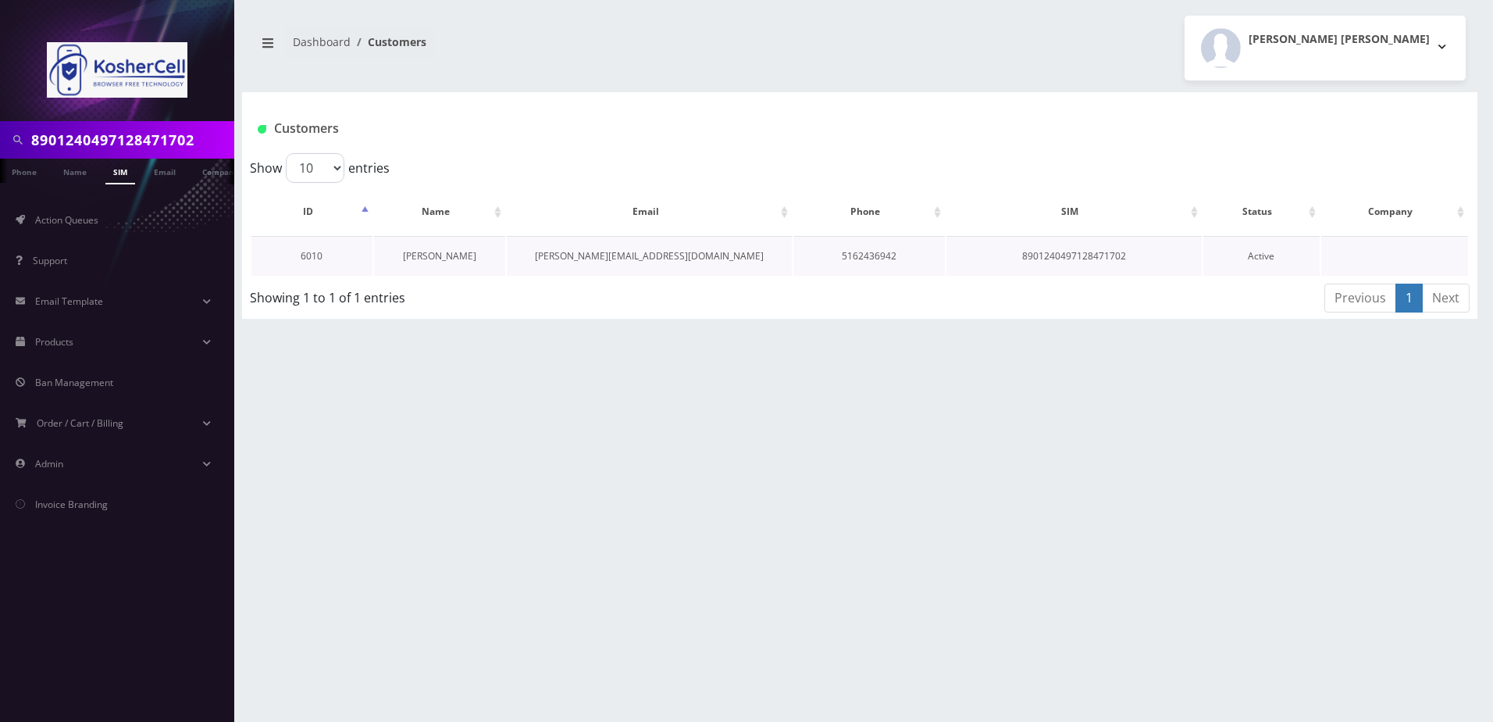
click at [431, 251] on link "[PERSON_NAME]" at bounding box center [439, 255] width 73 height 13
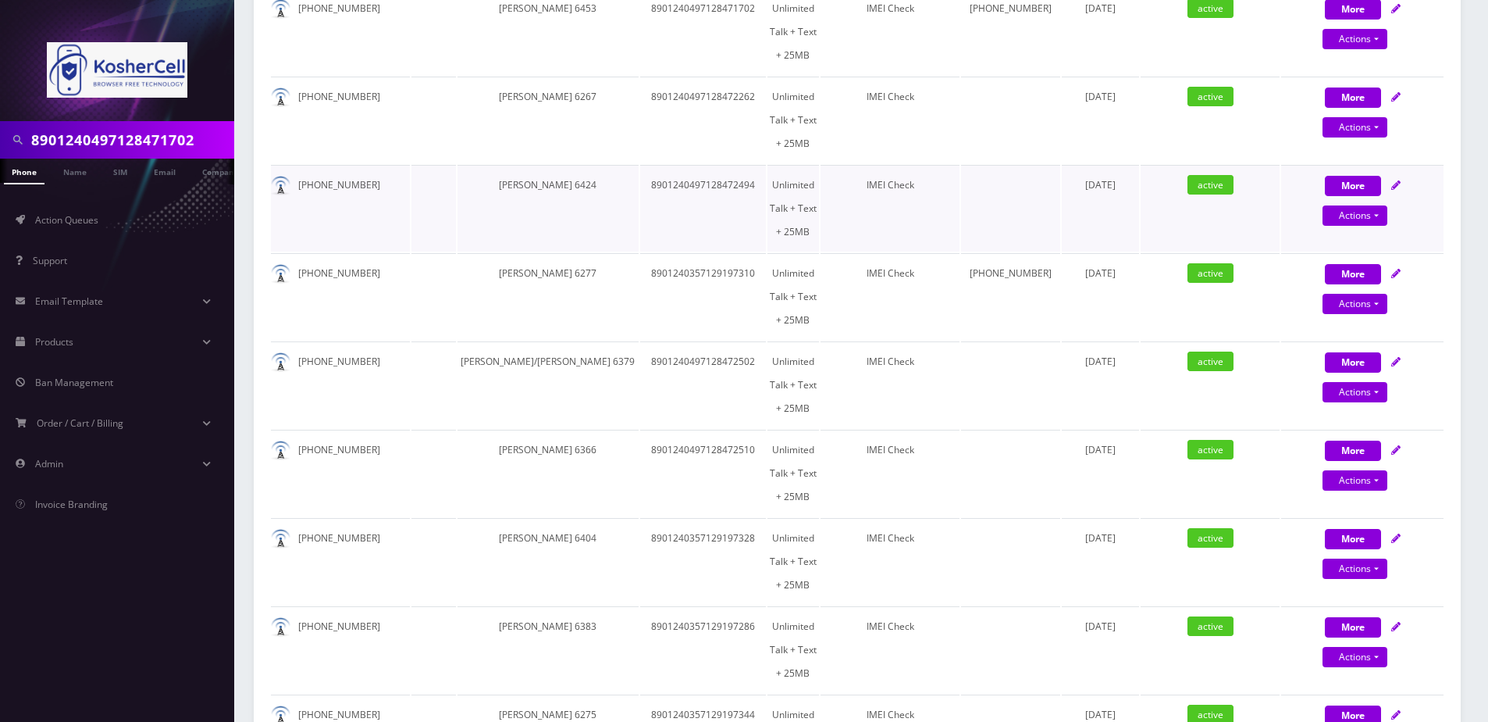
scroll to position [148, 0]
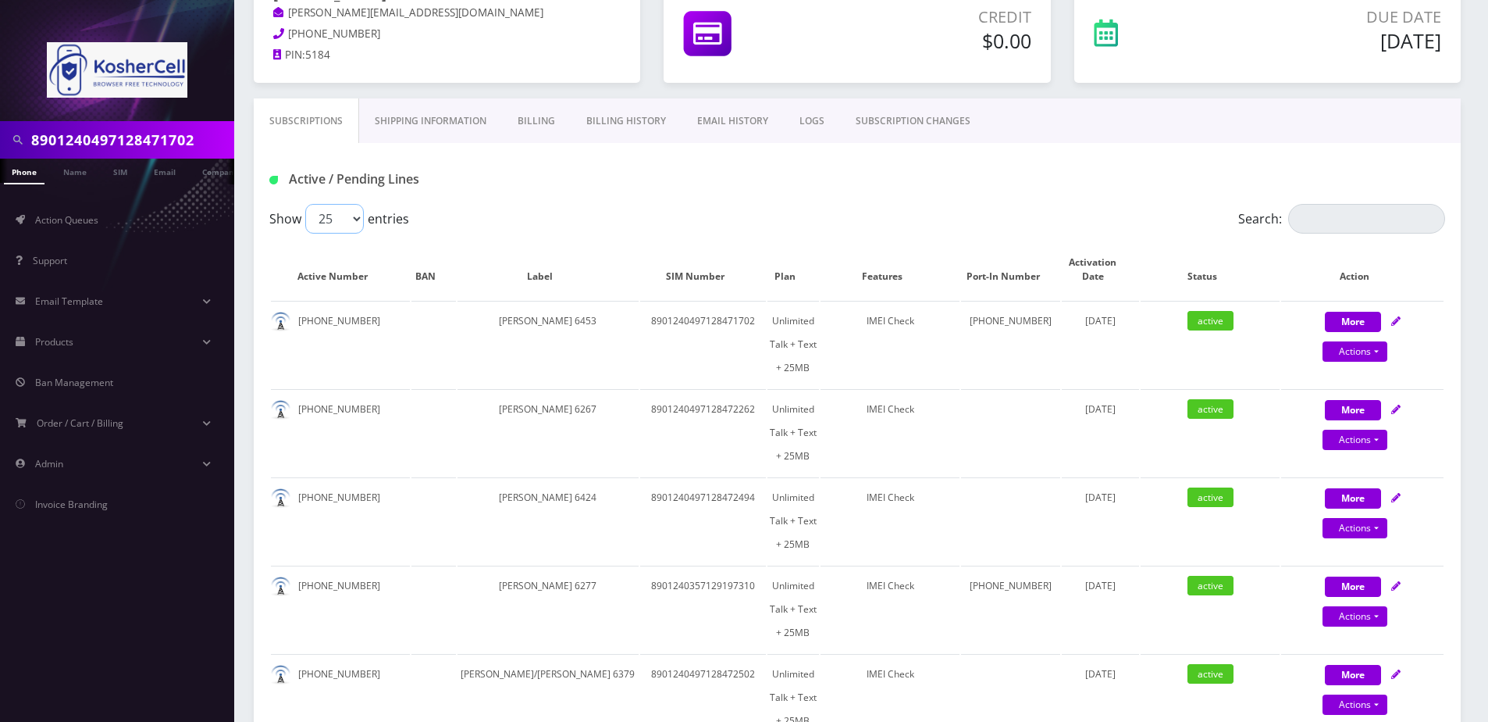
click at [343, 223] on select "25 50 100 250 500" at bounding box center [334, 219] width 59 height 30
select select "100"
click at [305, 204] on select "25 50 100 250 500" at bounding box center [334, 219] width 59 height 30
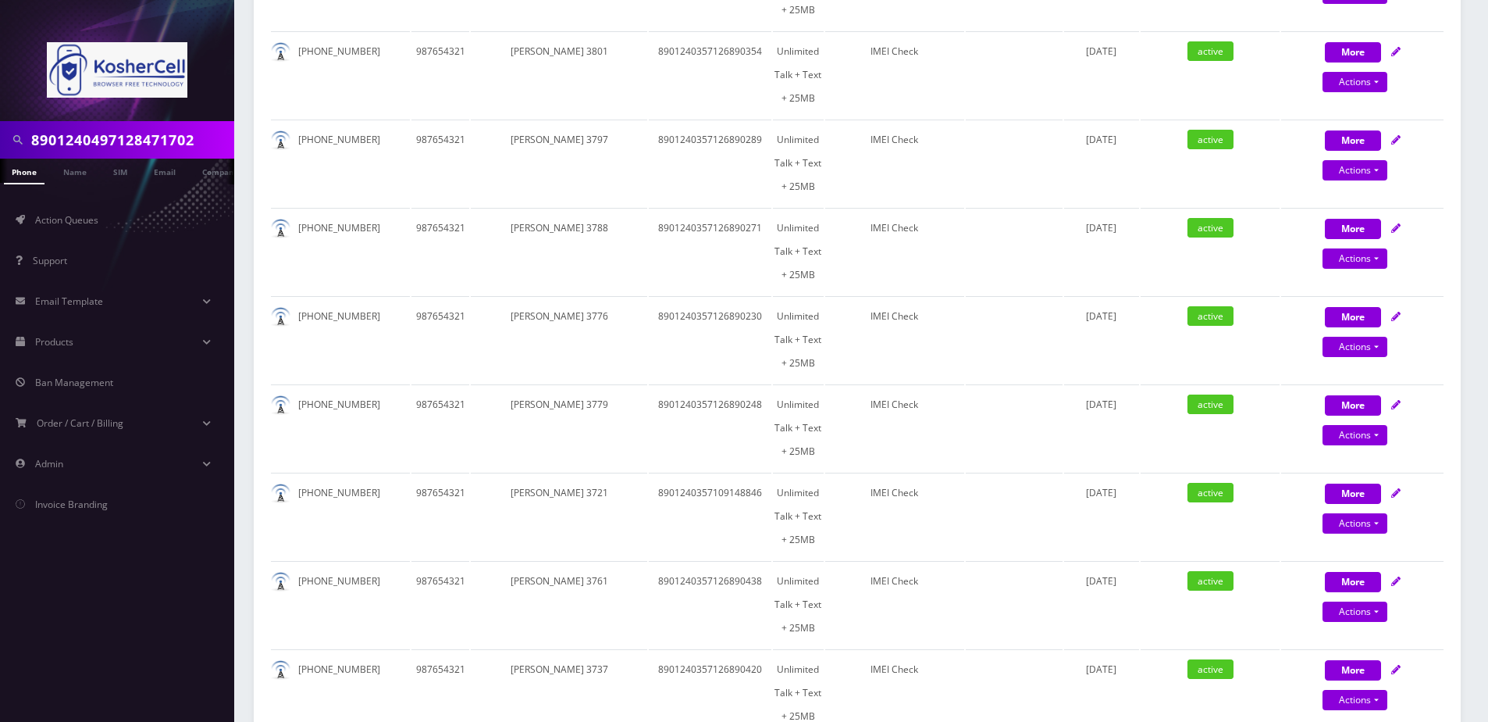
scroll to position [108, 0]
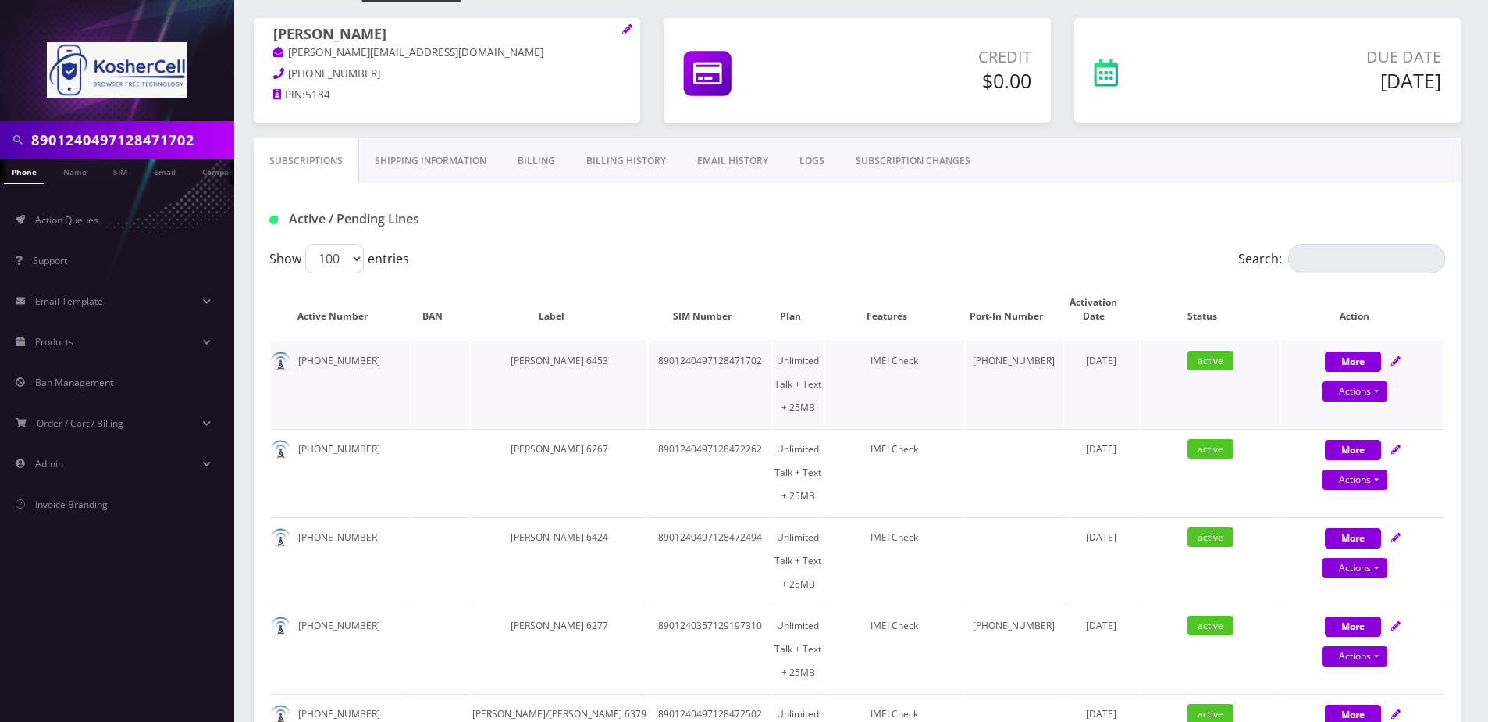
click at [1397, 358] on icon at bounding box center [1396, 360] width 9 height 9
select select "364"
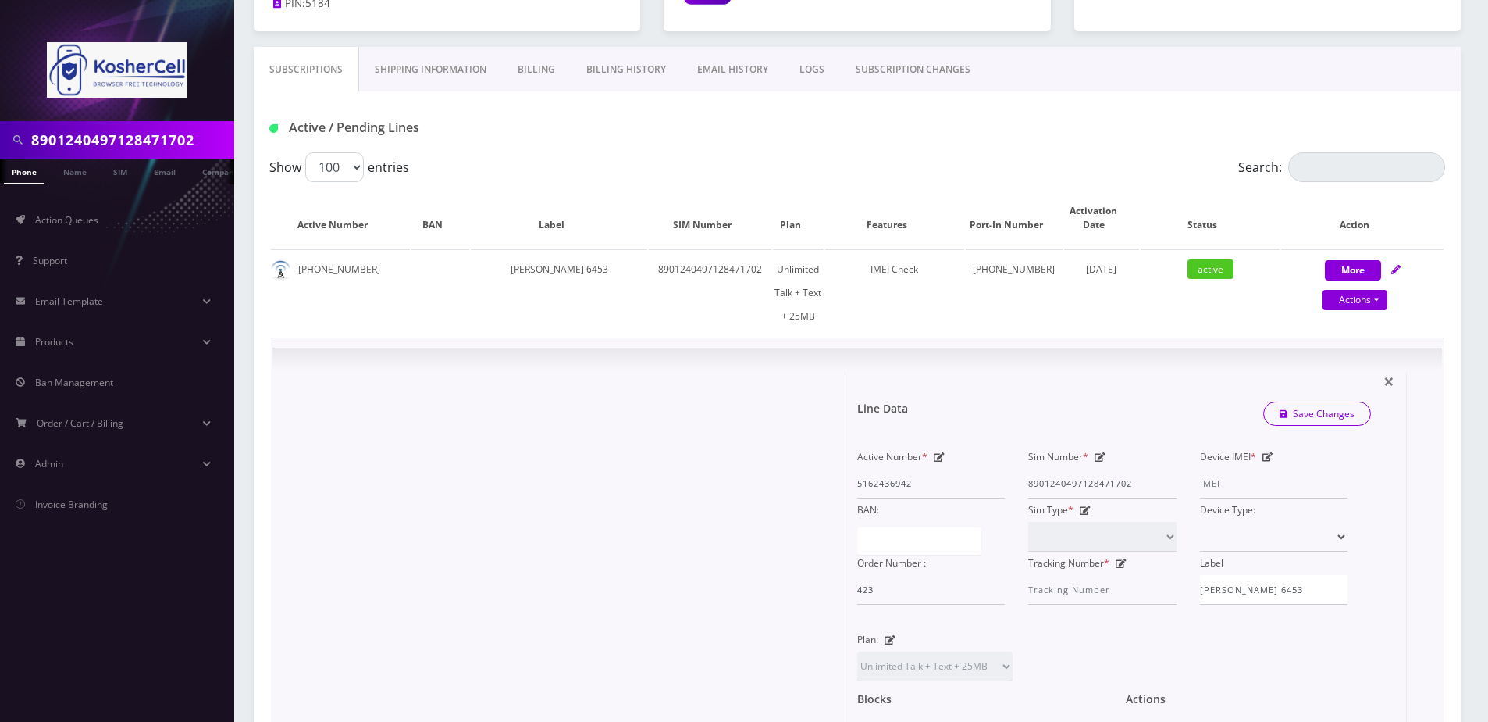
scroll to position [342, 0]
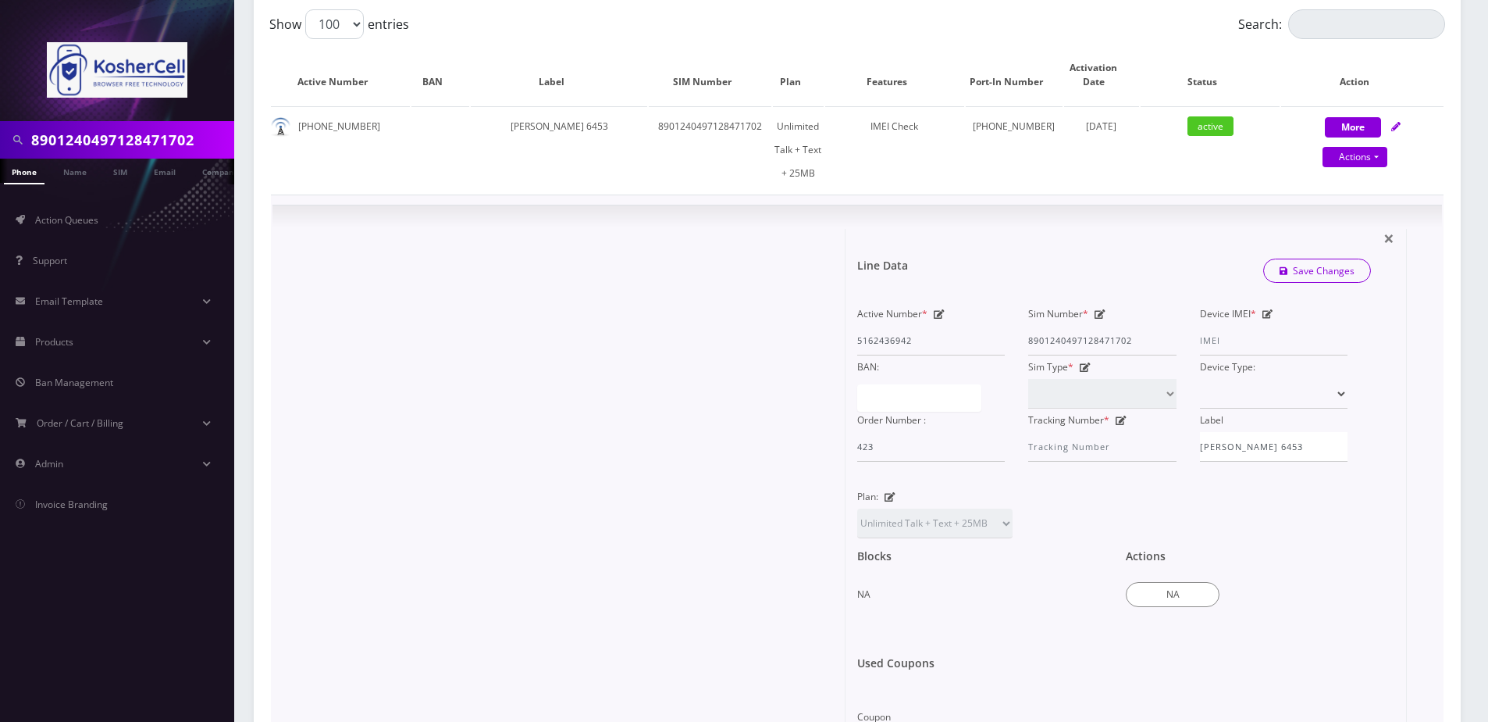
click at [1267, 309] on icon at bounding box center [1268, 313] width 11 height 9
paste input "351486510668987"
type input "351486510668987"
click at [1311, 258] on link "Save Changes" at bounding box center [1318, 270] width 109 height 24
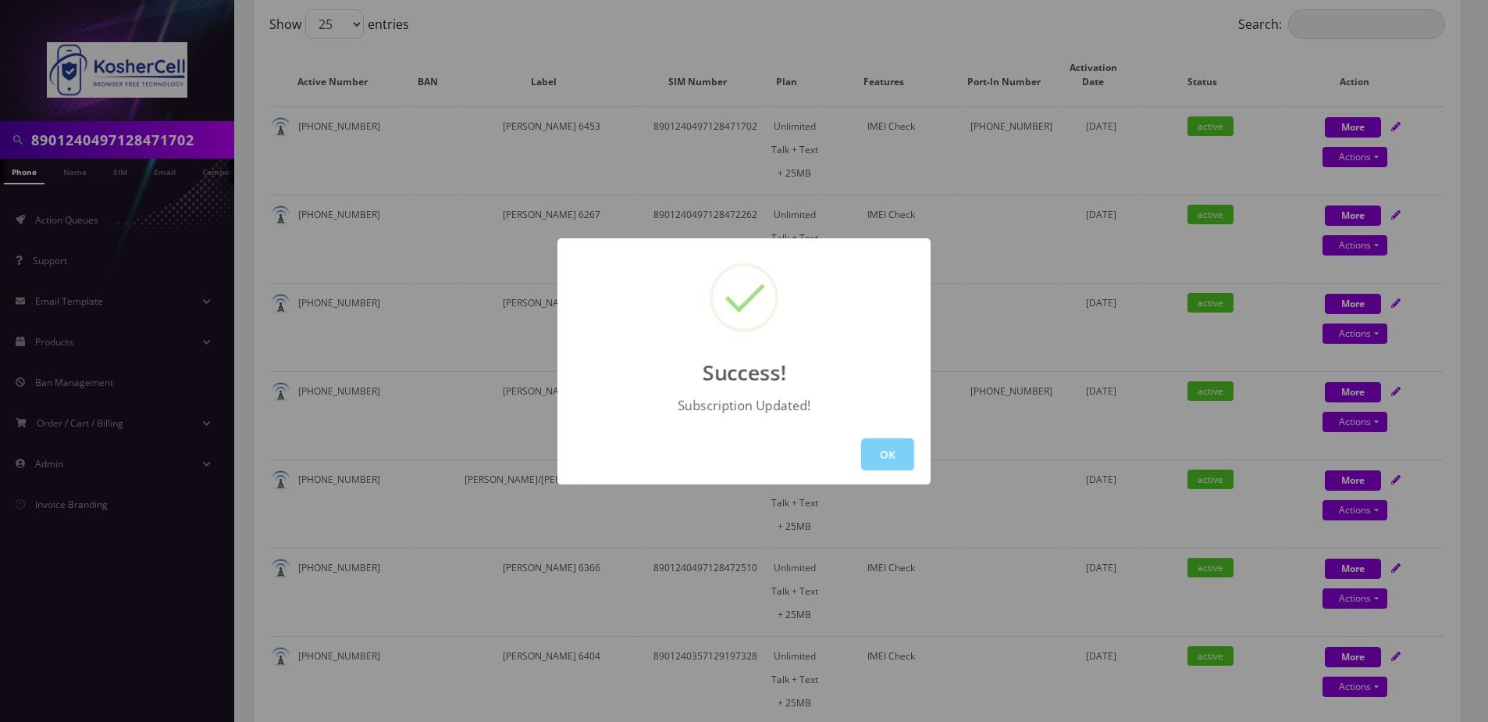
click at [875, 476] on div "OK" at bounding box center [744, 454] width 373 height 60
click at [881, 457] on button "OK" at bounding box center [887, 454] width 53 height 32
